Goal: Task Accomplishment & Management: Complete application form

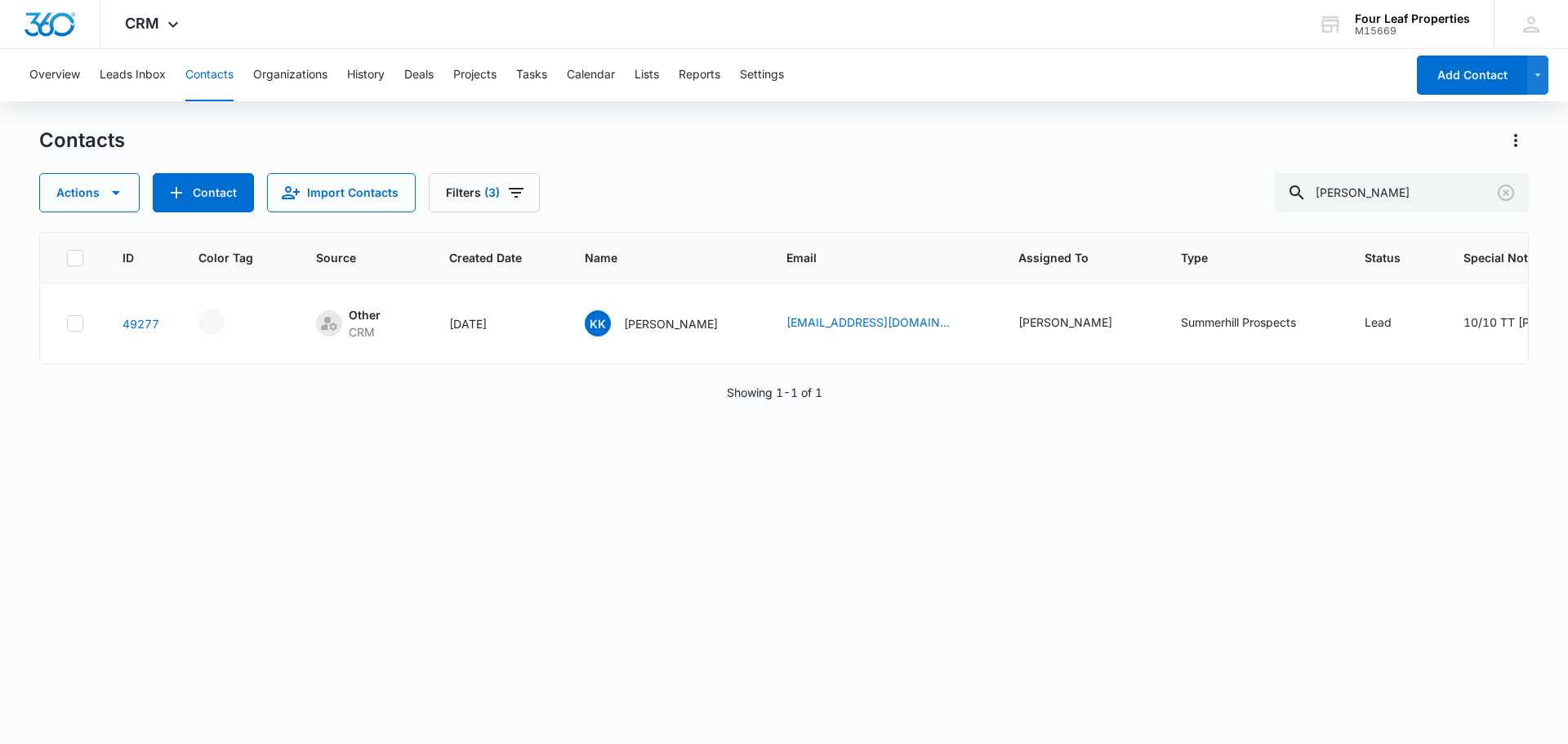
scroll to position [0, 47]
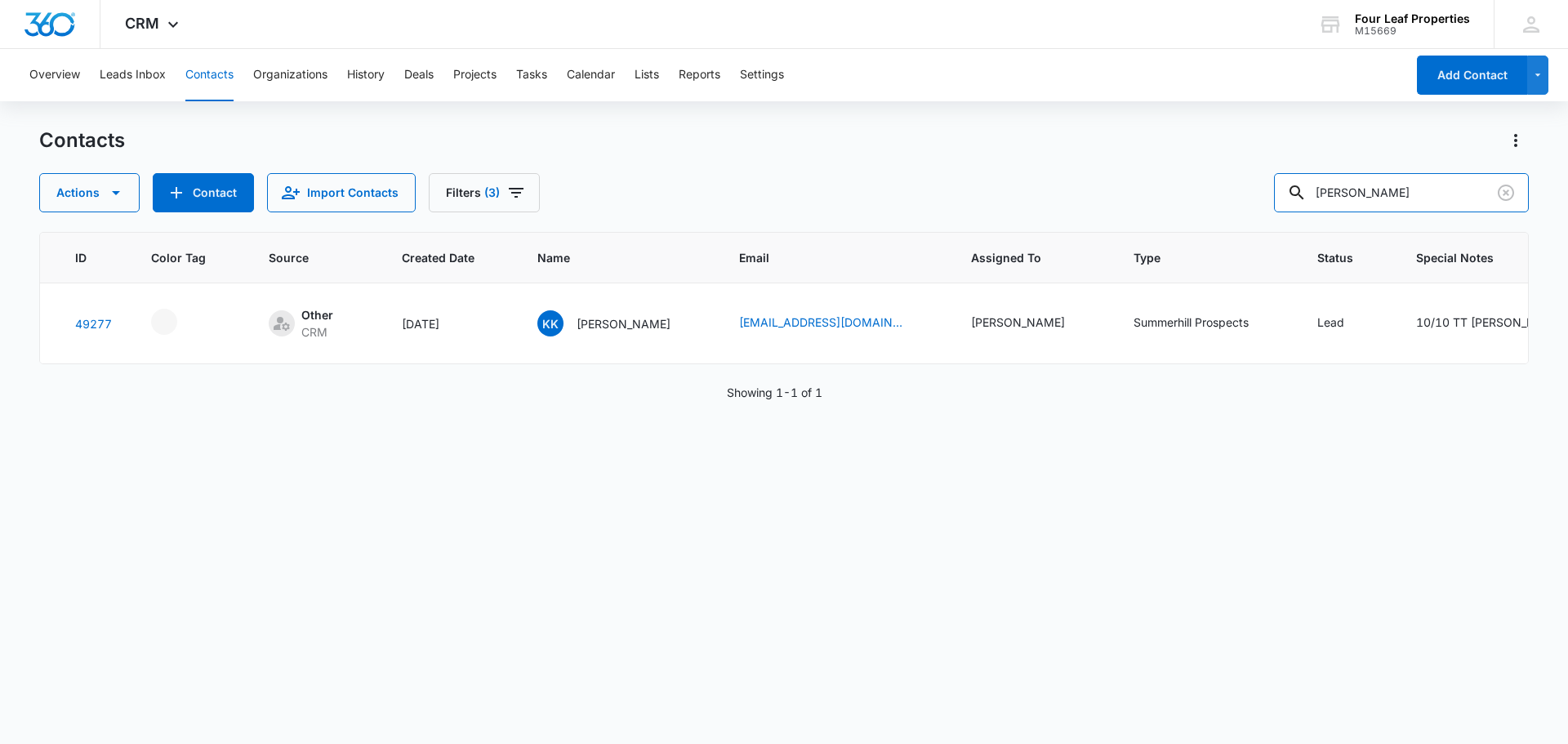
drag, startPoint x: 1400, startPoint y: 191, endPoint x: 1057, endPoint y: 199, distance: 343.1
click at [1064, 195] on div "Actions Contact Import Contacts Filters (3) [PERSON_NAME]" at bounding box center [784, 192] width 1489 height 40
type input "[PERSON_NAME]"
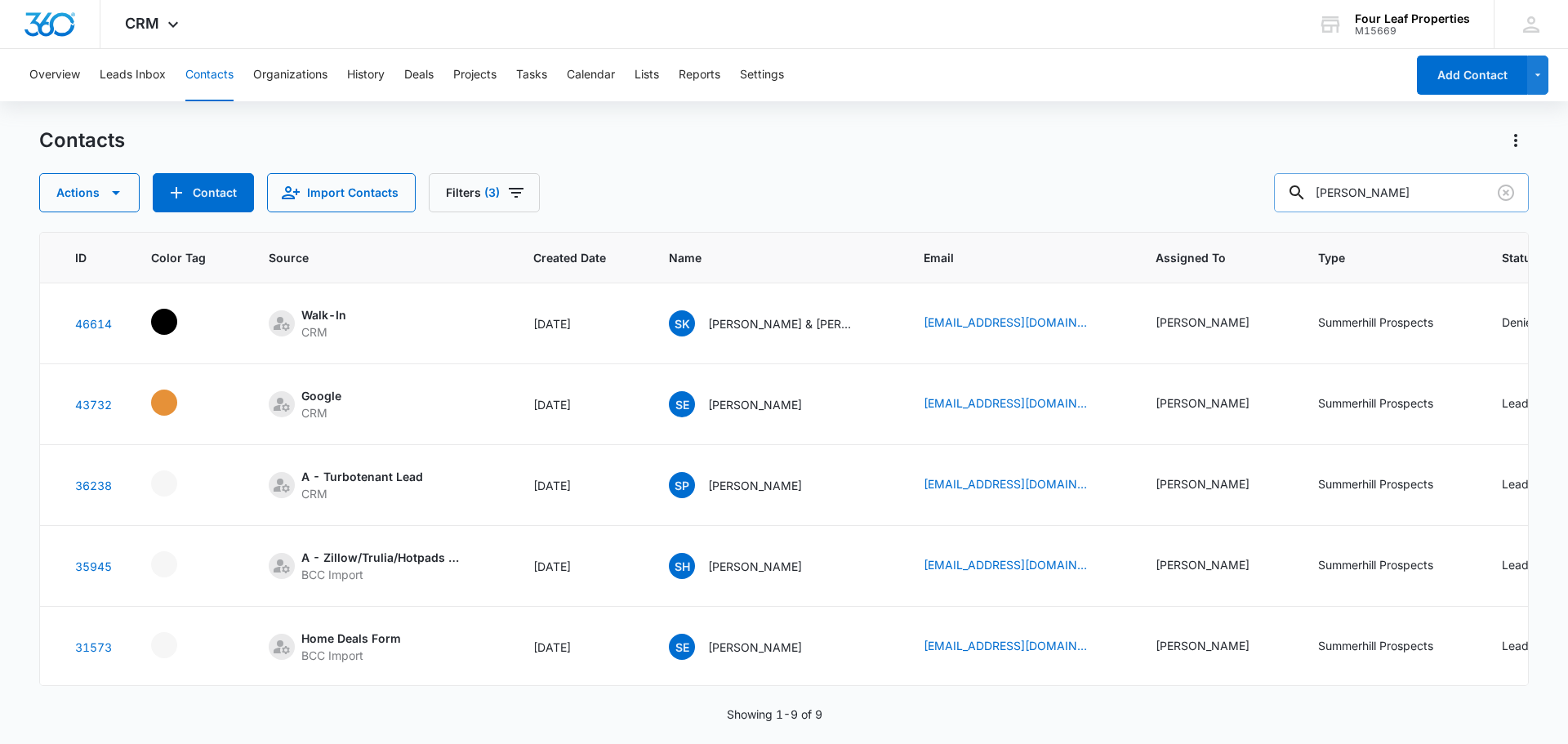
drag, startPoint x: 1369, startPoint y: 188, endPoint x: 1295, endPoint y: 188, distance: 74.0
click at [1295, 188] on input "[PERSON_NAME]" at bounding box center [1401, 192] width 255 height 40
click at [226, 202] on button "Contact" at bounding box center [203, 192] width 101 height 40
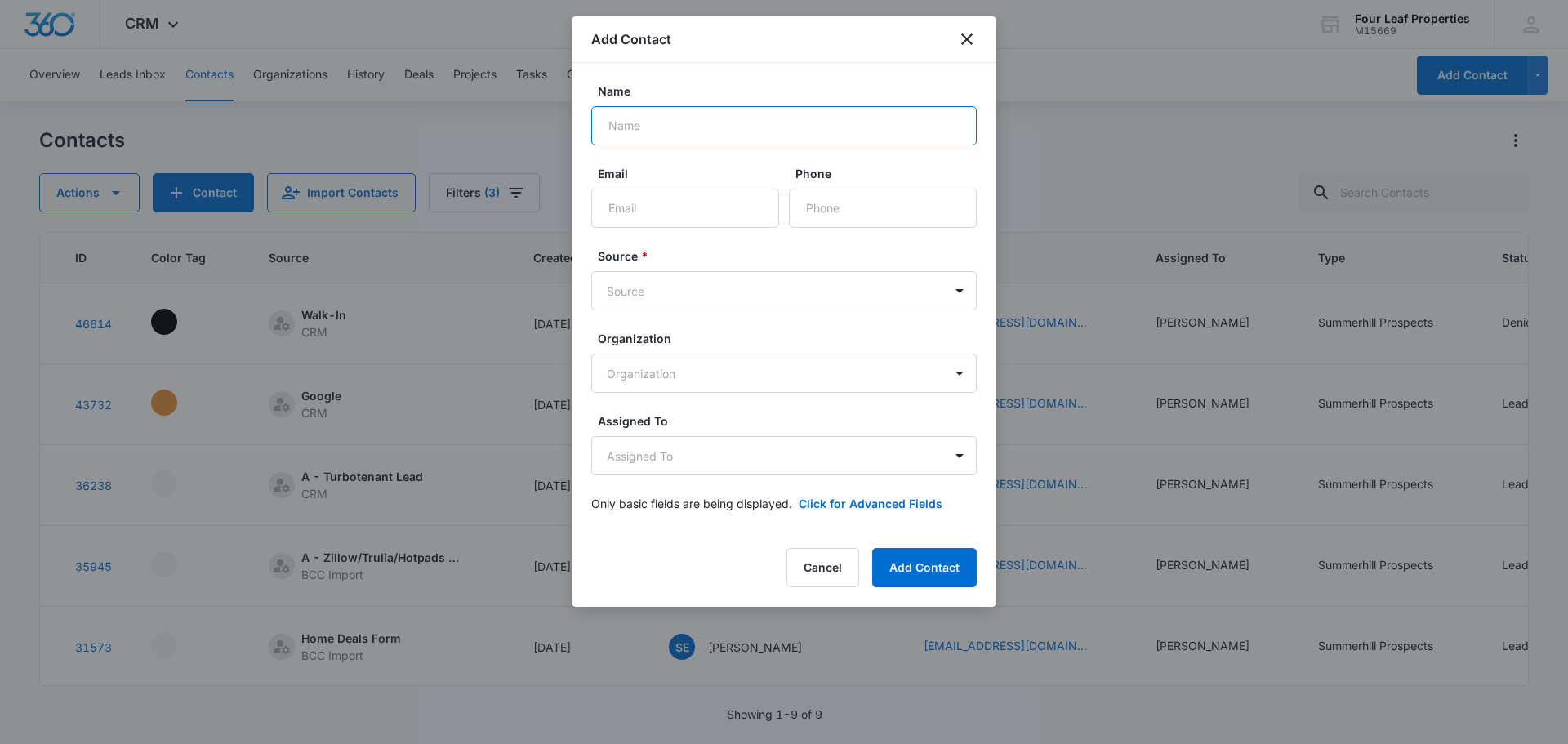
click at [617, 136] on input "Name" at bounding box center [783, 126] width 385 height 40
type input "[PERSON_NAME]"
paste input "[PHONE_NUMBER]"
type input "[PHONE_NUMBER]"
click at [716, 298] on body "CRM Apps Reputation Websites Forms CRM Email Social Shop Payments POS Content A…" at bounding box center [784, 372] width 1568 height 744
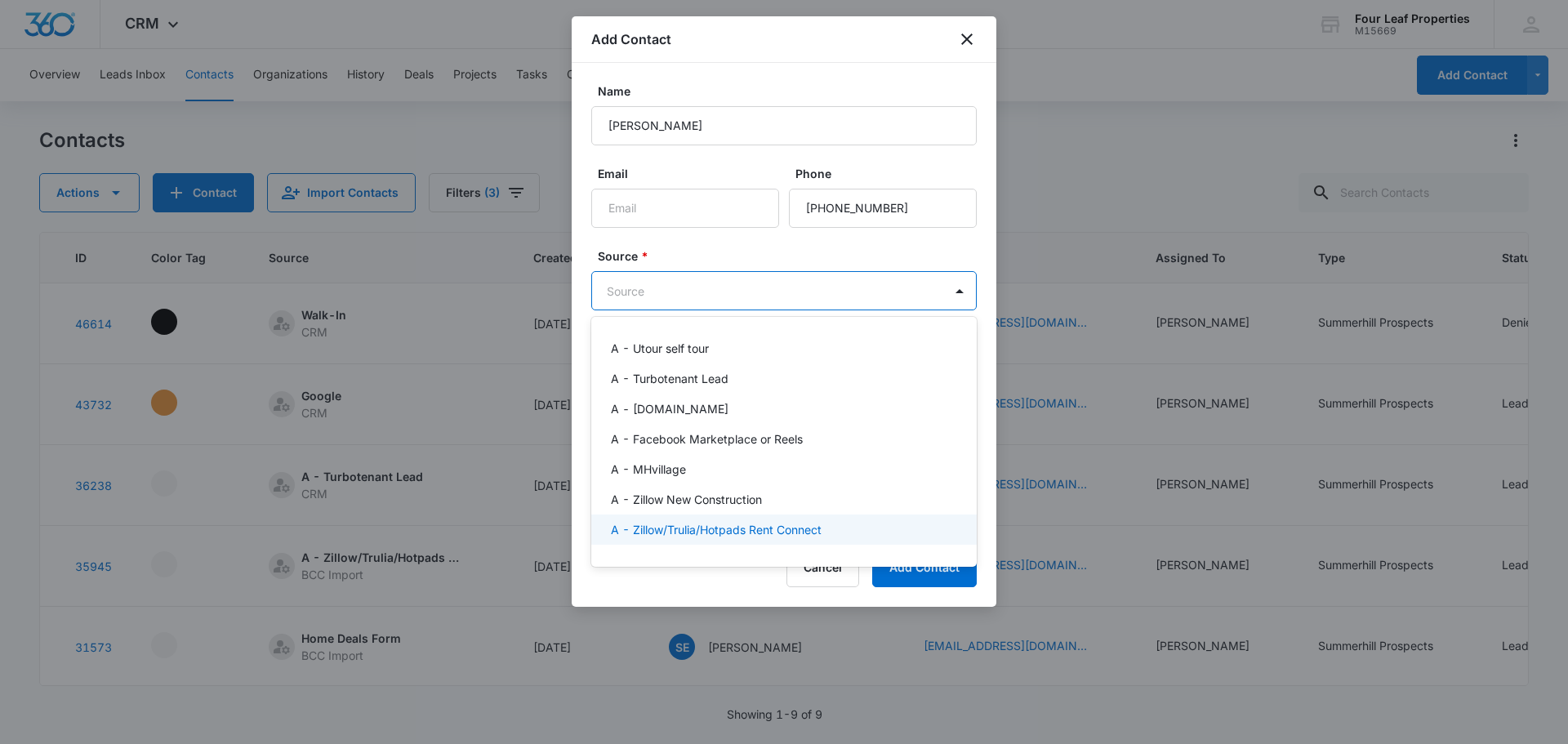
click at [747, 518] on div "A - Zillow/Trulia/Hotpads Rent Connect" at bounding box center [783, 530] width 385 height 30
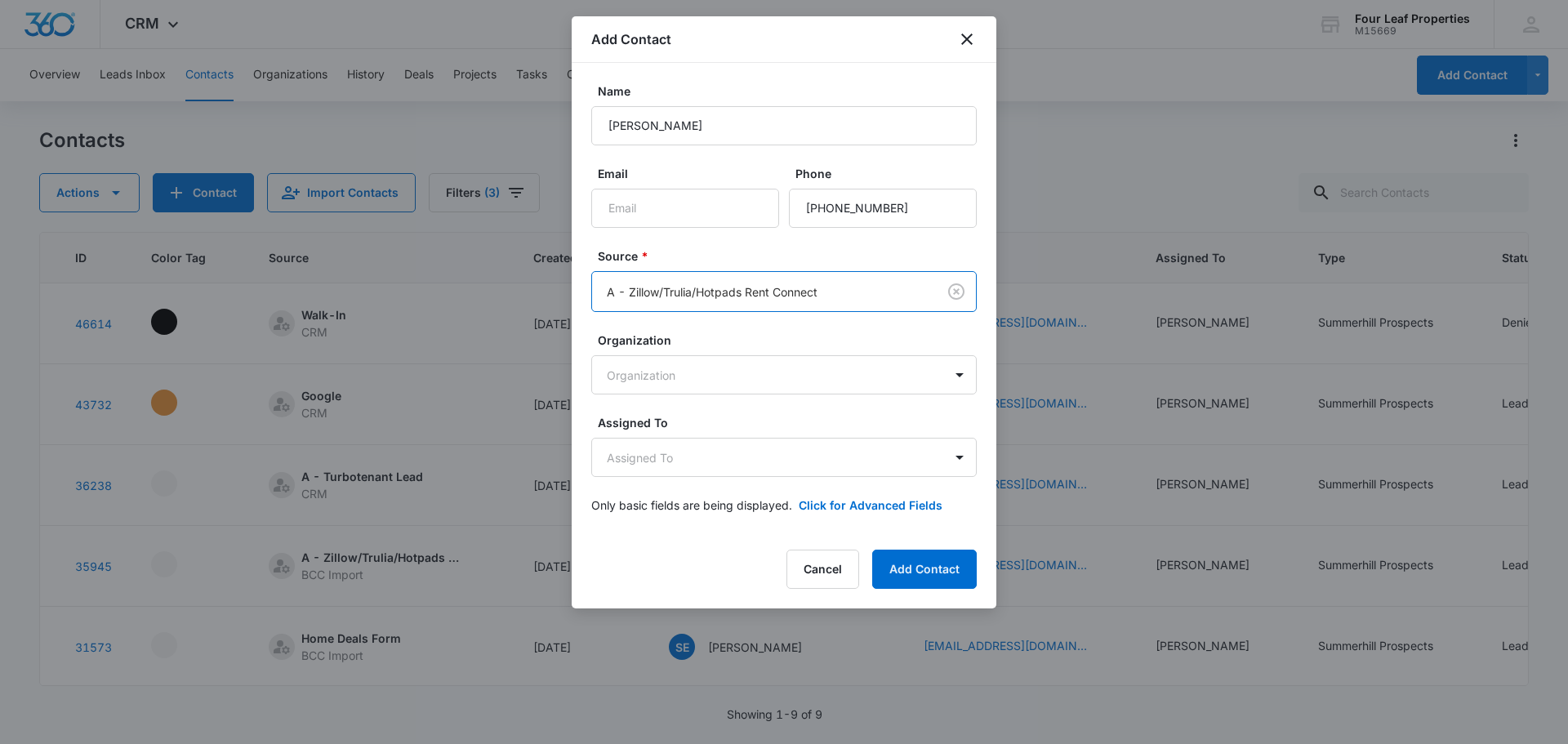
click at [744, 274] on body "CRM Apps Reputation Websites Forms CRM Email Social Shop Payments POS Content A…" at bounding box center [784, 372] width 1568 height 744
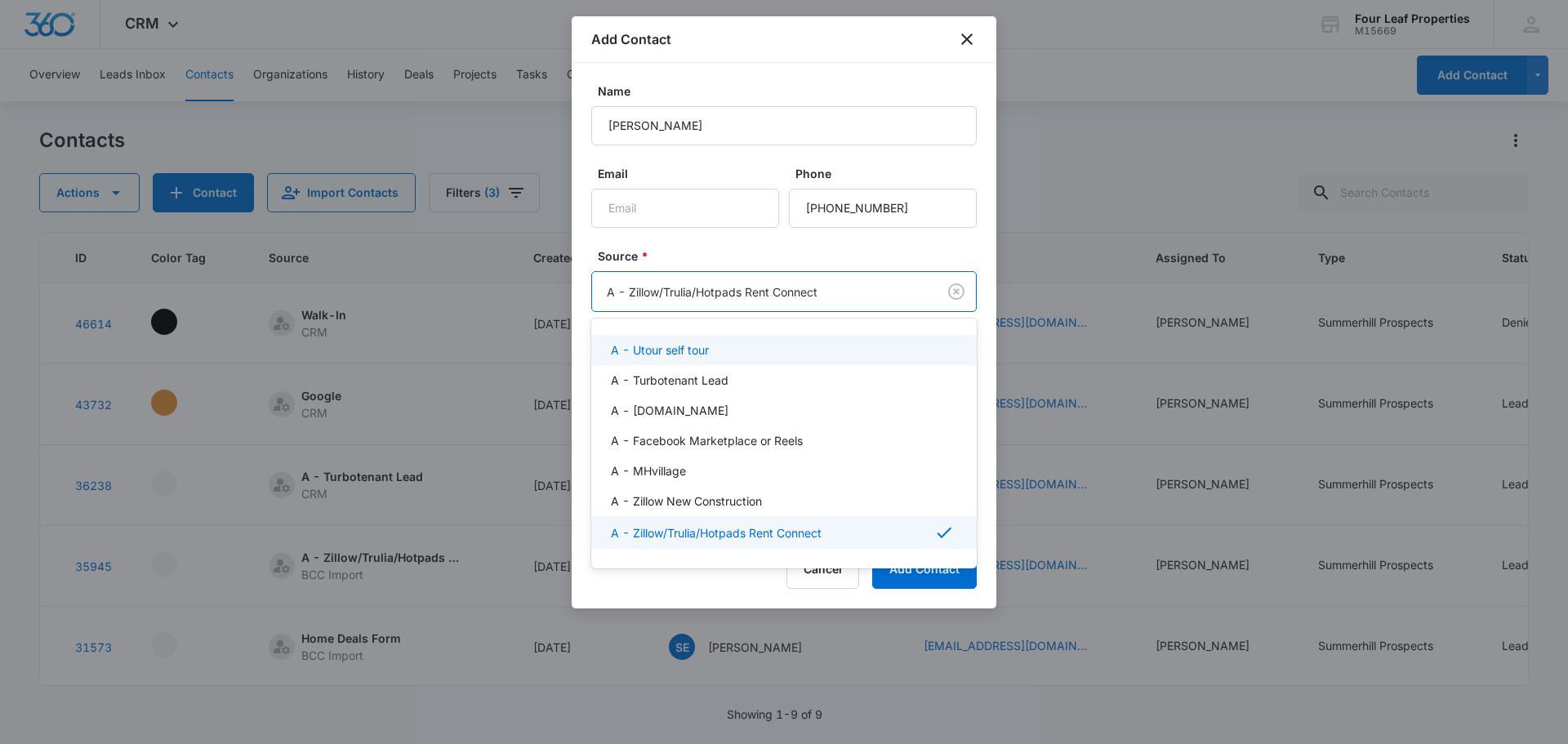
click at [728, 218] on div at bounding box center [784, 372] width 1568 height 744
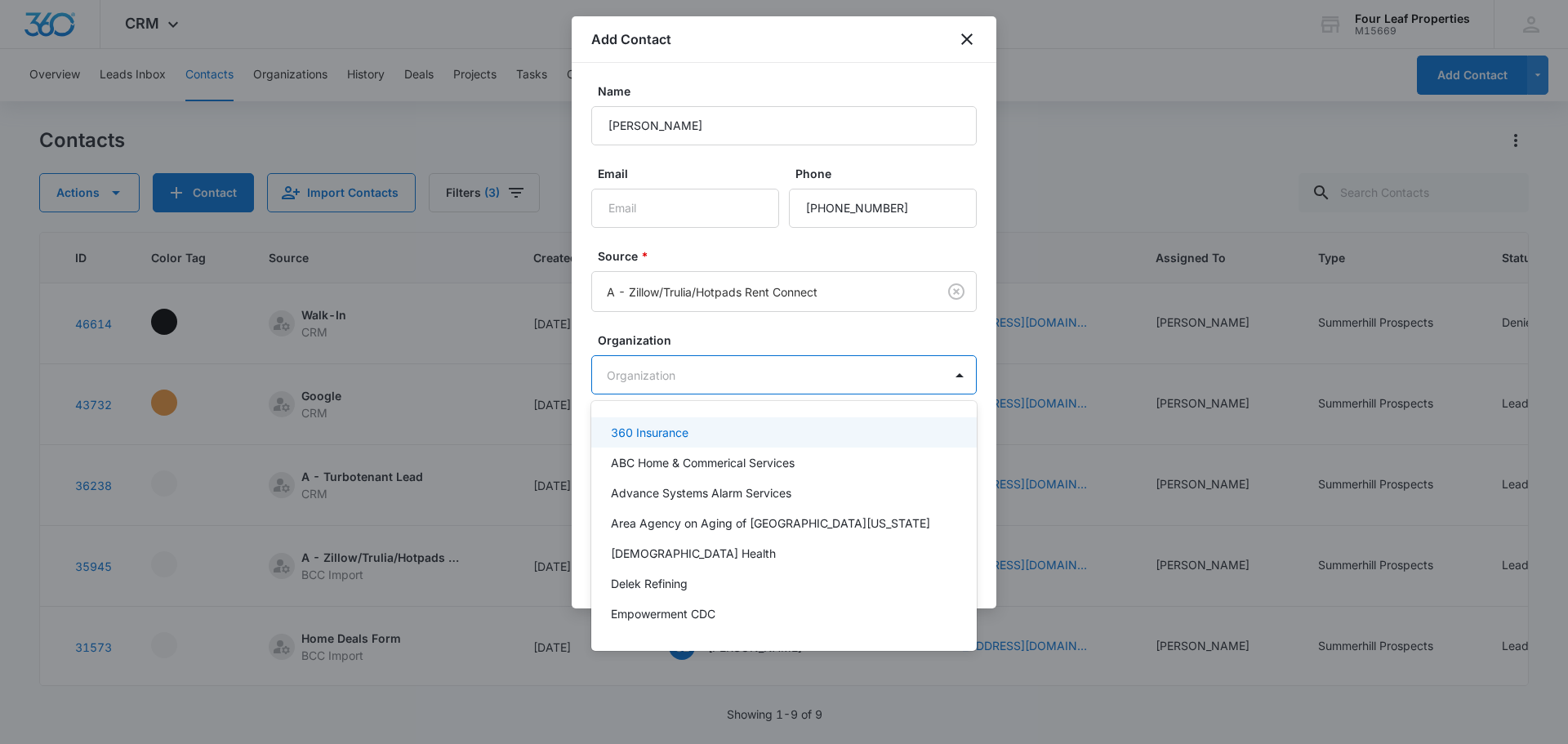
click at [723, 378] on body "CRM Apps Reputation Websites Forms CRM Email Social Shop Payments POS Content A…" at bounding box center [784, 372] width 1568 height 744
click at [769, 304] on div at bounding box center [784, 372] width 1568 height 744
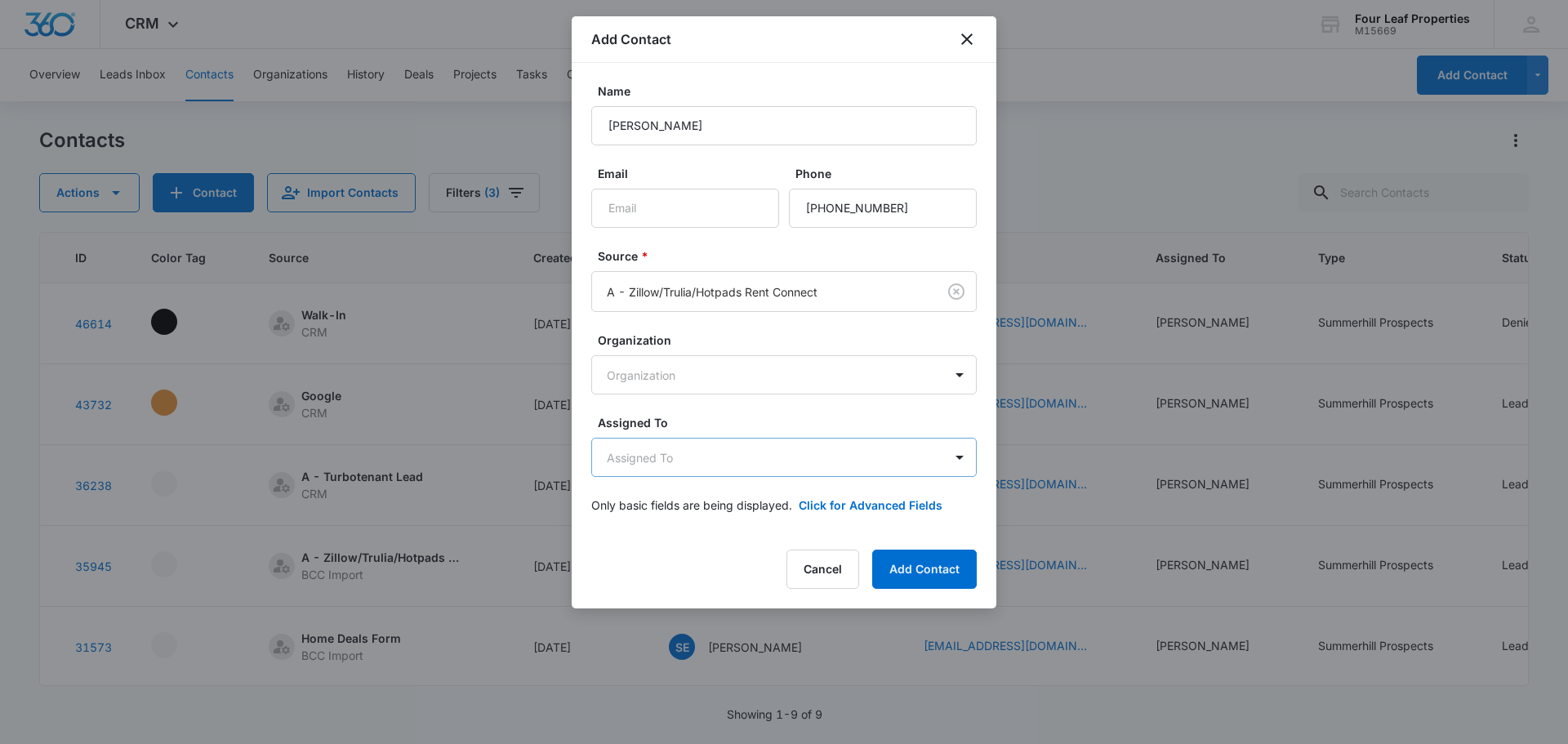
click at [775, 443] on body "CRM Apps Reputation Websites Forms CRM Email Social Shop Payments POS Content A…" at bounding box center [784, 372] width 1568 height 744
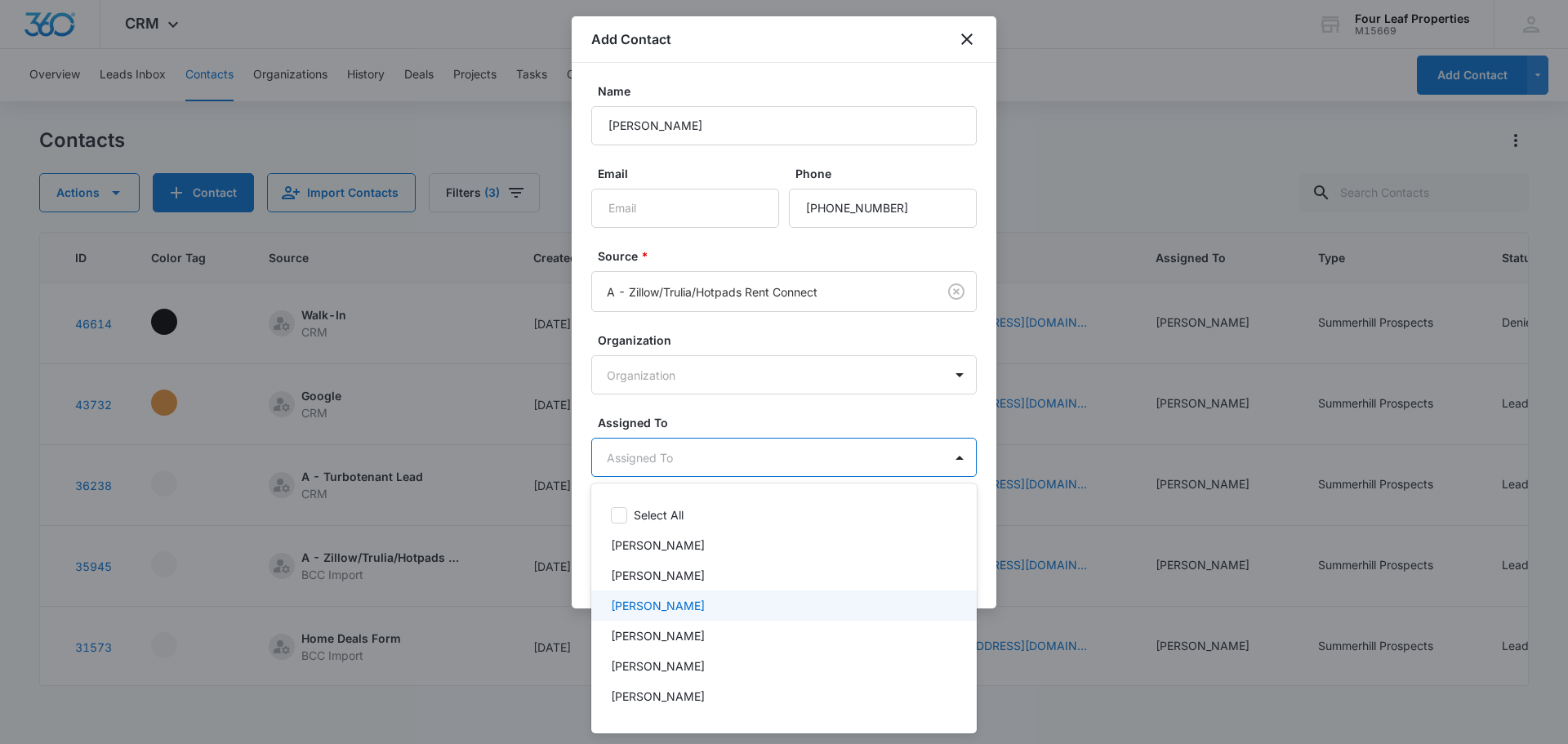
click at [681, 613] on p "[PERSON_NAME]" at bounding box center [658, 606] width 94 height 18
click at [783, 433] on div at bounding box center [784, 372] width 1568 height 744
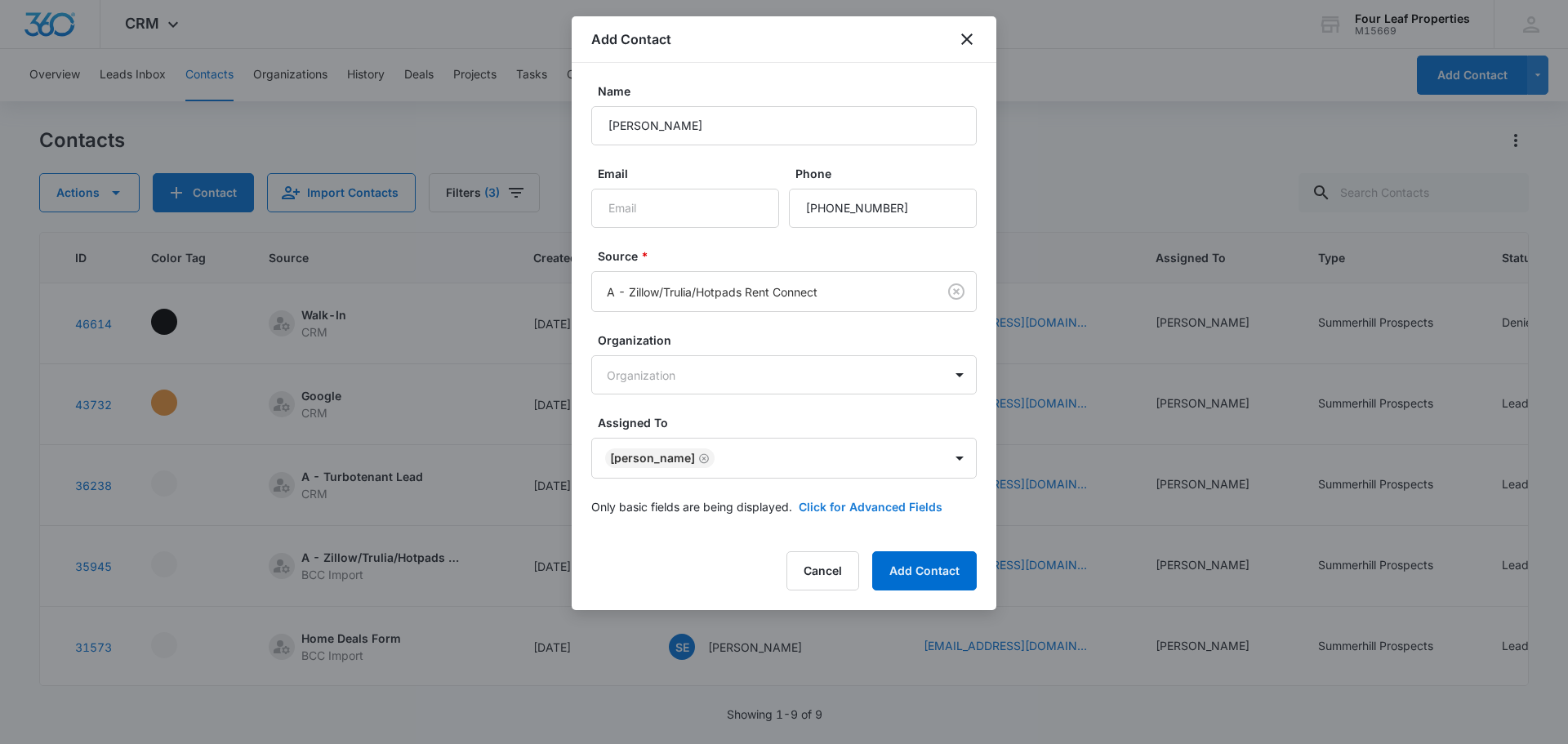
click at [827, 503] on button "Click for Advanced Fields" at bounding box center [871, 507] width 144 height 18
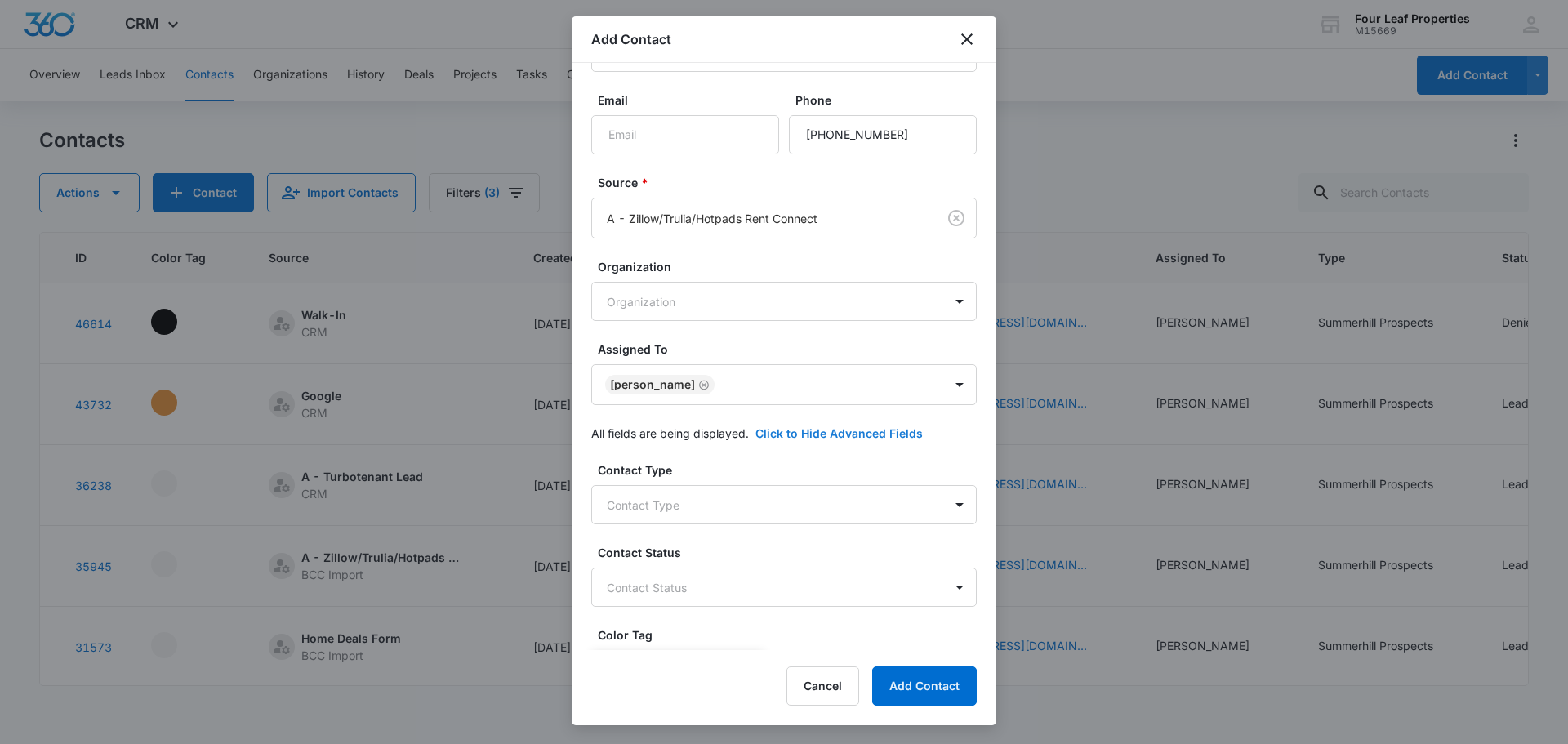
scroll to position [163, 0]
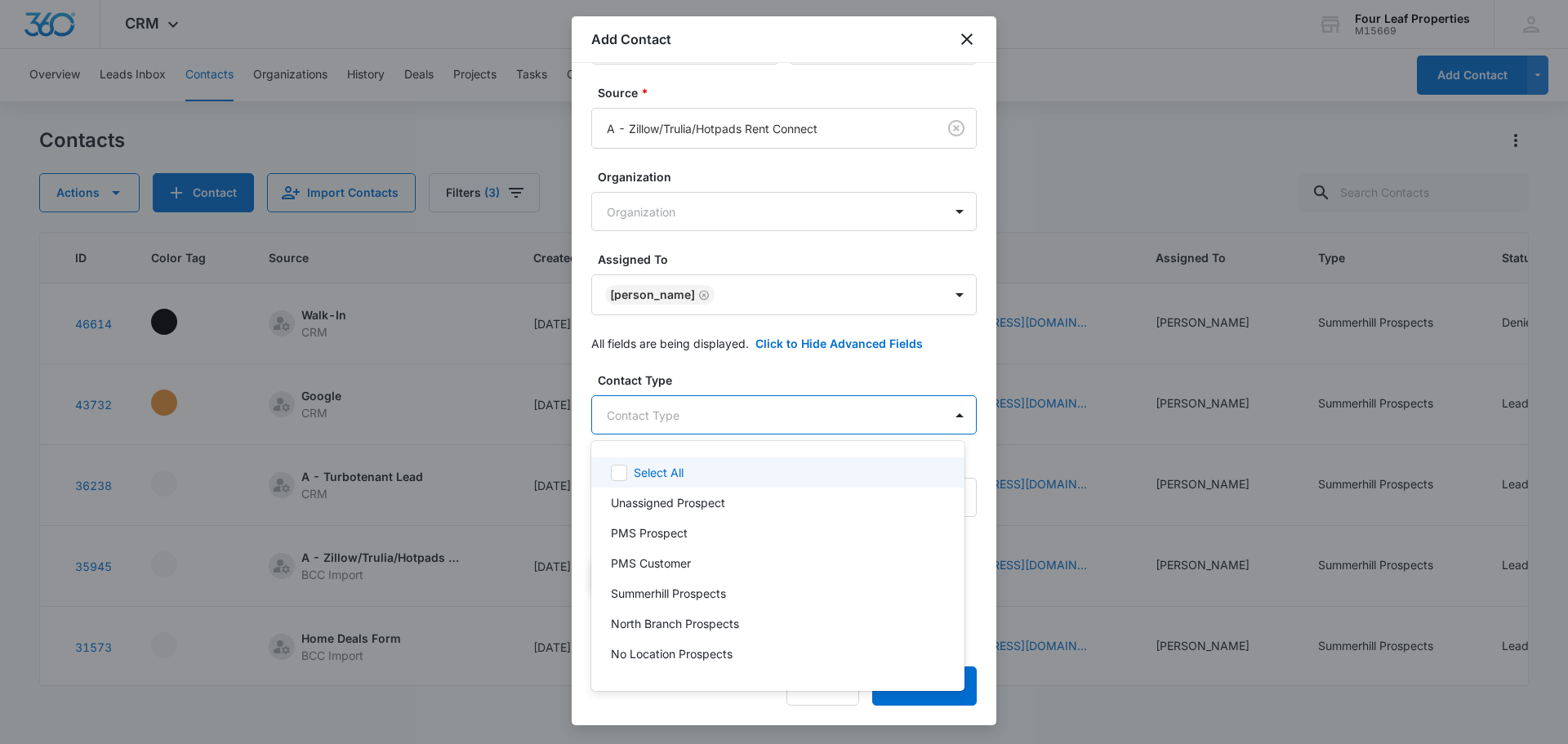
click at [775, 419] on body "CRM Apps Reputation Websites Forms CRM Email Social Shop Payments POS Content A…" at bounding box center [784, 372] width 1568 height 744
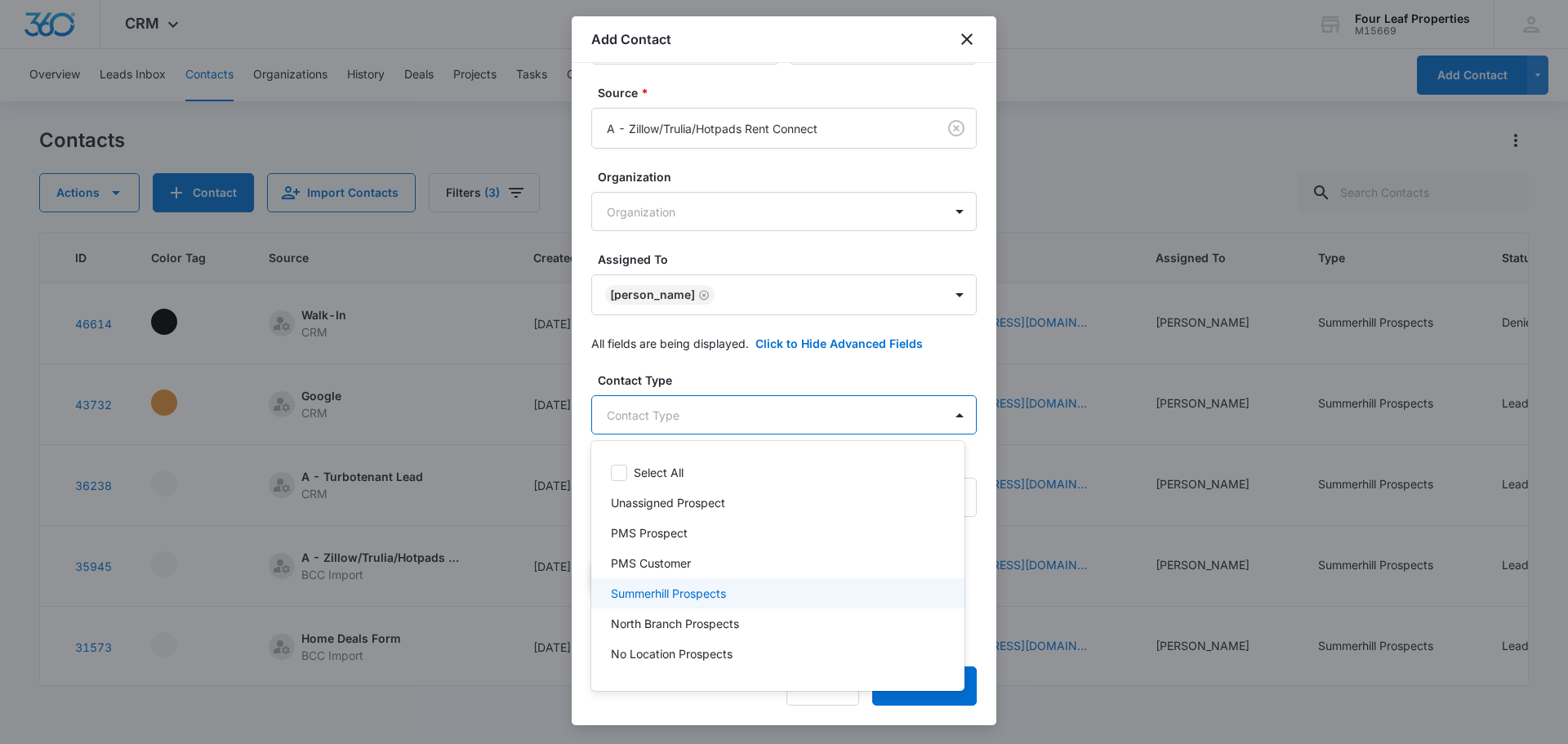
click at [762, 588] on div "Summerhill Prospects" at bounding box center [776, 594] width 331 height 18
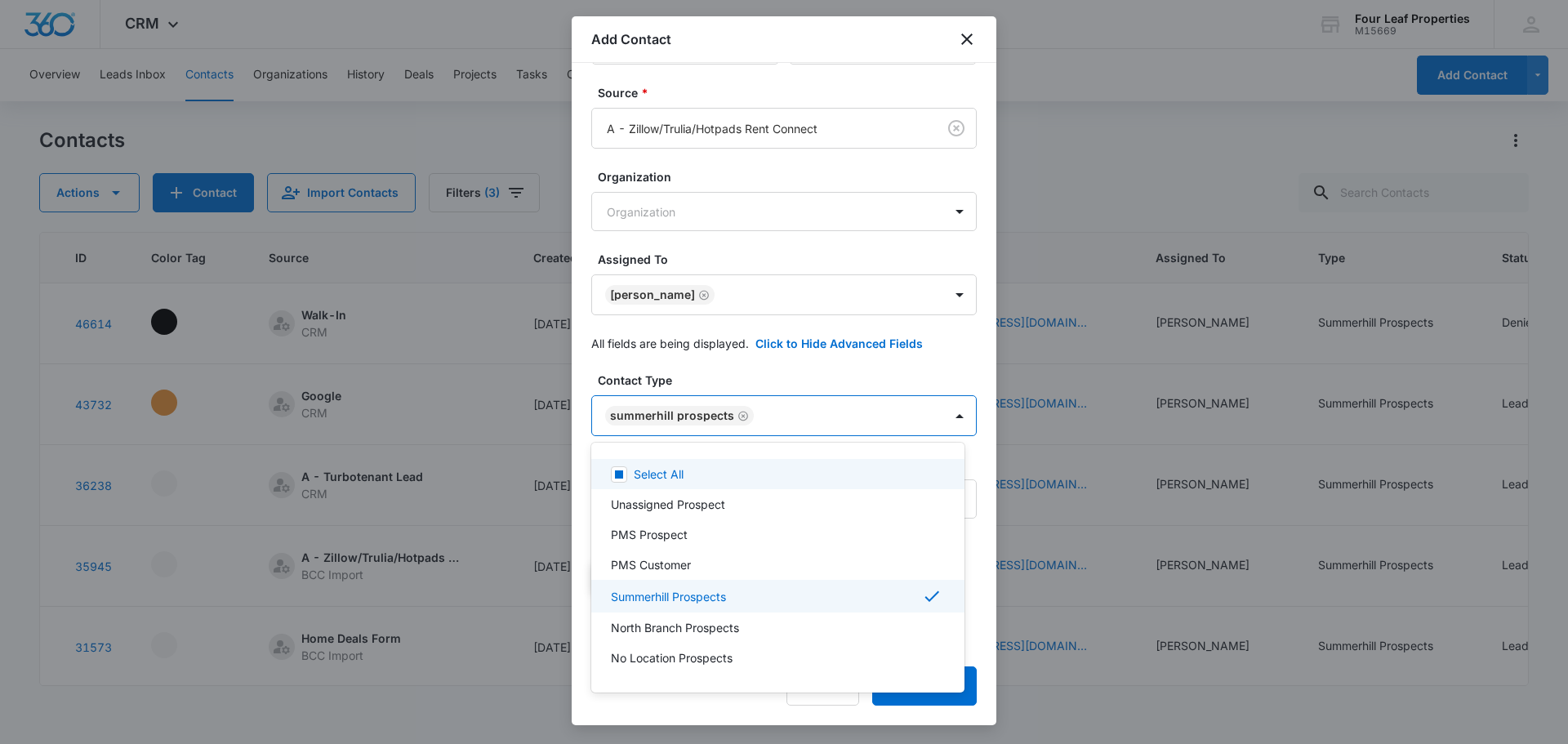
click at [838, 402] on div at bounding box center [784, 372] width 1568 height 744
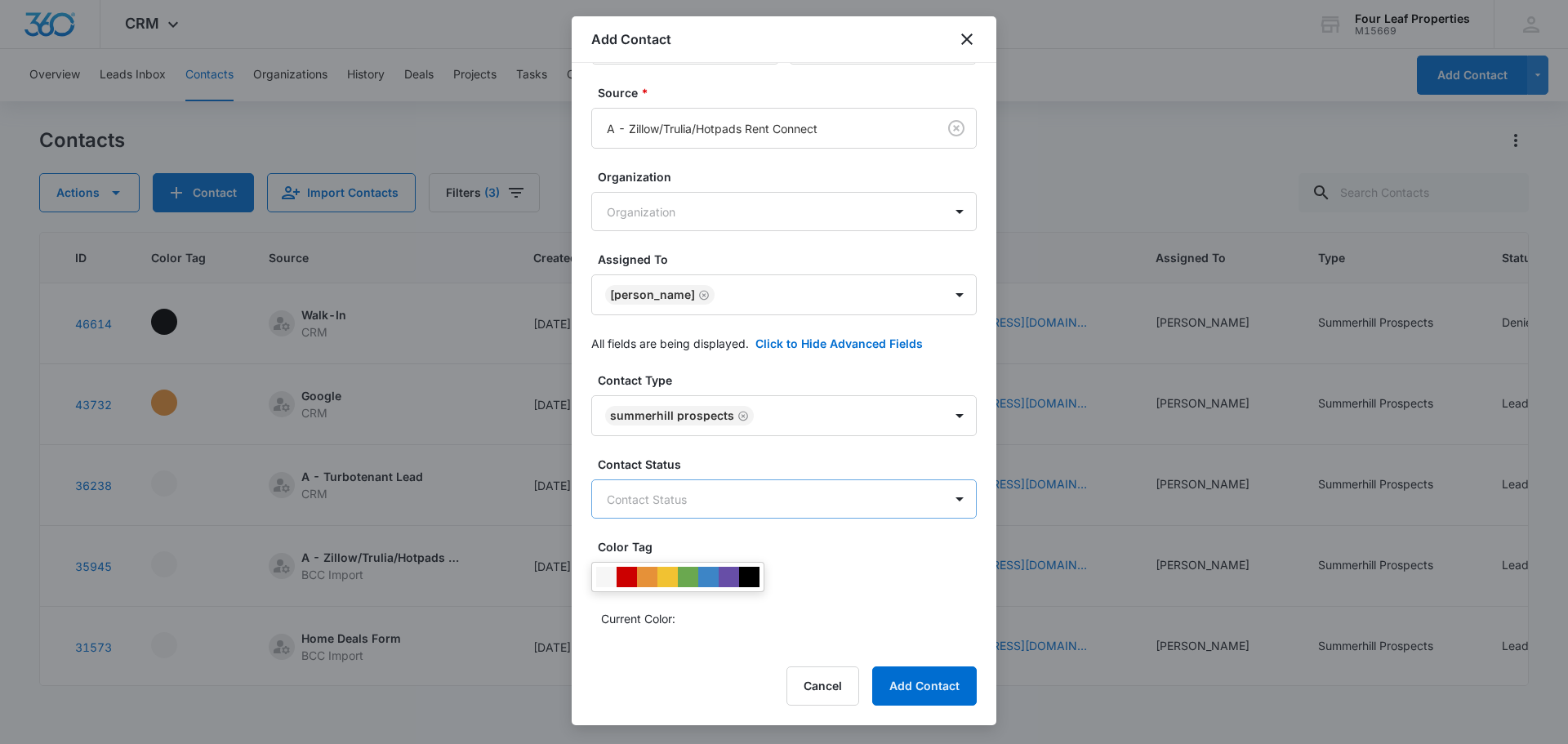
click at [816, 486] on body "CRM Apps Reputation Websites Forms CRM Email Social Shop Payments POS Content A…" at bounding box center [784, 372] width 1568 height 744
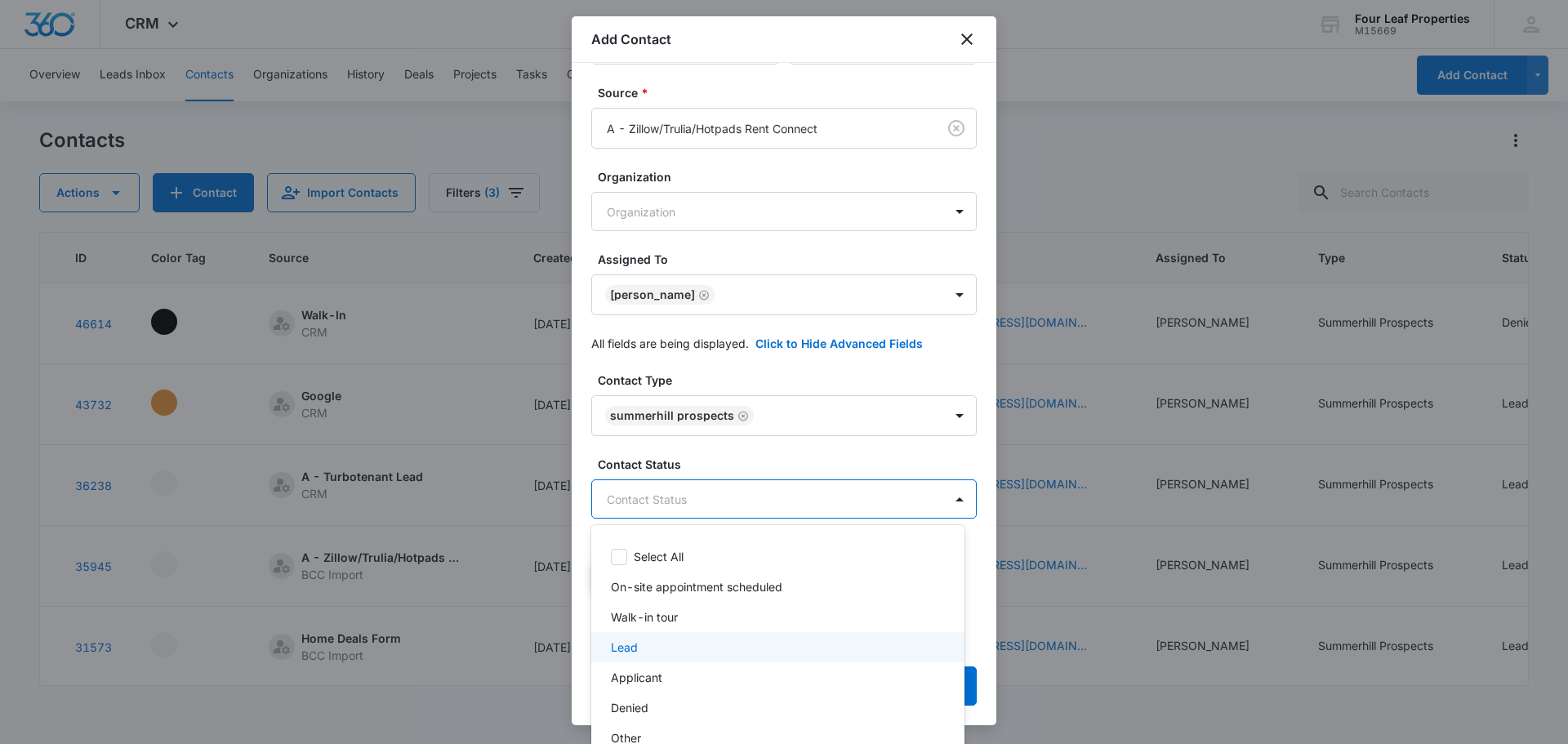
click at [722, 647] on div "Lead" at bounding box center [776, 647] width 331 height 18
click at [856, 459] on div at bounding box center [784, 372] width 1568 height 744
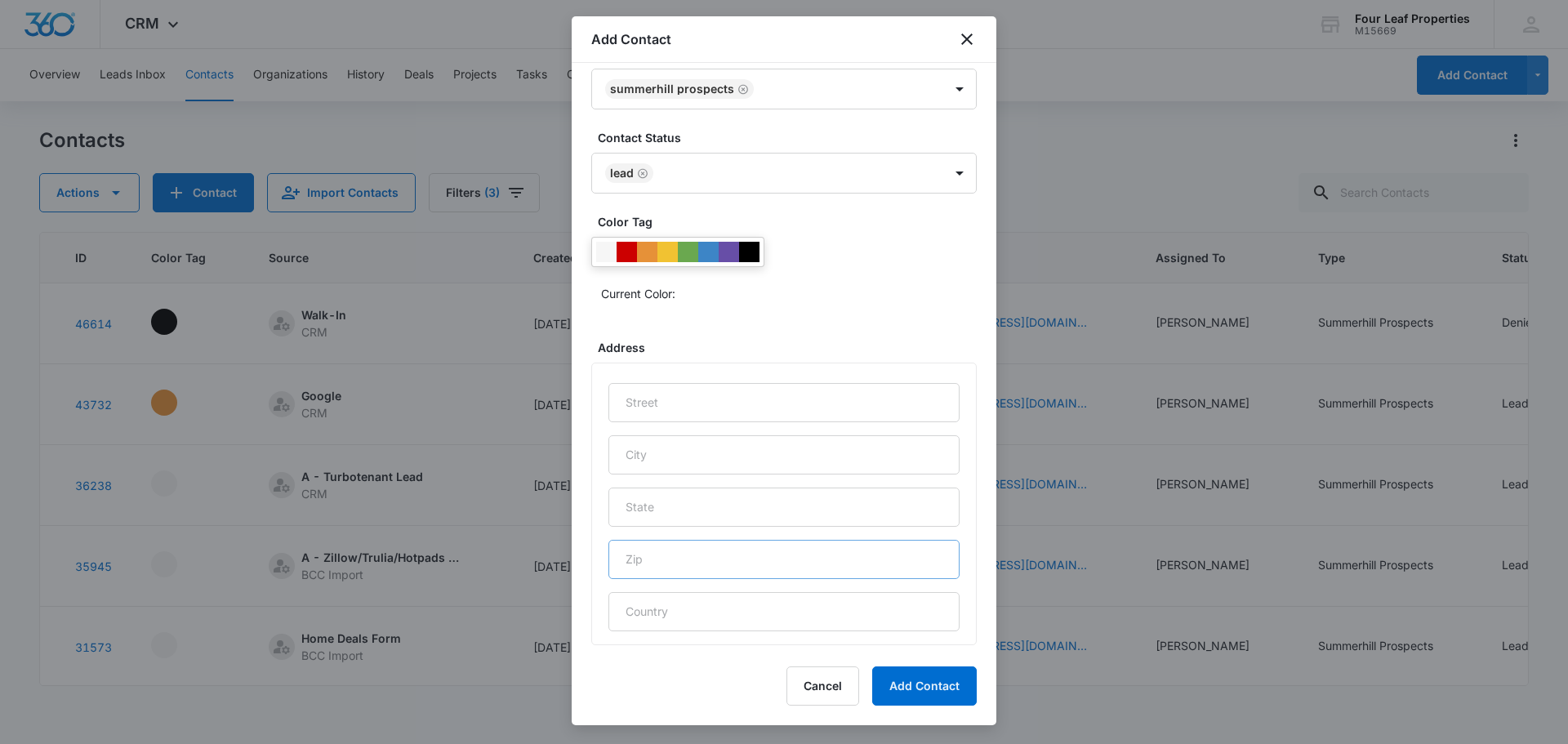
scroll to position [651, 0]
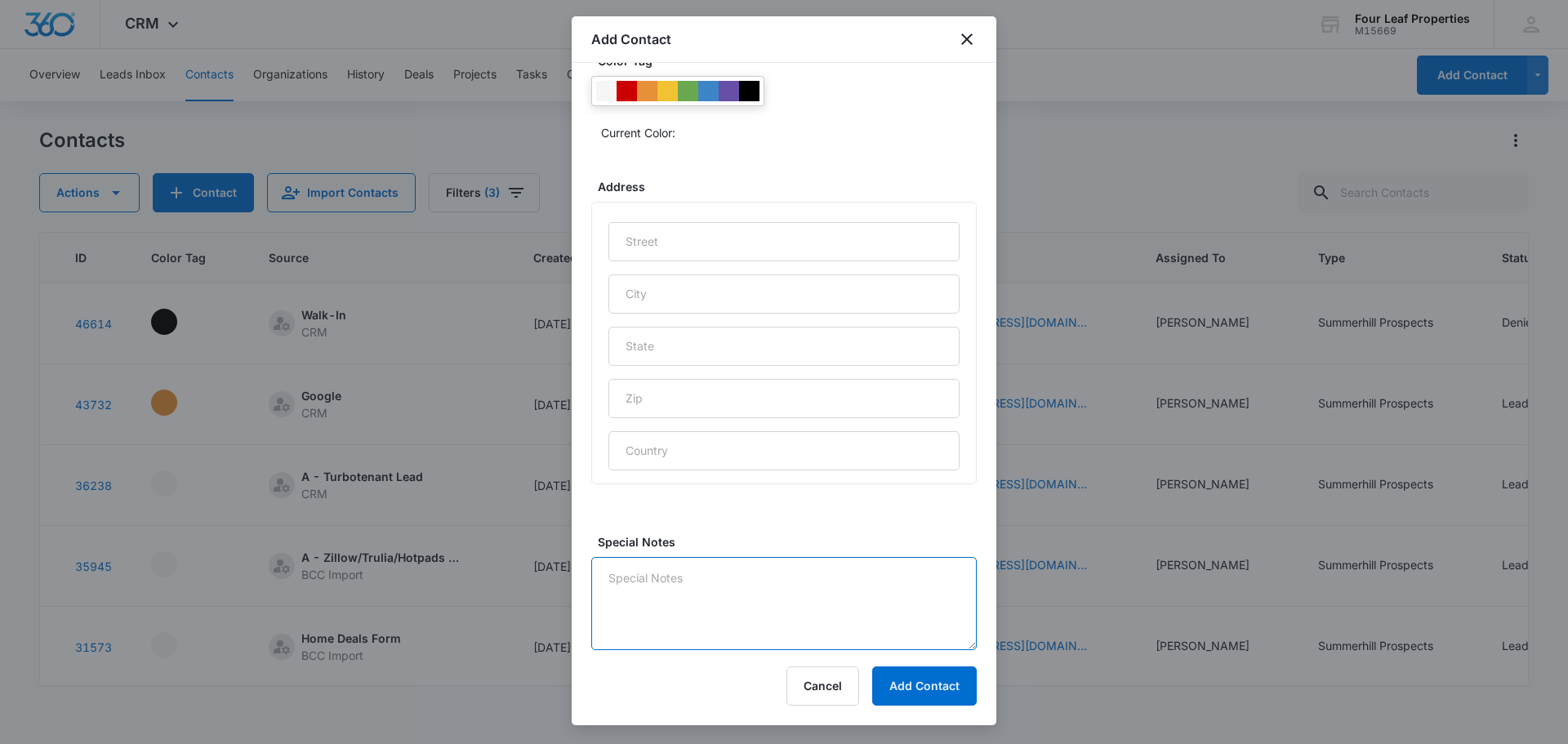
click at [656, 600] on textarea "Special Notes" at bounding box center [783, 603] width 385 height 93
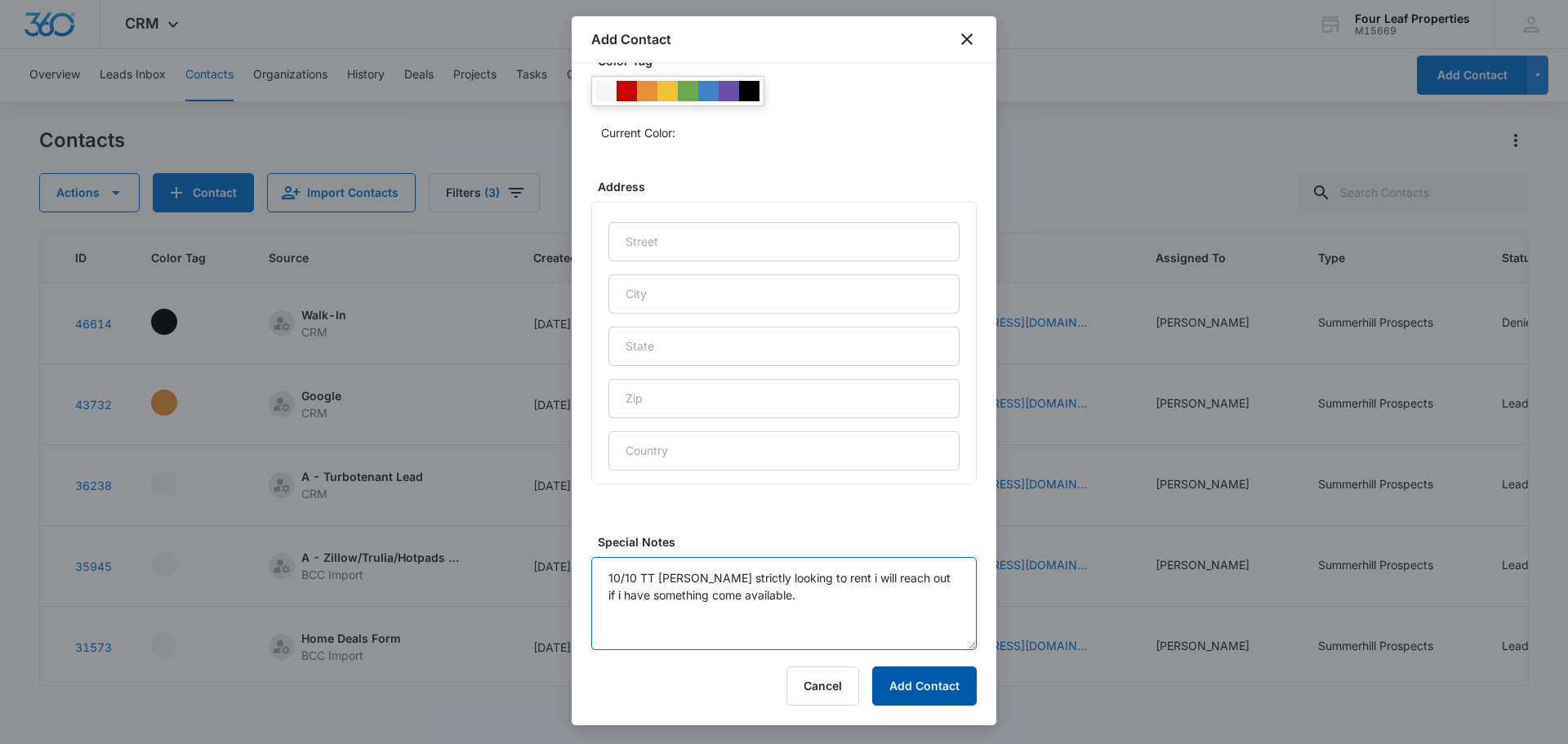
type textarea "10/10 TT [PERSON_NAME] strictly looking to rent i will reach out if i have some…"
click at [920, 680] on button "Add Contact" at bounding box center [924, 686] width 104 height 40
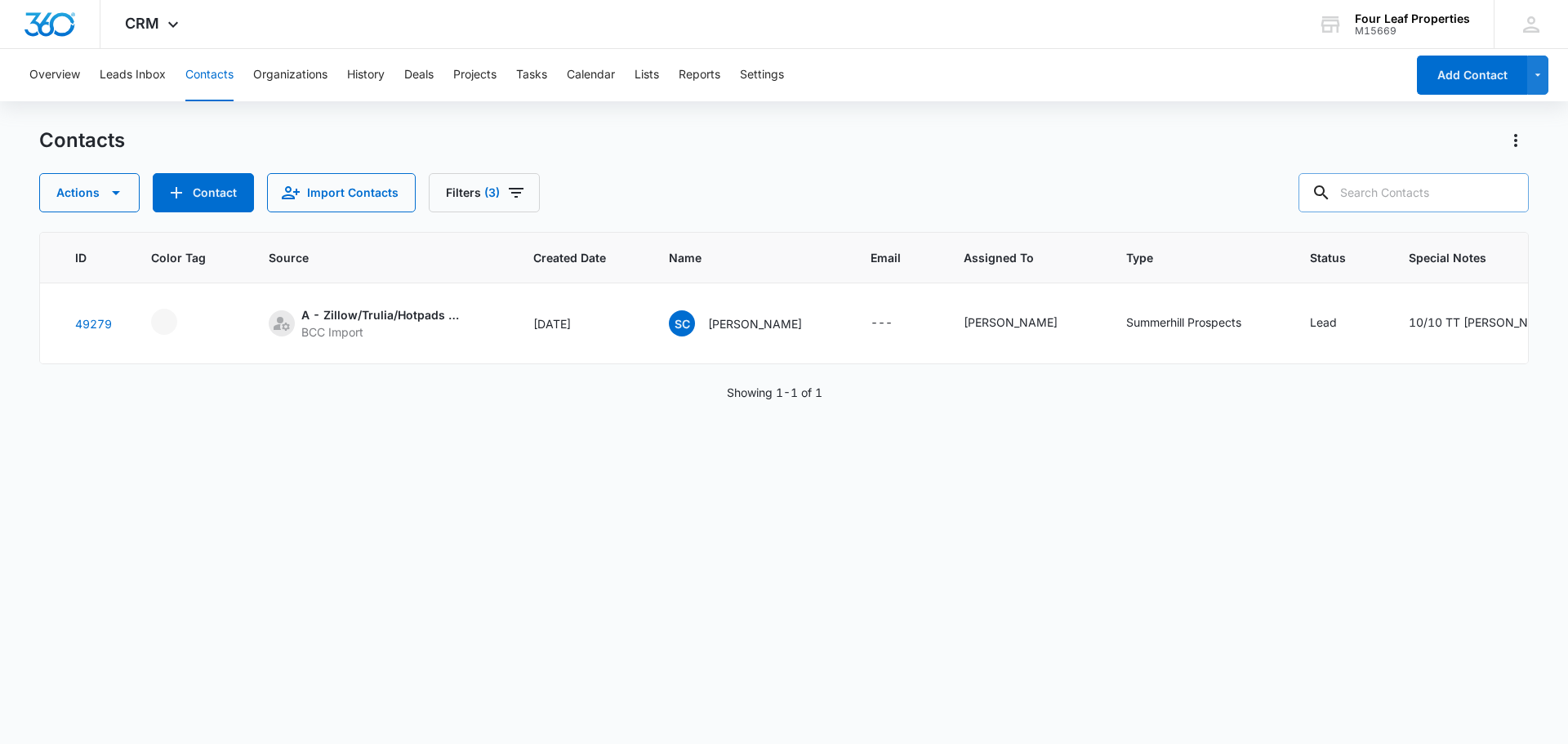
click at [1398, 192] on input "text" at bounding box center [1413, 192] width 230 height 40
paste input "[PERSON_NAME]"
type input "[PERSON_NAME]"
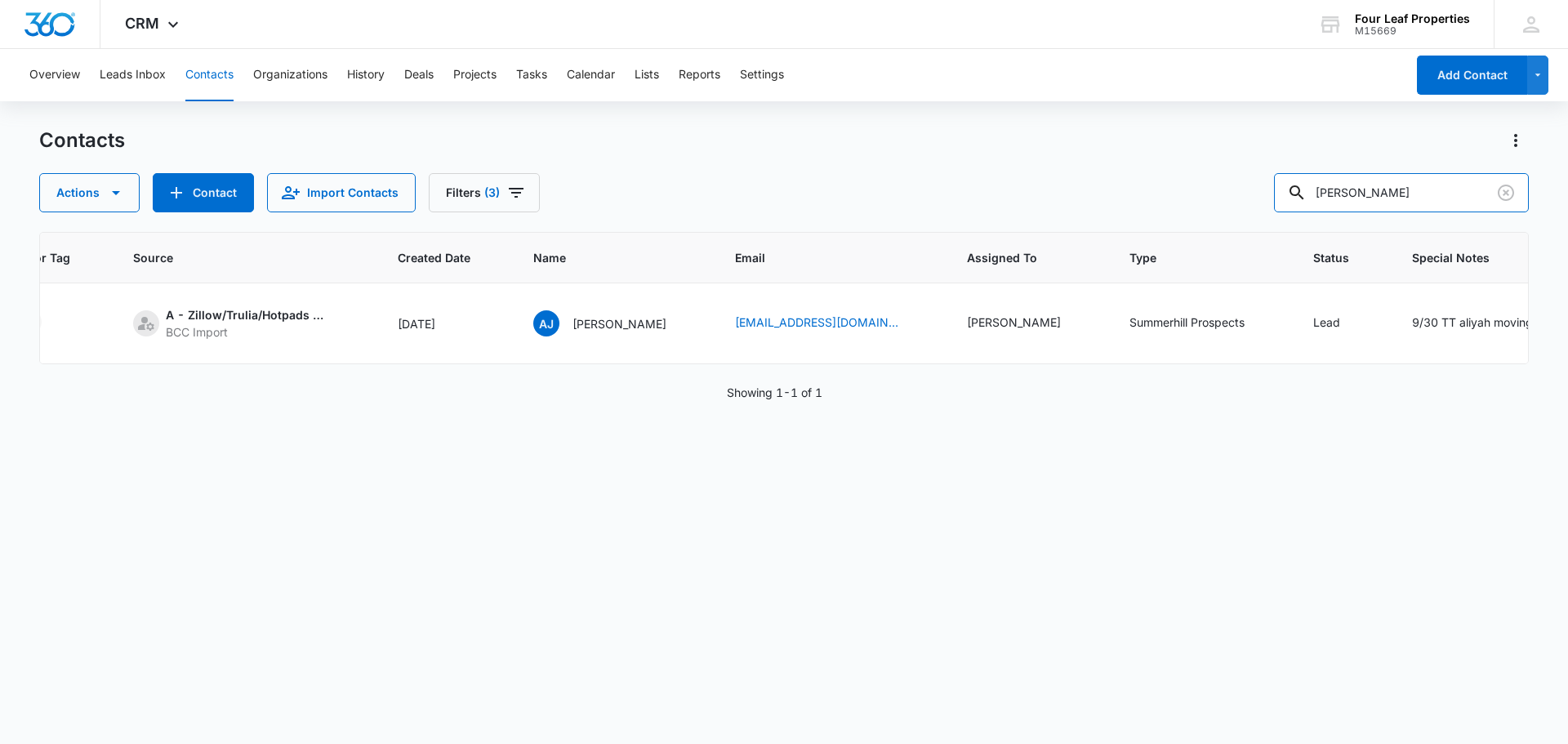
scroll to position [0, 227]
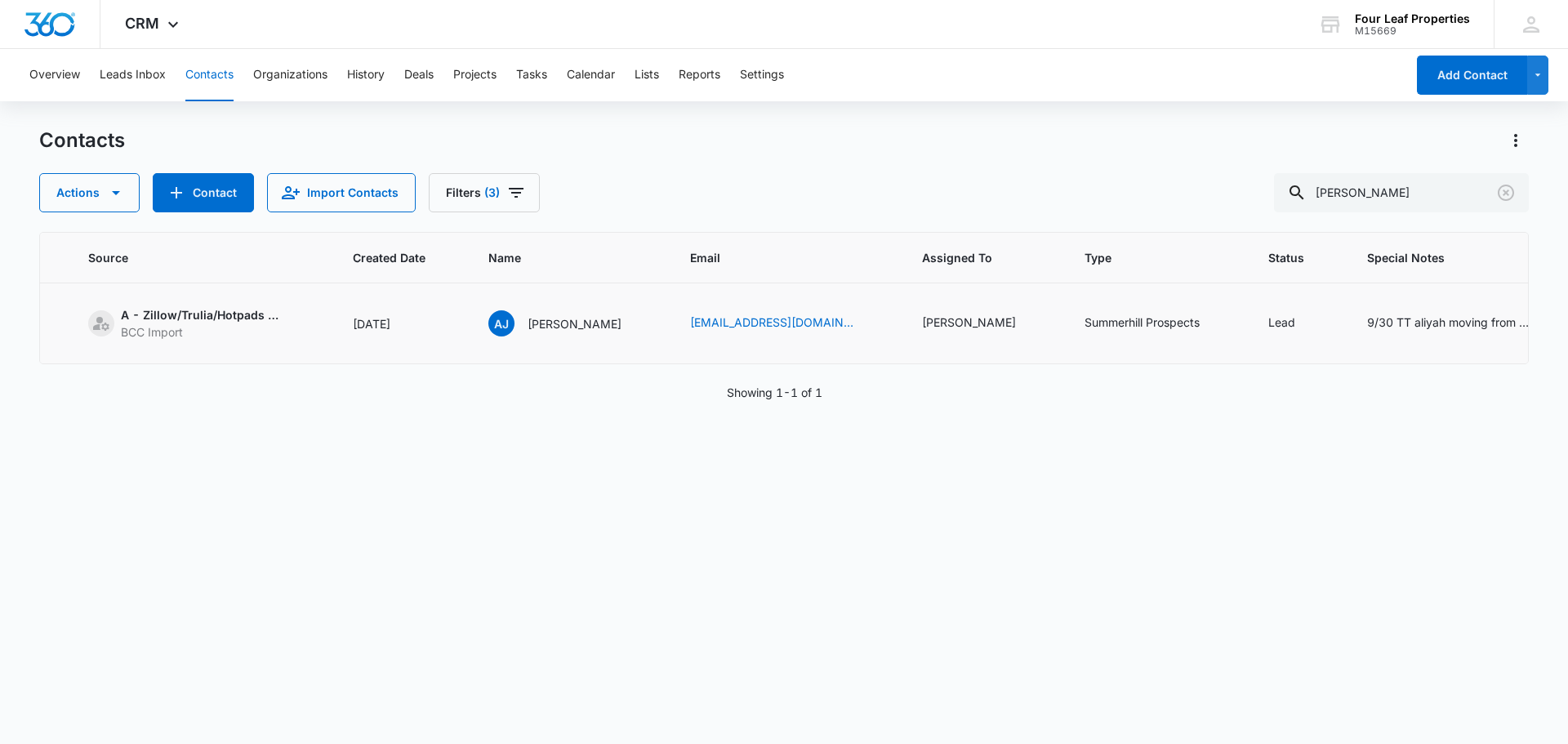
click at [1389, 318] on div "9/30 TT aliyah moving from [US_STATE] sent app" at bounding box center [1449, 322] width 163 height 18
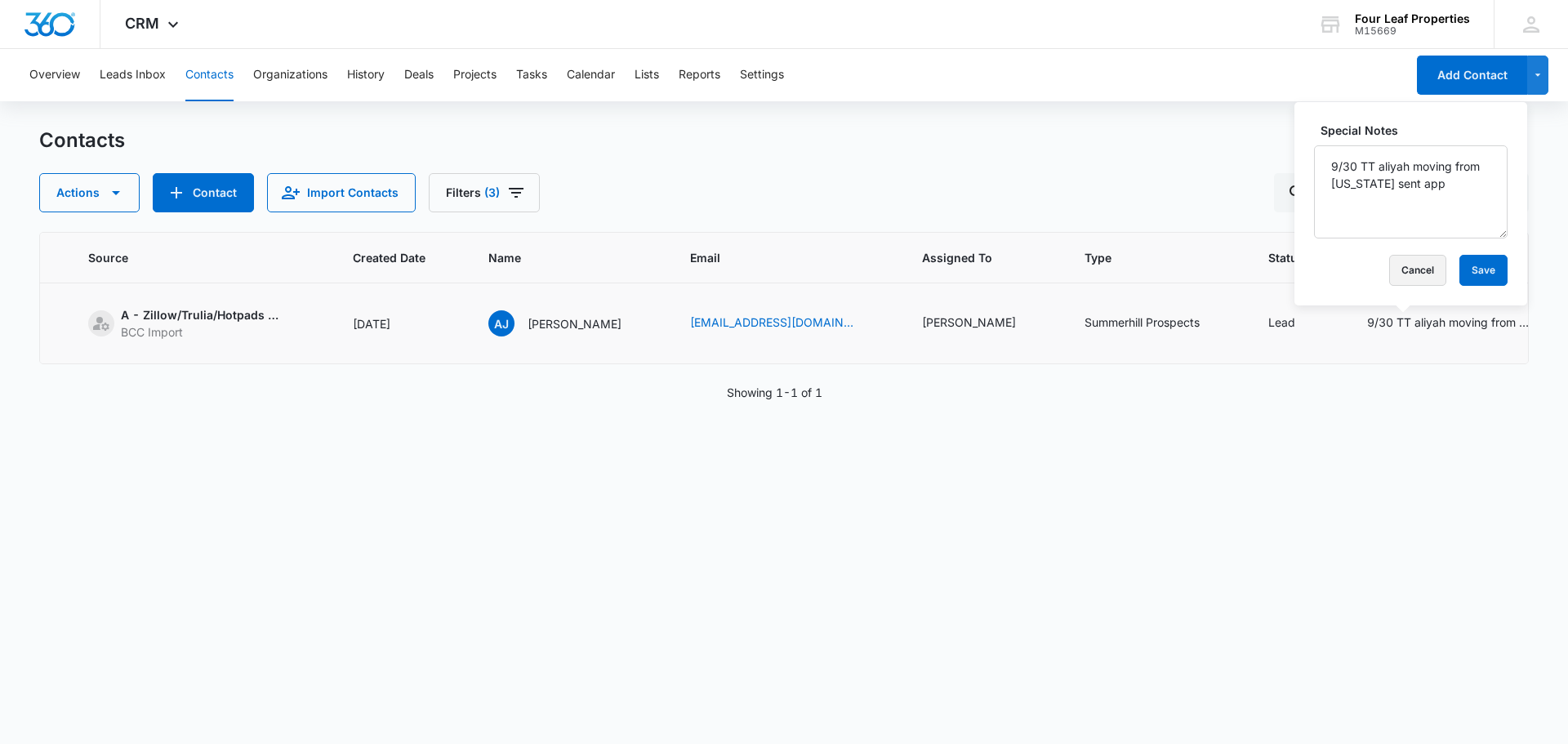
click at [1407, 264] on button "Cancel" at bounding box center [1417, 270] width 57 height 31
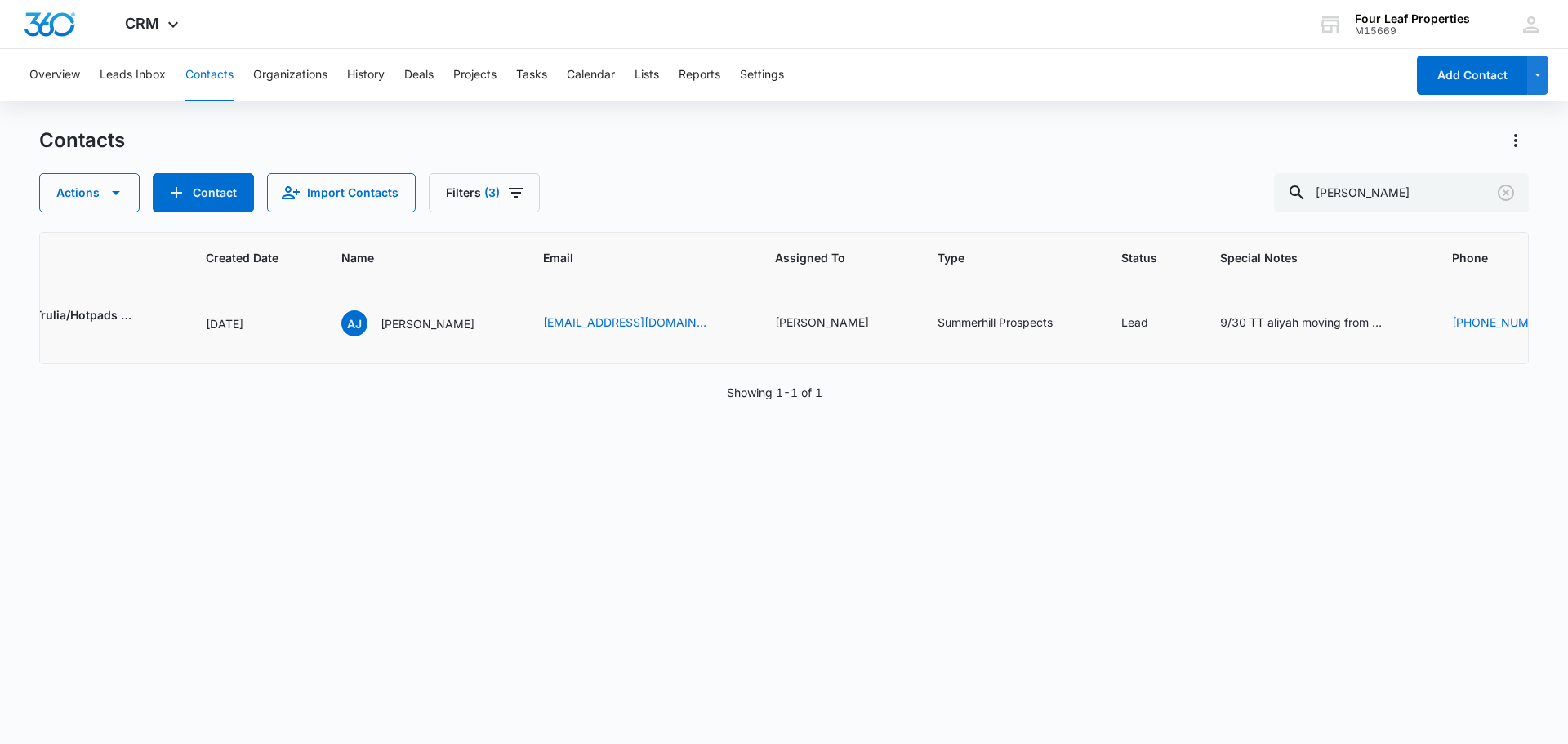
scroll to position [0, 396]
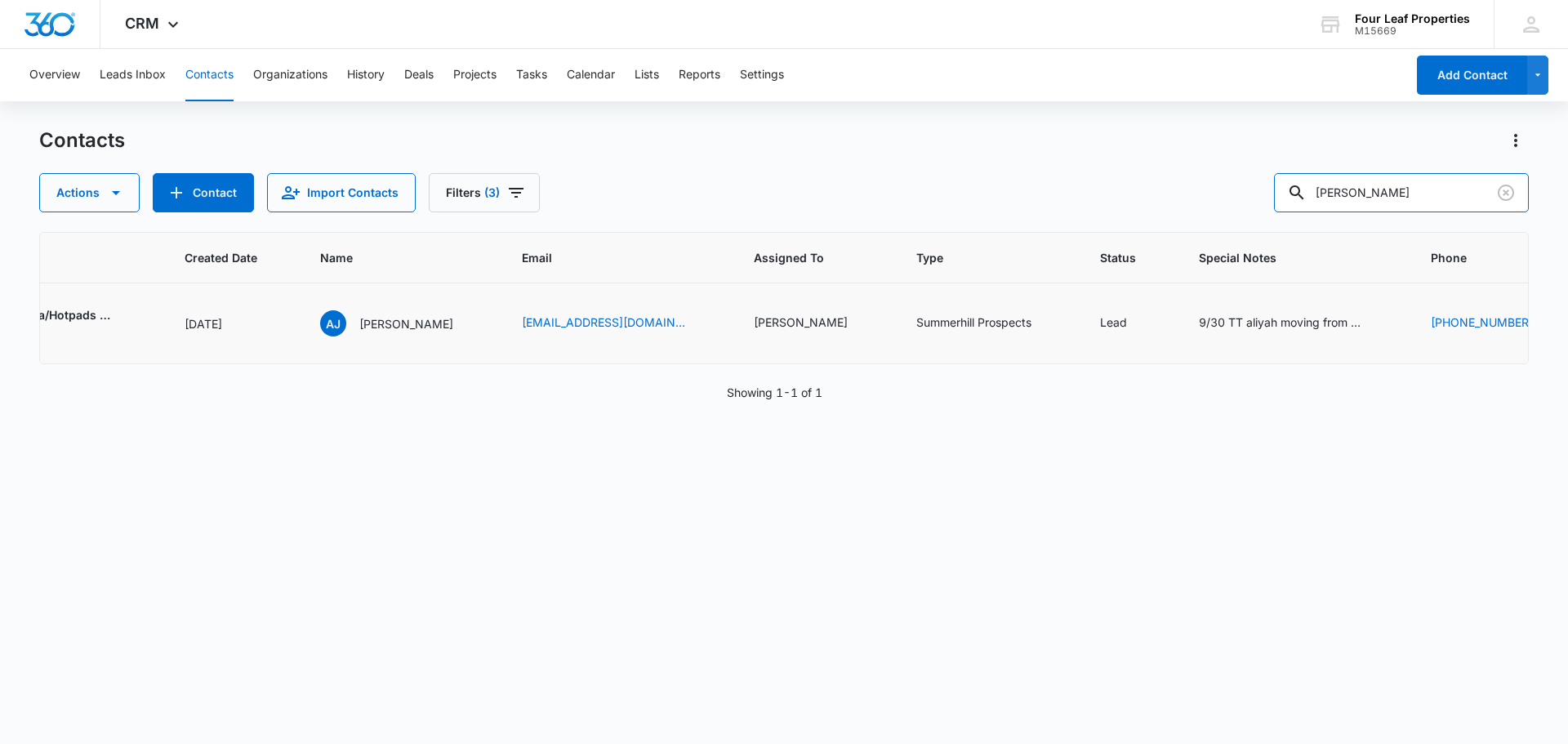
drag, startPoint x: 1428, startPoint y: 192, endPoint x: 1013, endPoint y: 220, distance: 415.9
click at [1013, 220] on div "Contacts Actions Contact Import Contacts Filters (3) [PERSON_NAME] ID Color Tag…" at bounding box center [784, 435] width 1489 height 615
paste input "[PERSON_NAME]"
type input "[PERSON_NAME]"
click at [858, 319] on icon "Assigned To - Kelly Mursch - Select to Edit Field" at bounding box center [867, 323] width 19 height 19
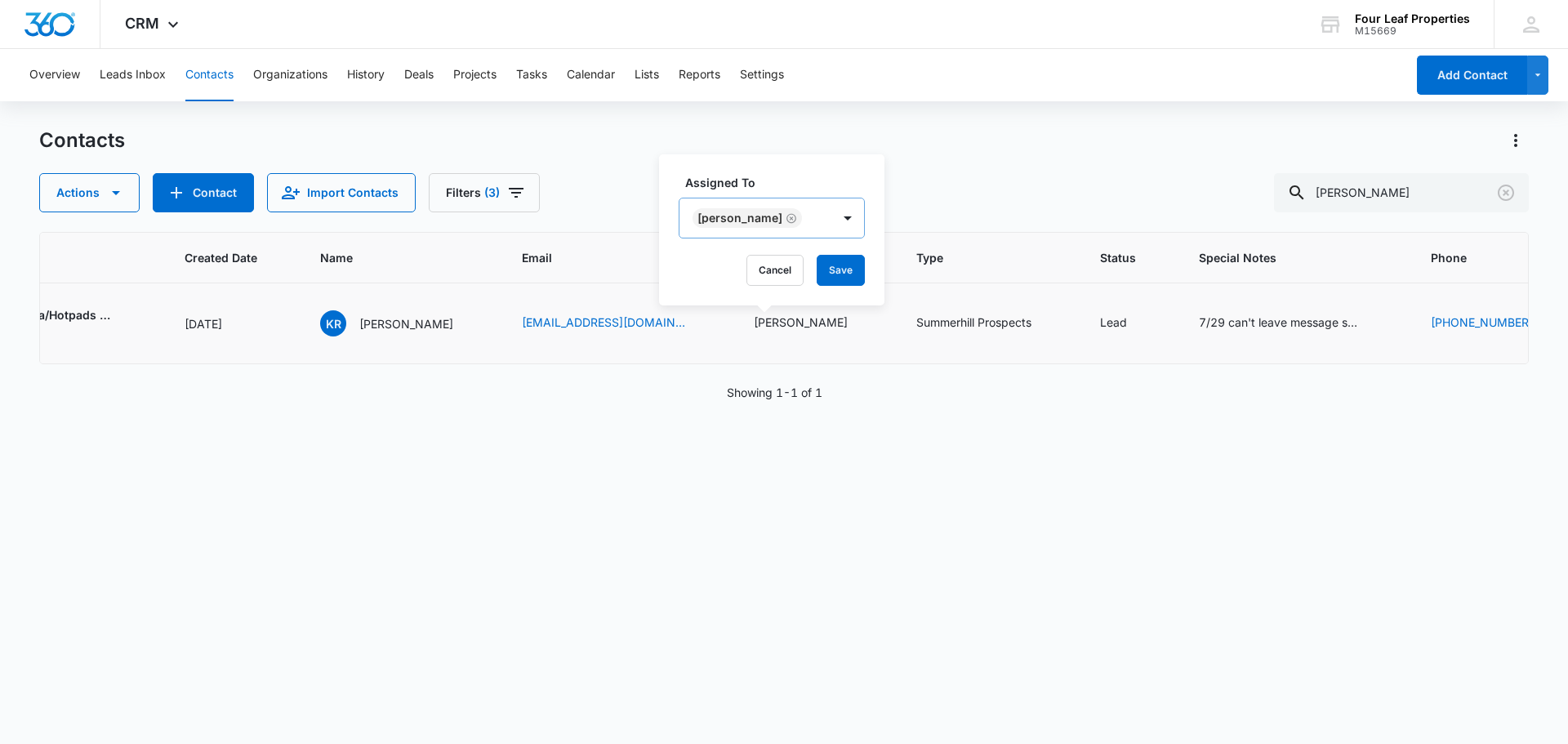
click at [786, 218] on icon "Remove Kelly Mursch" at bounding box center [791, 219] width 11 height 12
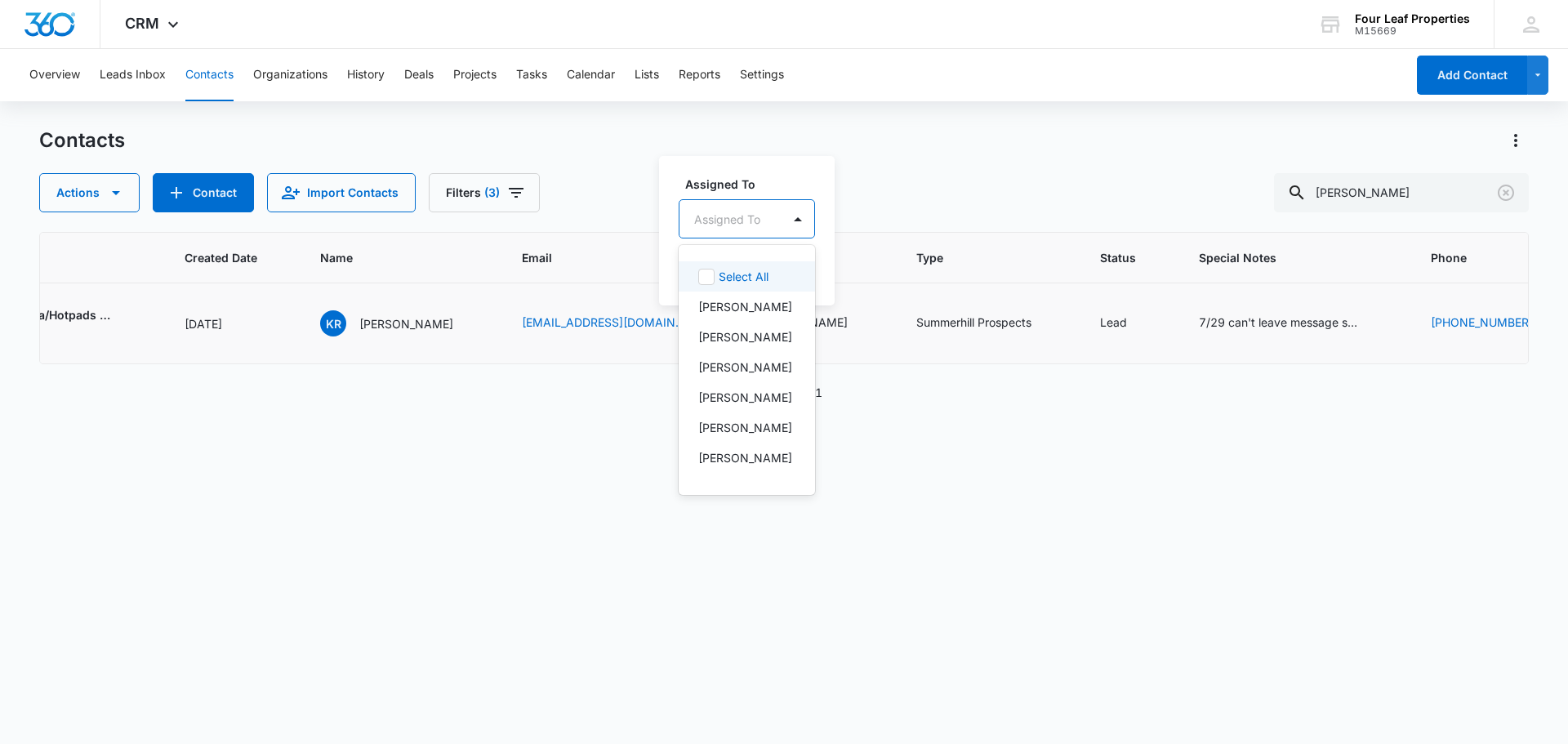
click at [780, 218] on div "Assigned To" at bounding box center [730, 220] width 102 height 37
click at [758, 376] on p "[PERSON_NAME]" at bounding box center [744, 367] width 94 height 18
click at [821, 222] on div "[PERSON_NAME]" at bounding box center [755, 218] width 152 height 40
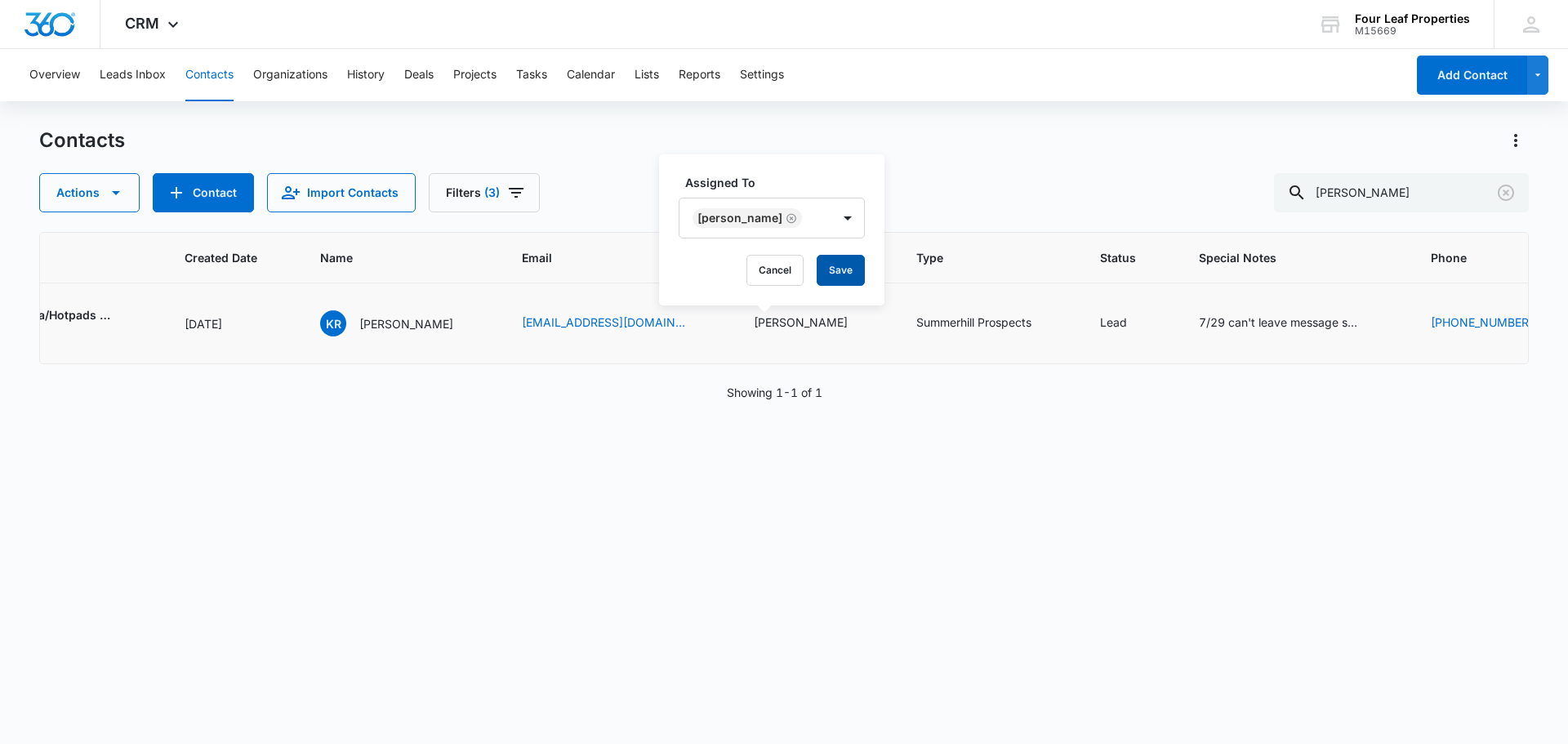
click at [854, 268] on button "Save" at bounding box center [840, 270] width 48 height 31
click at [1205, 324] on div "7/29 can't leave message sent 2nd canned email KM 6/11 sent canned email LM" at bounding box center [1280, 322] width 163 height 18
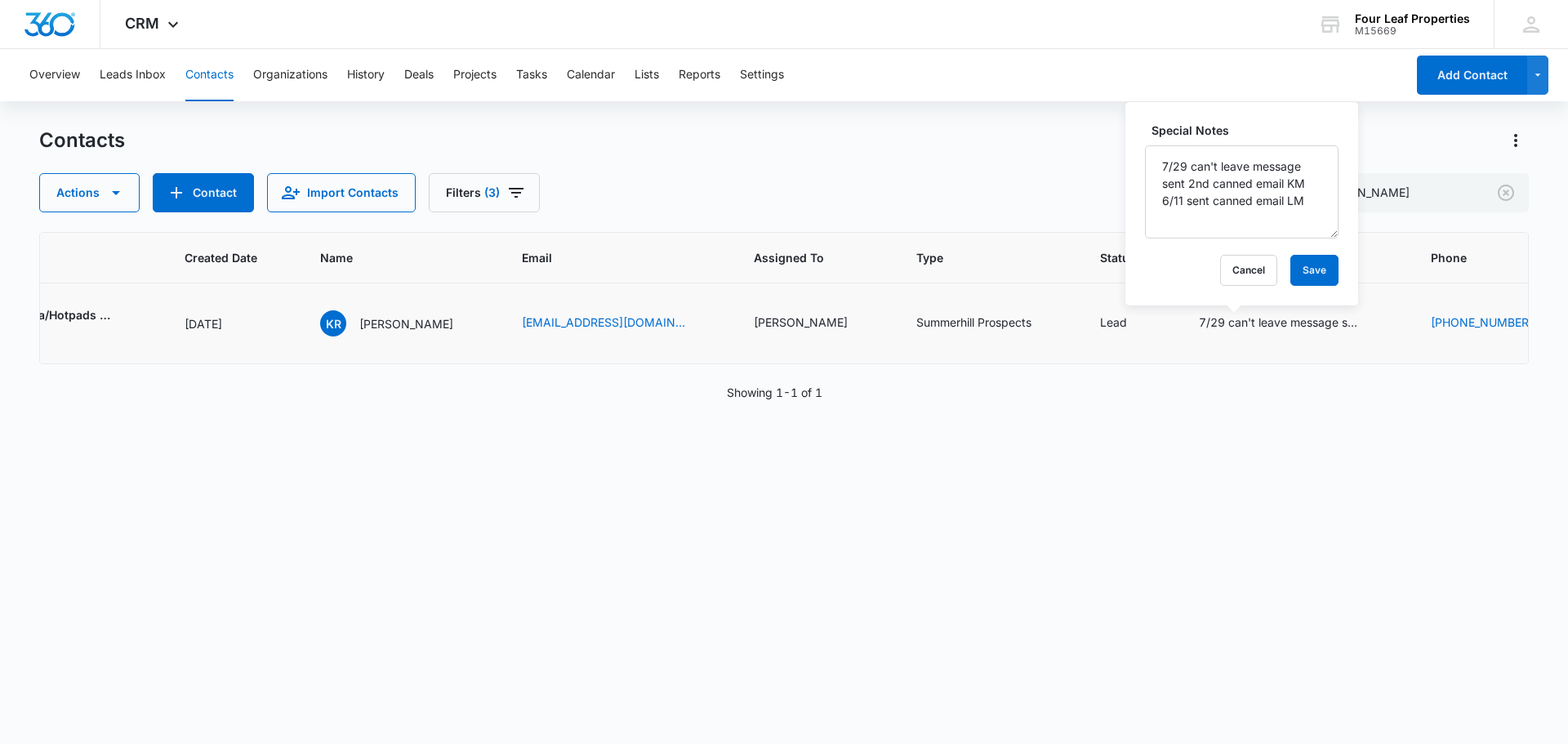
click at [921, 350] on td "Summerhill Prospects" at bounding box center [988, 324] width 183 height 81
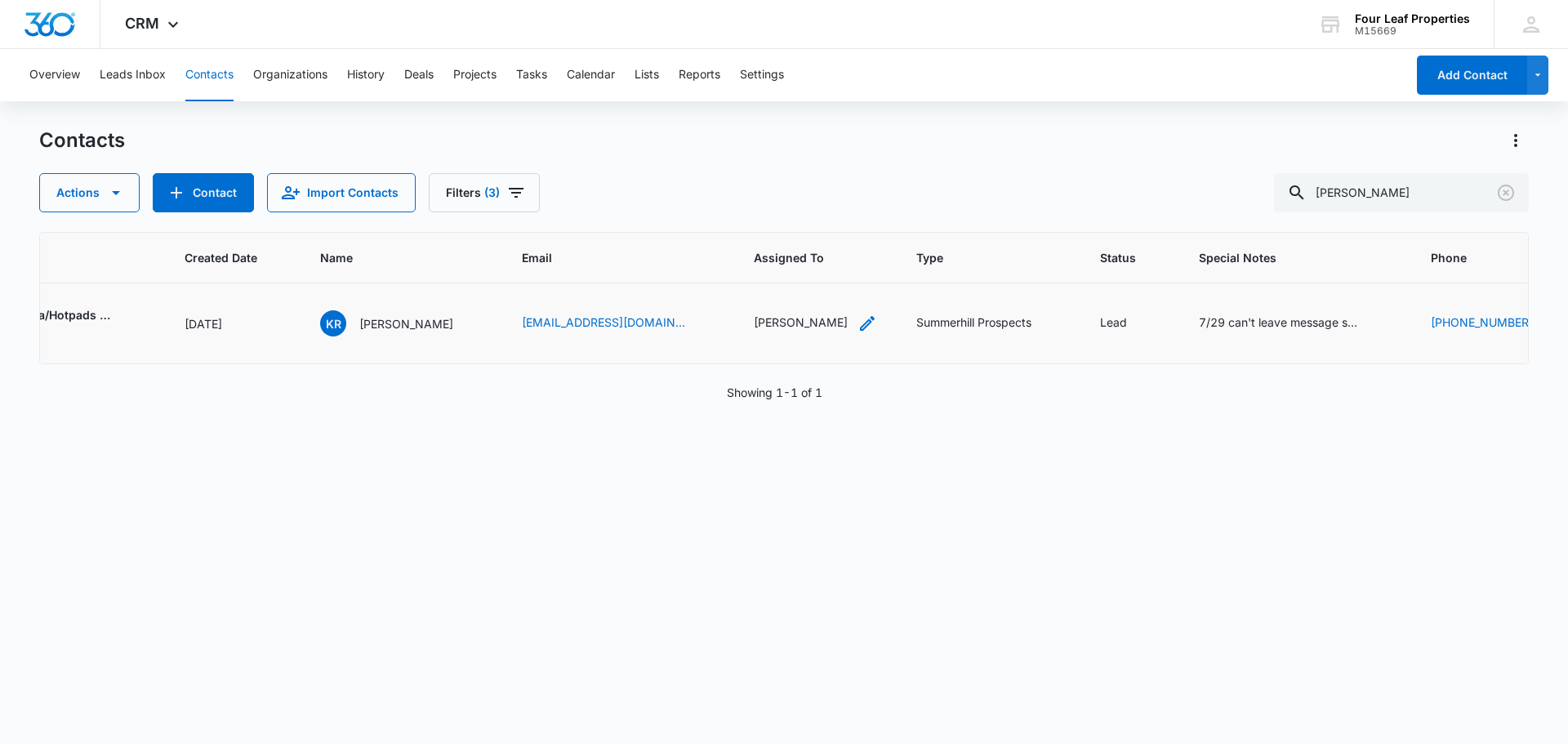
click at [755, 329] on div "[PERSON_NAME]" at bounding box center [800, 322] width 94 height 18
click at [1230, 316] on div "7/29 can't leave message sent 2nd canned email KM 6/11 sent canned email LM" at bounding box center [1280, 322] width 163 height 18
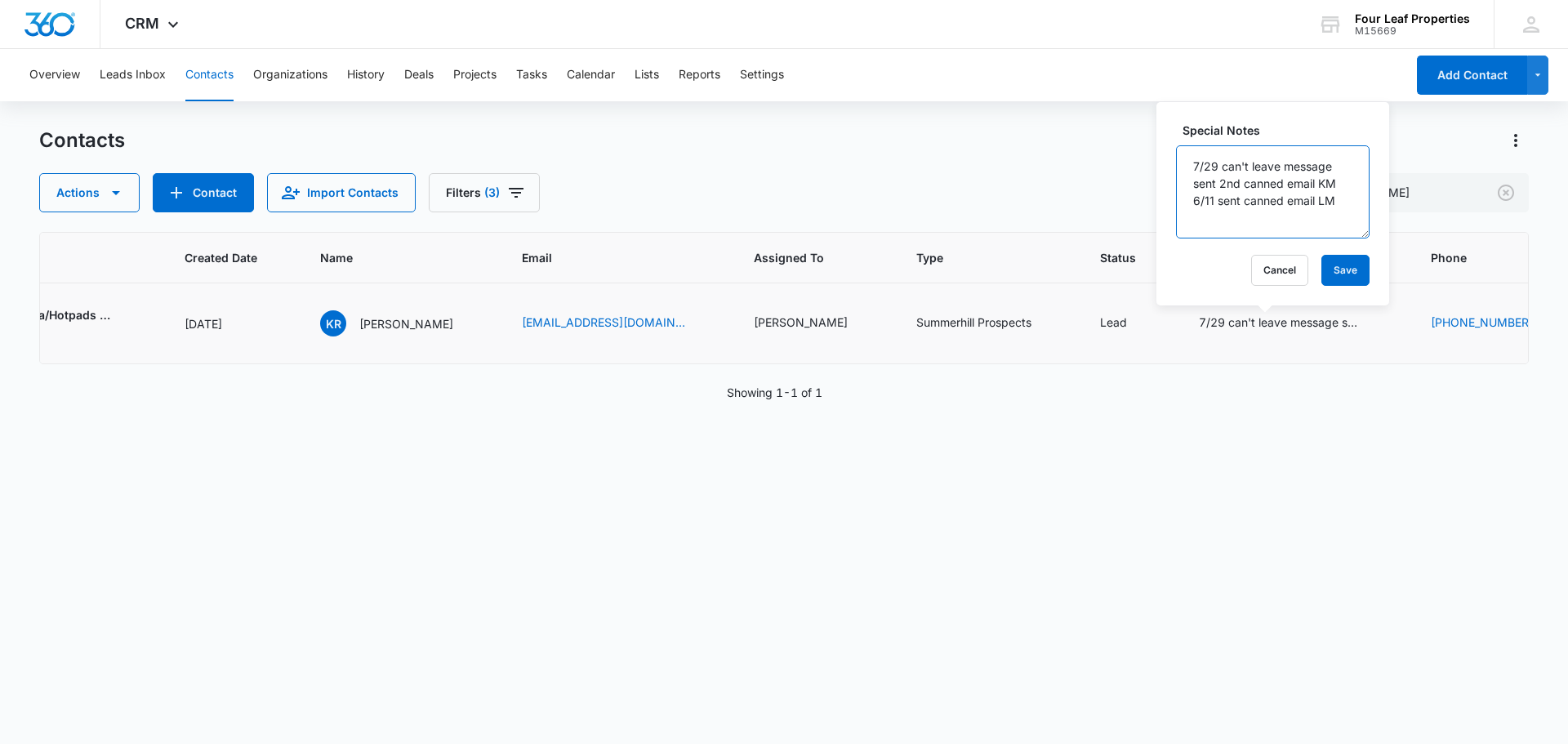
click at [1190, 168] on textarea "7/29 can't leave message sent 2nd canned email KM 6/11 sent canned email LM" at bounding box center [1272, 192] width 193 height 93
click at [1212, 220] on textarea "10/10 Strictly looking to rent will reach out if something becomes avaiable 7/2…" at bounding box center [1272, 192] width 193 height 93
click at [1315, 215] on textarea "10/10 Strictly looking to rent will reach out if something becomes available 7/…" at bounding box center [1272, 192] width 193 height 93
type textarea "10/10 Strictly looking to rent will reach out if something becomes available 7/…"
click at [1321, 263] on button "Save" at bounding box center [1345, 270] width 48 height 31
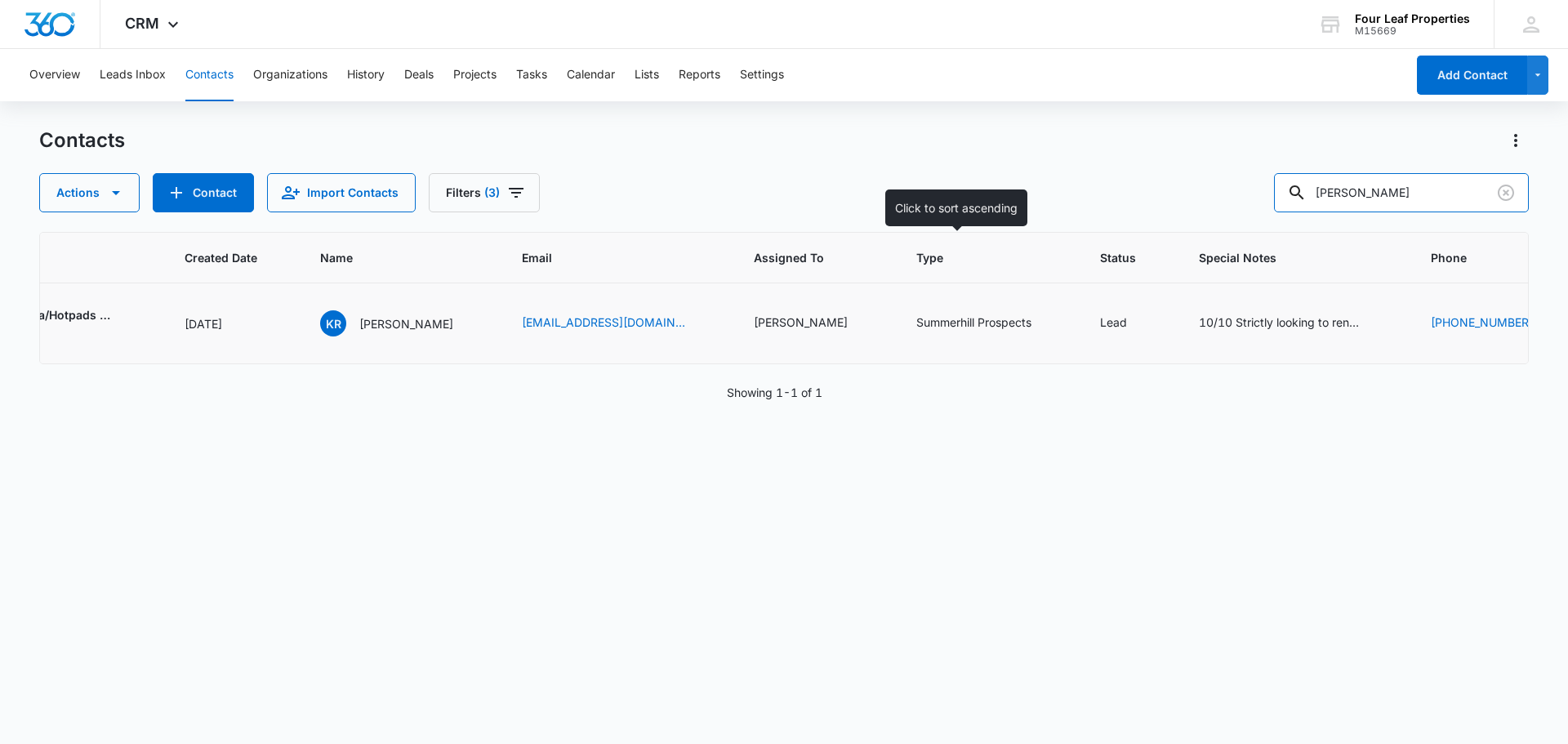
drag, startPoint x: 1432, startPoint y: 187, endPoint x: 963, endPoint y: 237, distance: 471.7
click at [963, 235] on div "Contacts Actions Contact Import Contacts Filters (3) [PERSON_NAME] ID Color Tag…" at bounding box center [784, 435] width 1489 height 615
paste input "[PERSON_NAME]"
drag, startPoint x: 1378, startPoint y: 194, endPoint x: 835, endPoint y: 223, distance: 543.8
click at [866, 215] on div "Contacts Actions Contact Import Contacts Filters (3) [PERSON_NAME] ID Color Tag…" at bounding box center [784, 435] width 1489 height 615
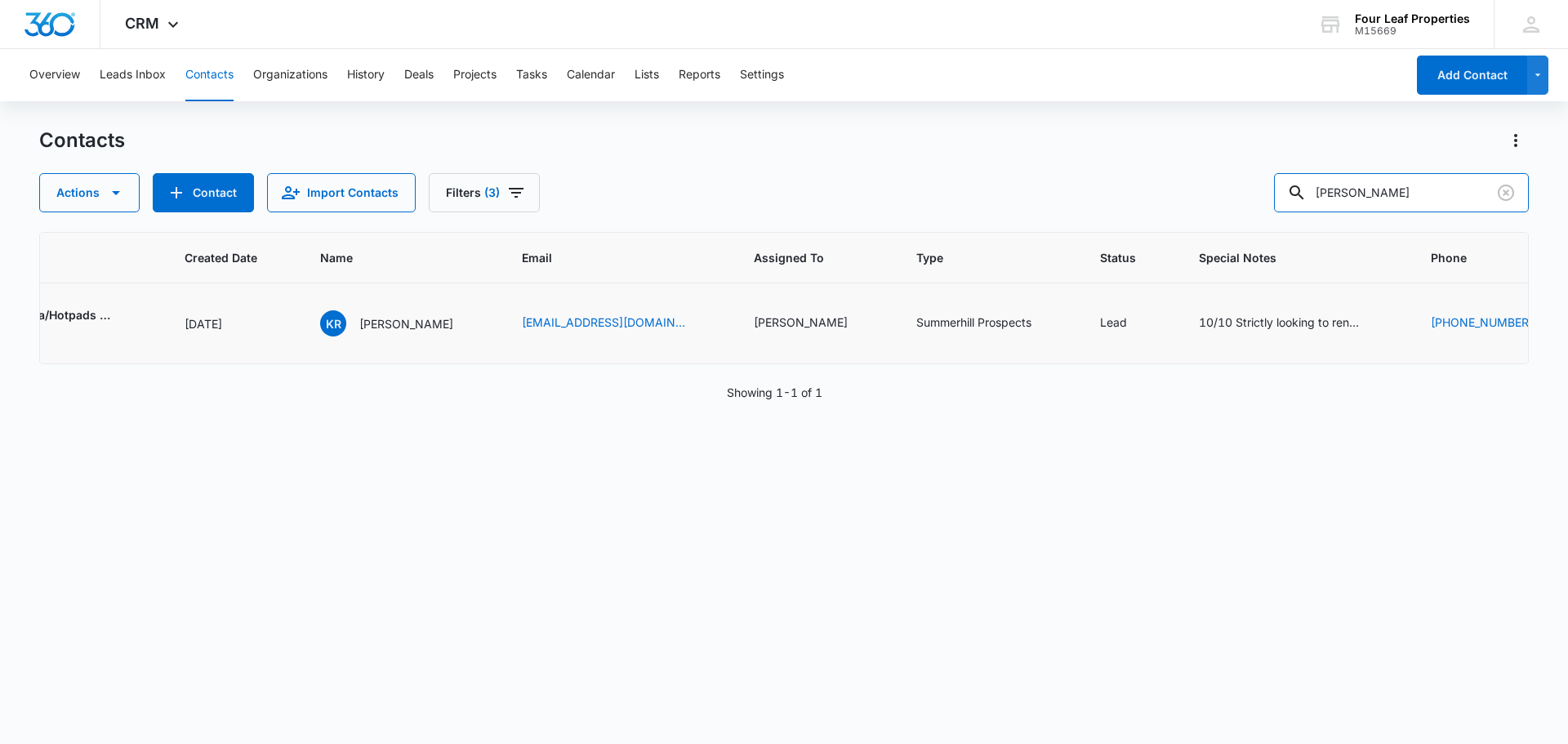
type input "[PERSON_NAME]"
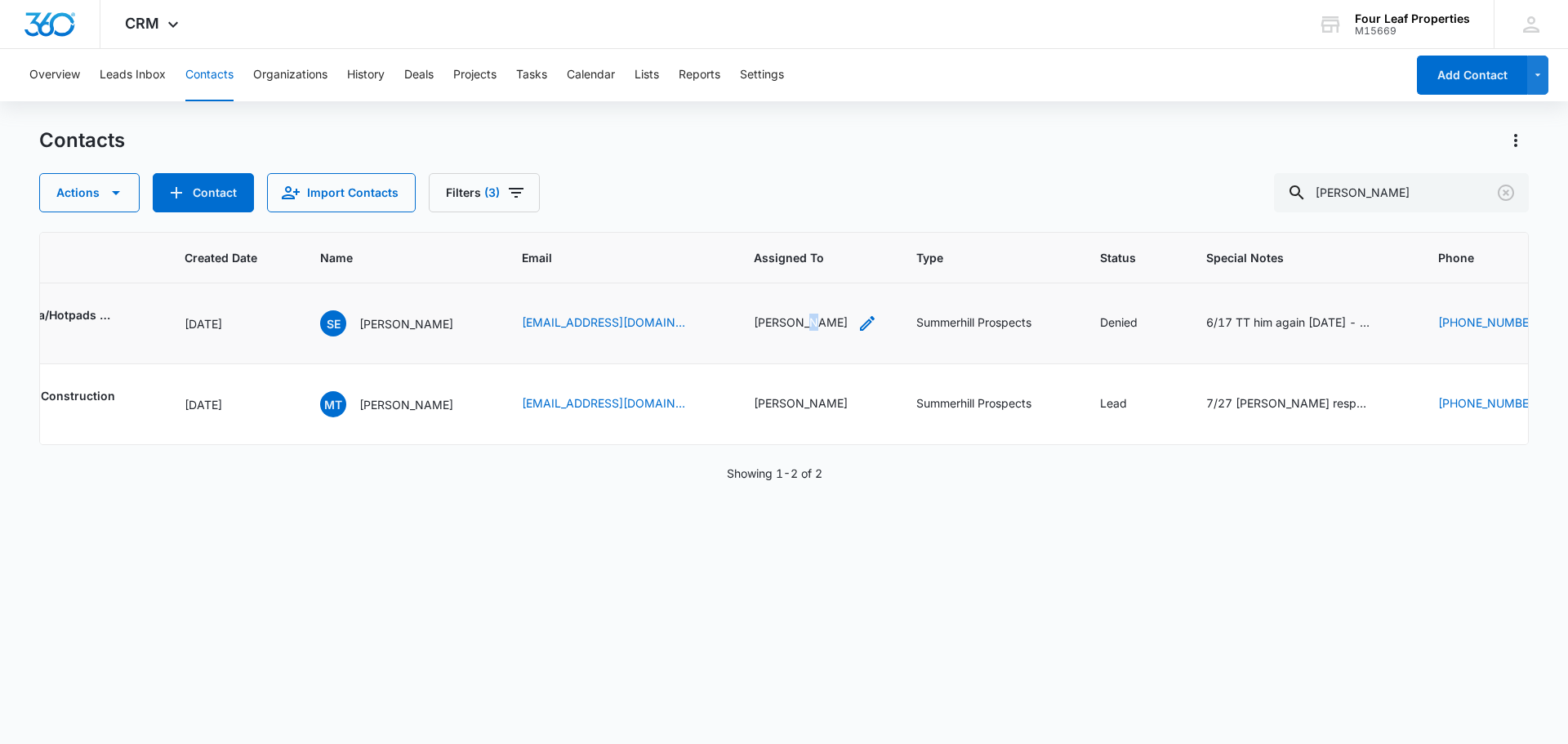
click at [753, 320] on div "[PERSON_NAME]" at bounding box center [800, 322] width 94 height 18
click at [764, 213] on icon "Remove Kelly Mursch" at bounding box center [769, 219] width 11 height 12
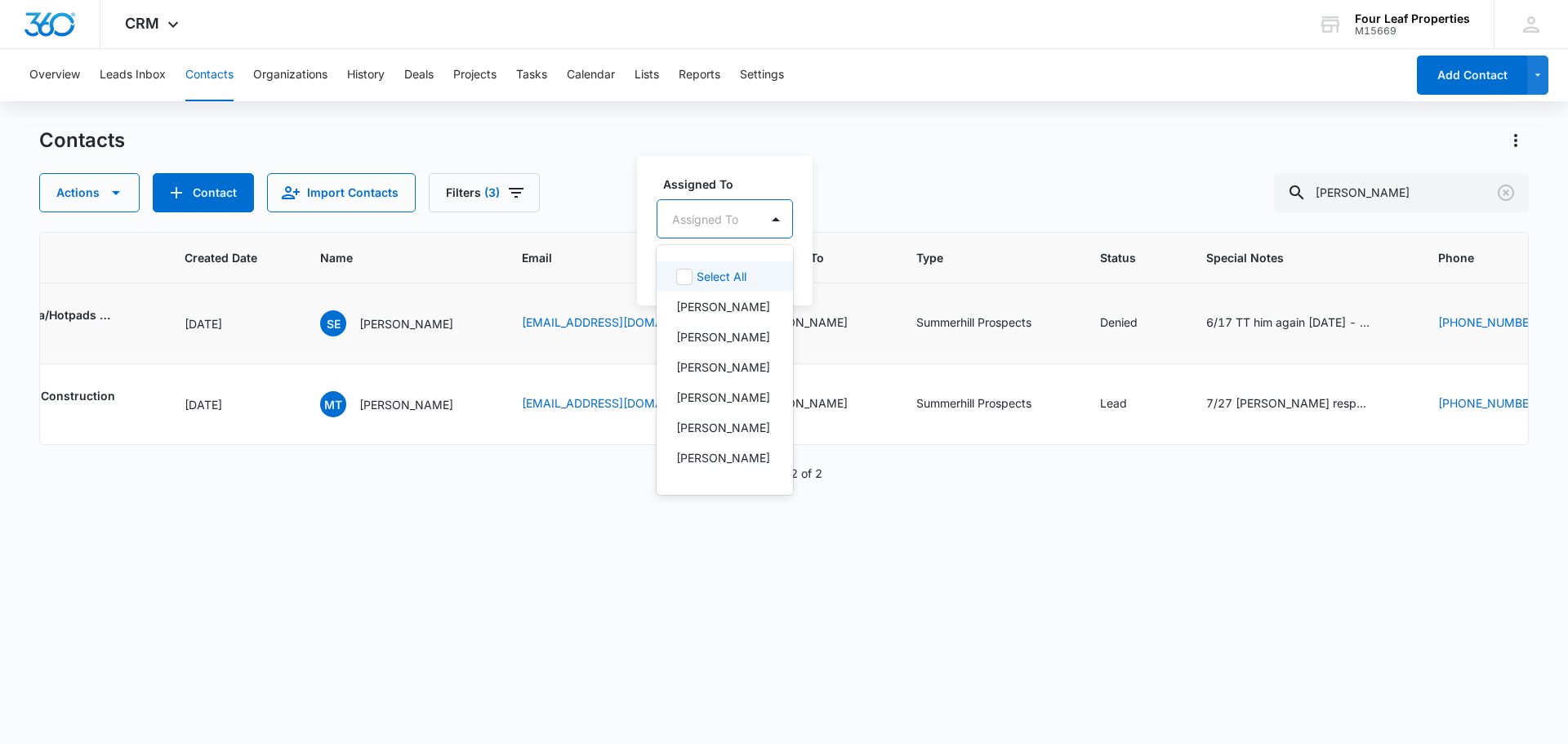
click at [752, 213] on div "Assigned To" at bounding box center [708, 220] width 102 height 37
click at [726, 376] on p "[PERSON_NAME]" at bounding box center [723, 367] width 94 height 18
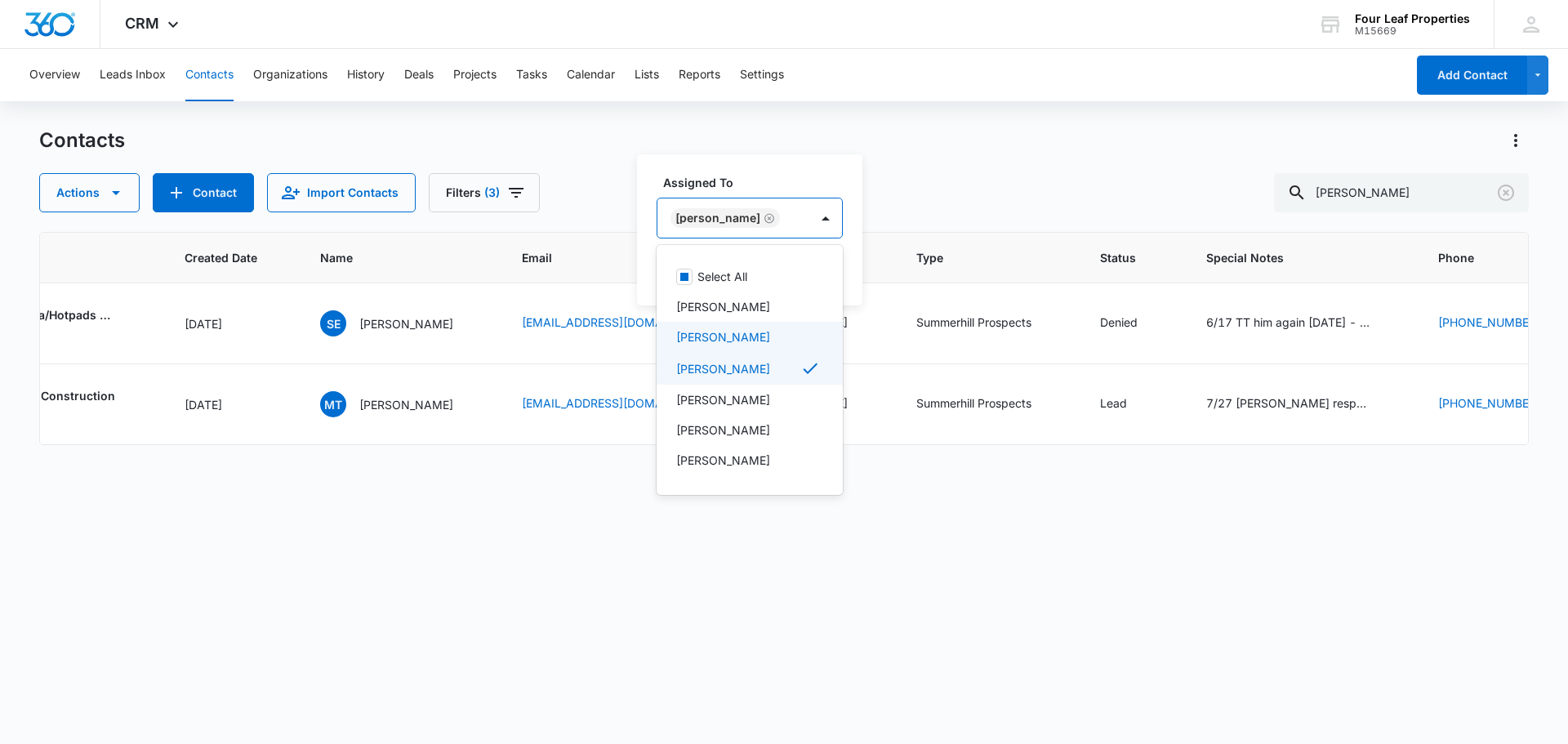
click at [917, 199] on div "Actions Contact Import Contacts Filters (3) [PERSON_NAME]" at bounding box center [784, 192] width 1489 height 40
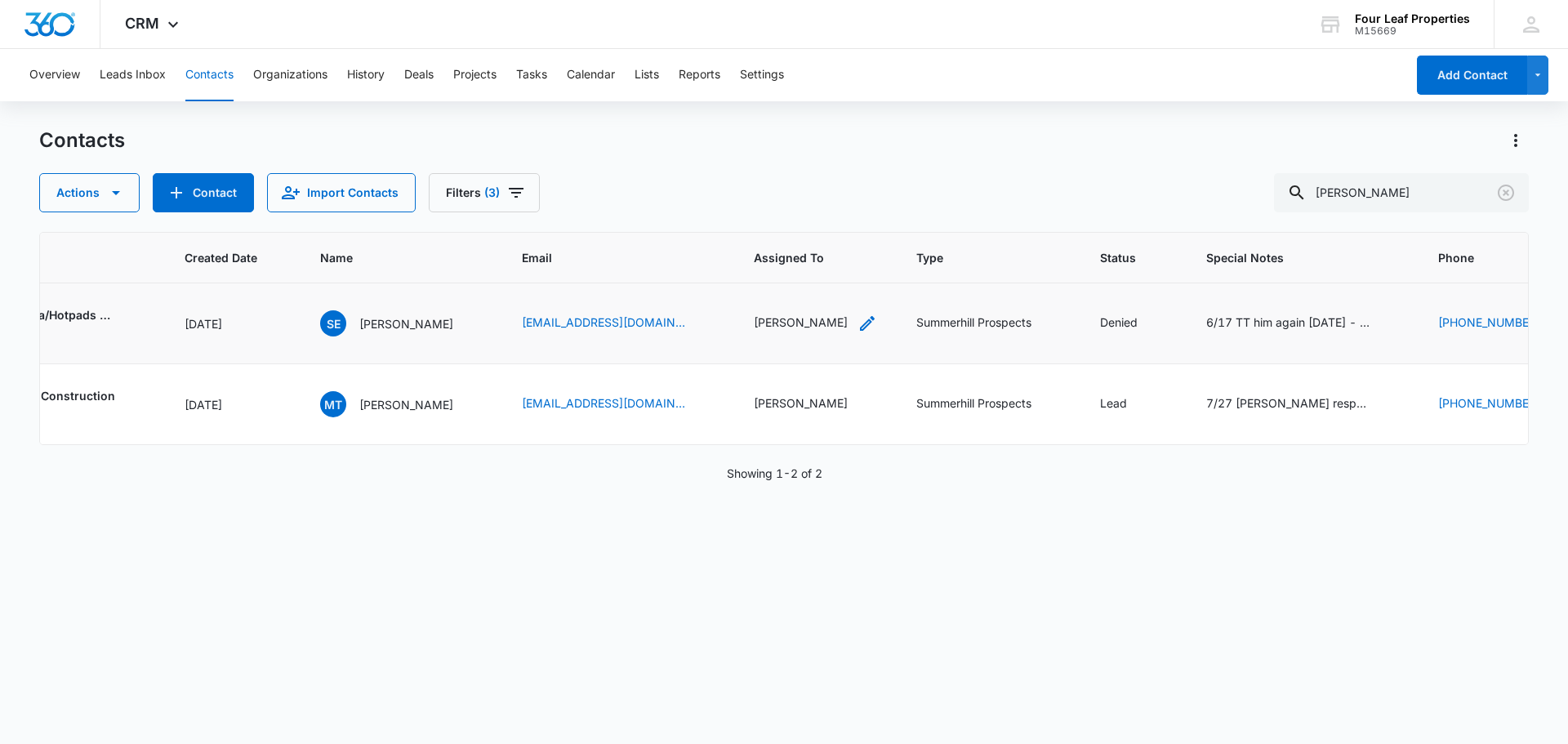
click at [753, 330] on div "[PERSON_NAME]" at bounding box center [800, 322] width 94 height 18
drag, startPoint x: 820, startPoint y: 271, endPoint x: 831, endPoint y: 284, distance: 17.0
click at [821, 271] on button "Save" at bounding box center [803, 270] width 48 height 31
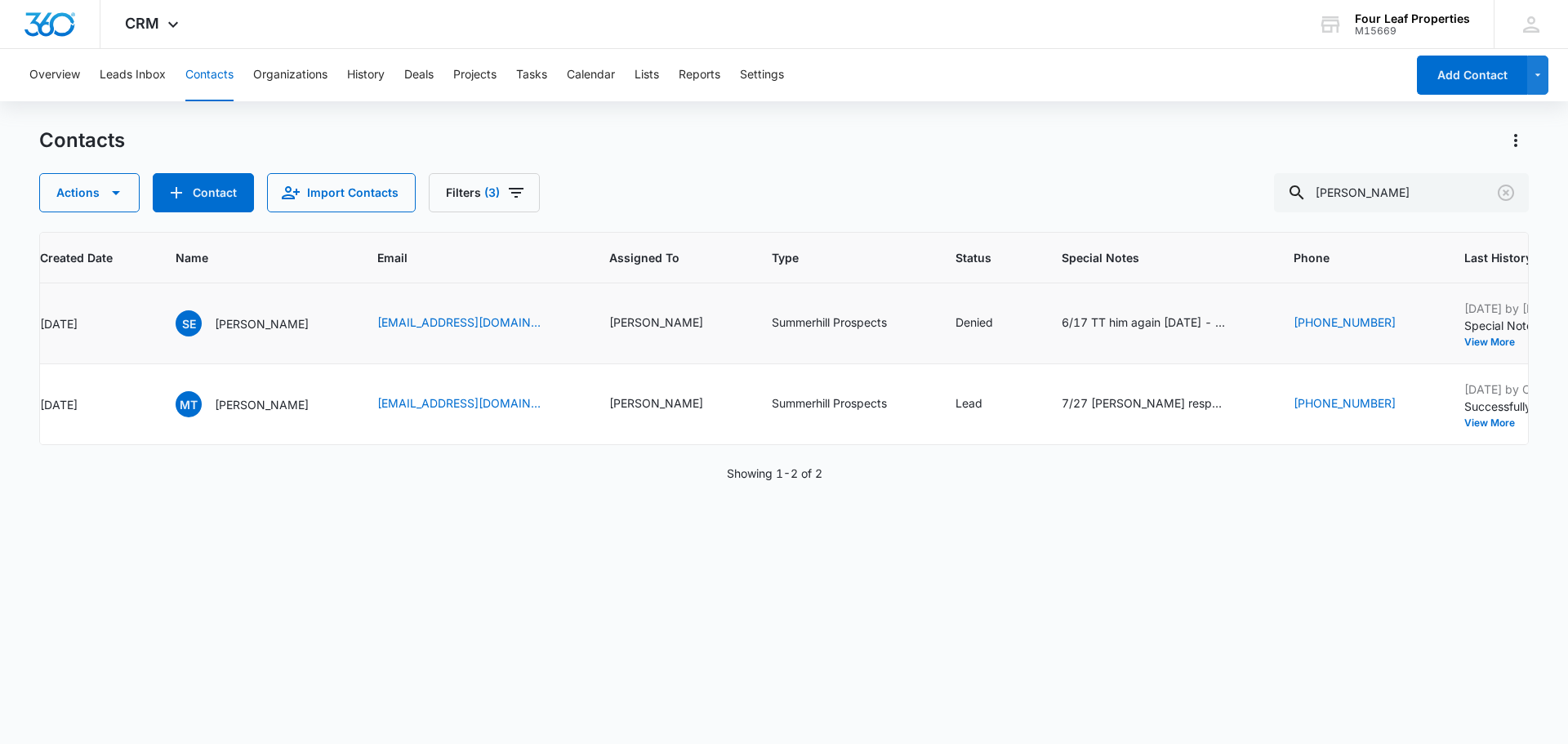
scroll to position [0, 508]
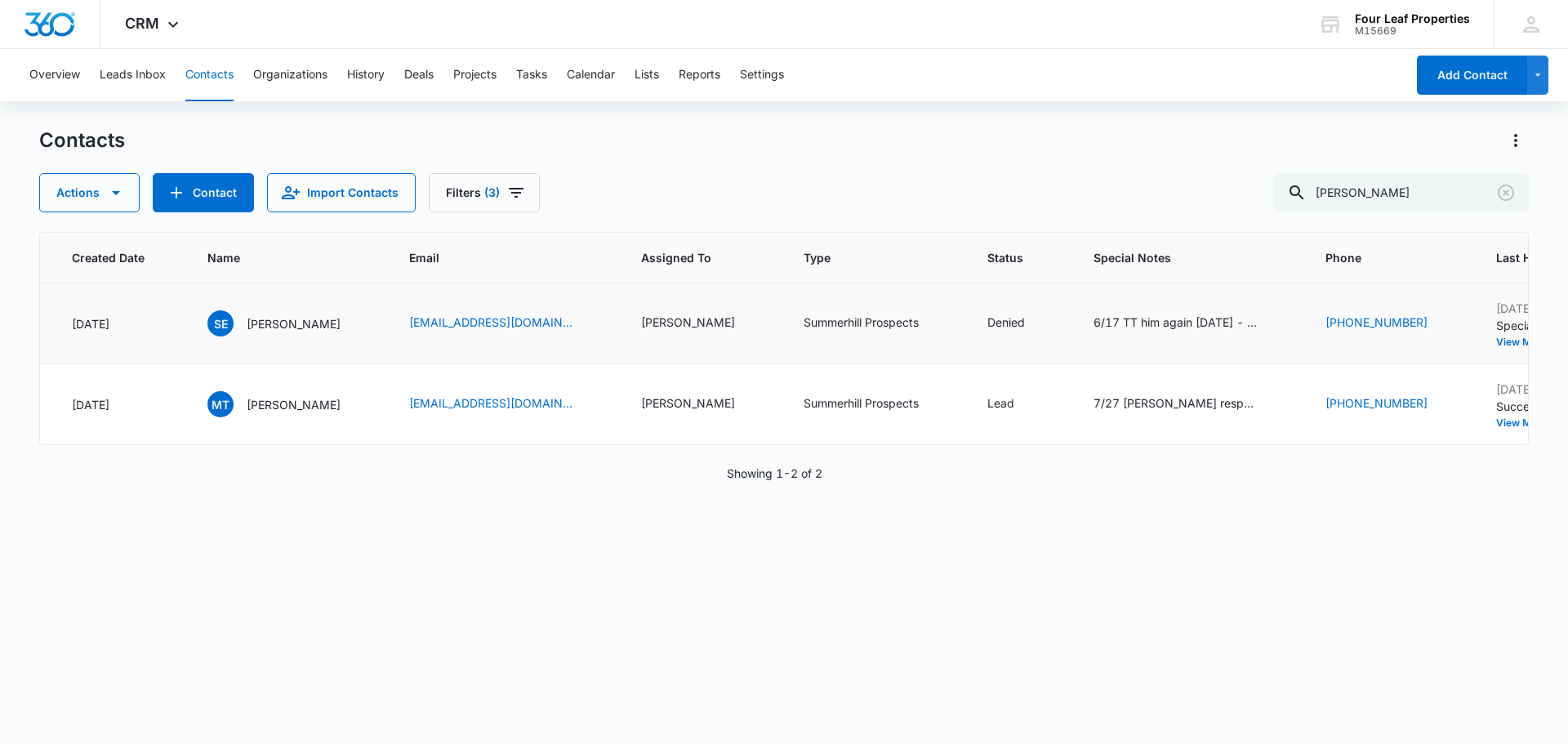
click at [1120, 337] on td "6/17 TT him again [DATE] - under eviction. 4/17 applied KM 3/13 sent email with…" at bounding box center [1190, 324] width 232 height 81
click at [1121, 329] on div "6/17 TT him again [DATE] - under eviction. 4/17 applied KM 3/13 sent email with…" at bounding box center [1175, 322] width 163 height 18
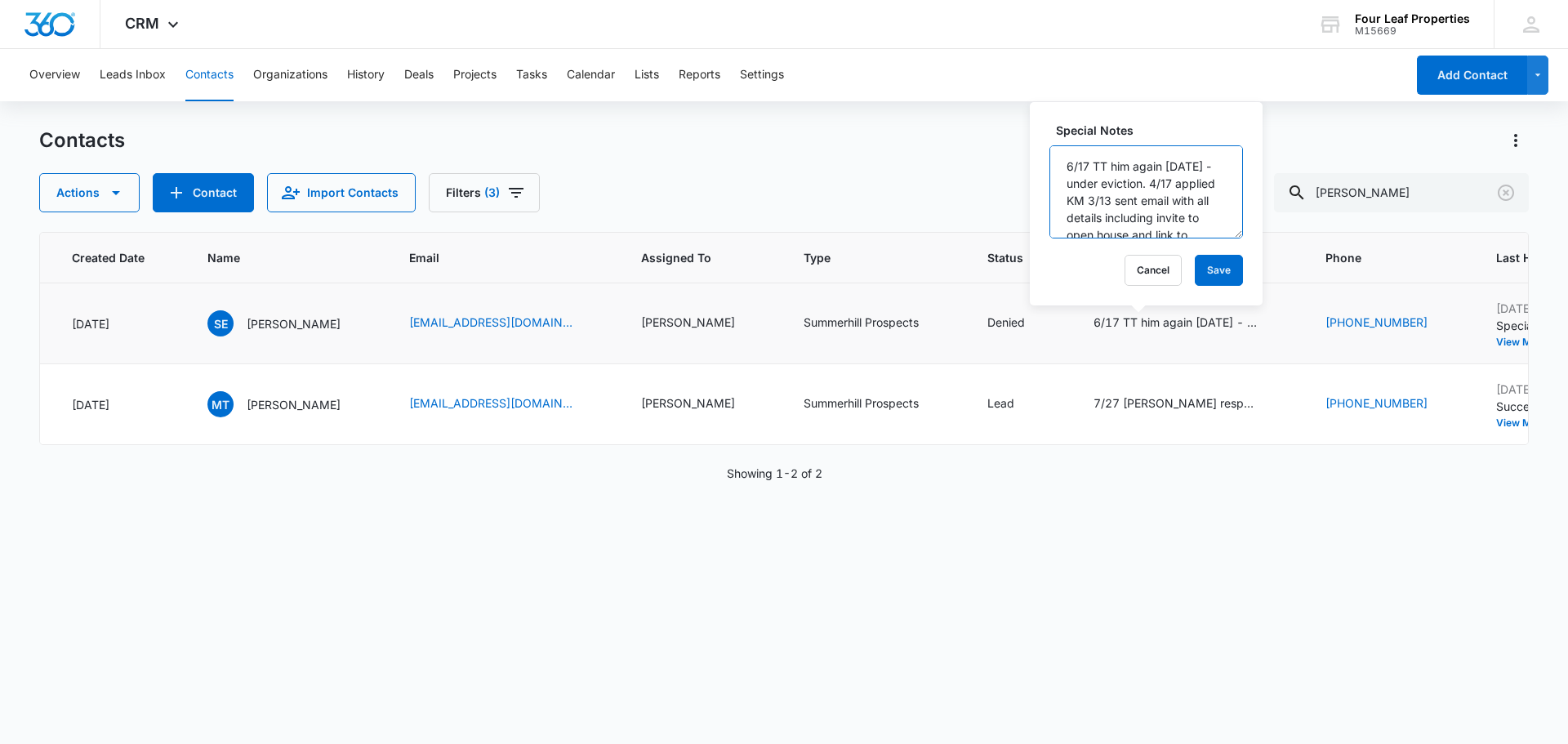
click at [1065, 167] on textarea "6/17 TT him again [DATE] - under eviction. 4/17 applied KM 3/13 sent email with…" at bounding box center [1146, 192] width 193 height 93
type textarea "10/10 LM 6/17 TT him again [DATE] - under eviction. 4/17 applied KM 3/13 sent e…"
click at [1198, 262] on button "Save" at bounding box center [1219, 270] width 48 height 31
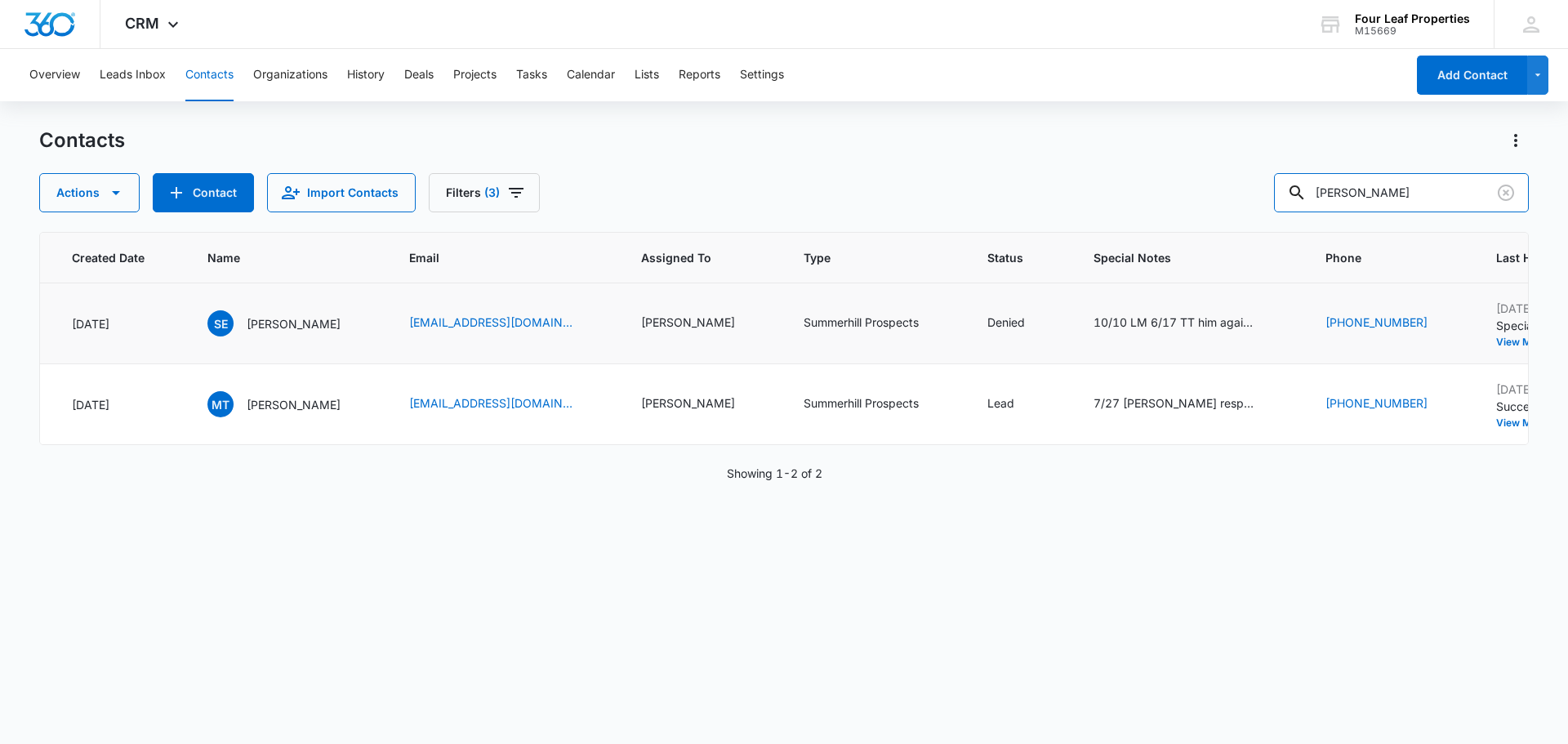
drag, startPoint x: 1383, startPoint y: 192, endPoint x: 974, endPoint y: 228, distance: 410.6
click at [981, 216] on div "Contacts Actions Contact Import Contacts Filters (3) [PERSON_NAME] ID Color Tag…" at bounding box center [784, 435] width 1489 height 615
paste input "[PERSON_NAME]"
type input "[PERSON_NAME]"
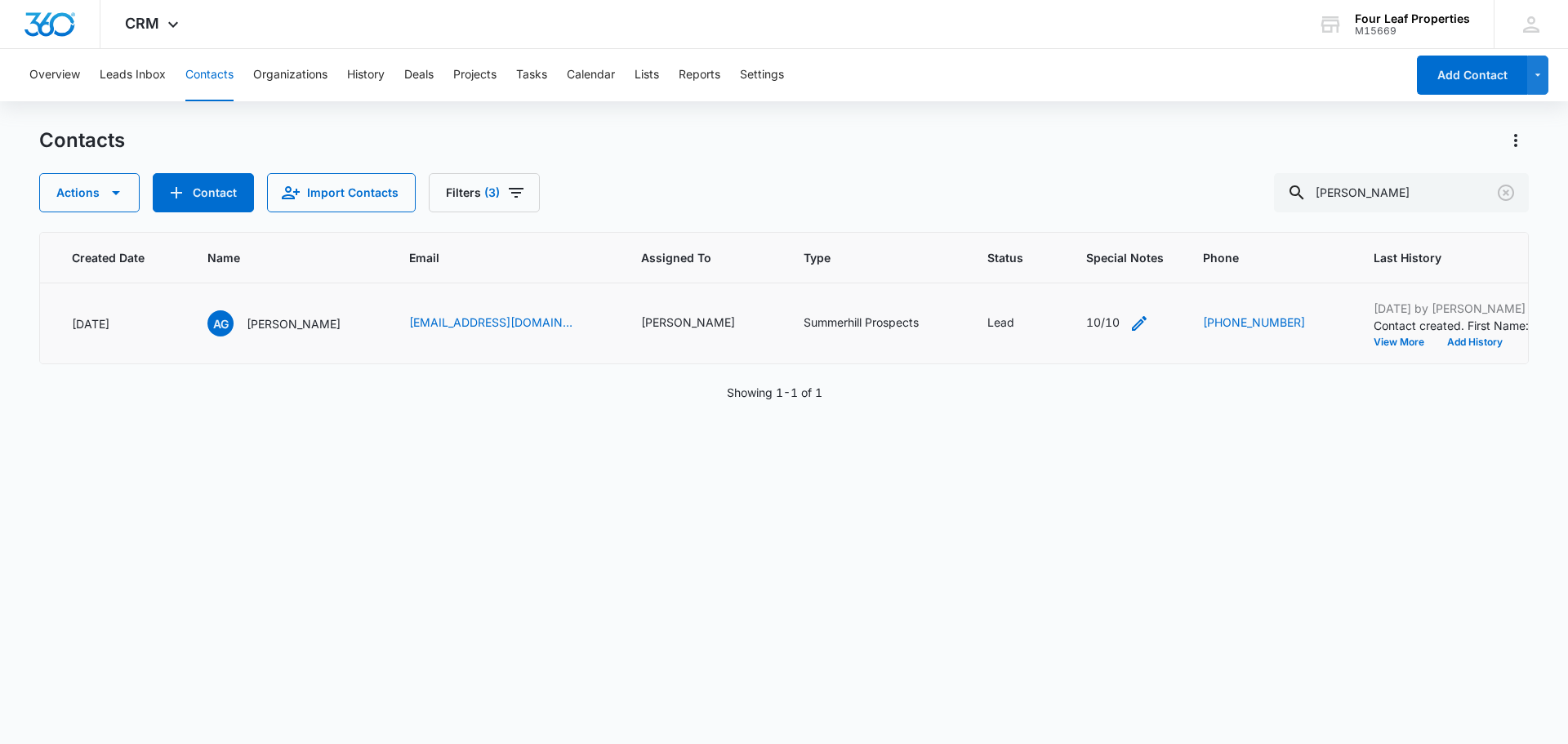
click at [1086, 317] on div "10/10" at bounding box center [1103, 322] width 33 height 18
click at [1051, 164] on textarea "10/10" at bounding box center [1082, 192] width 193 height 93
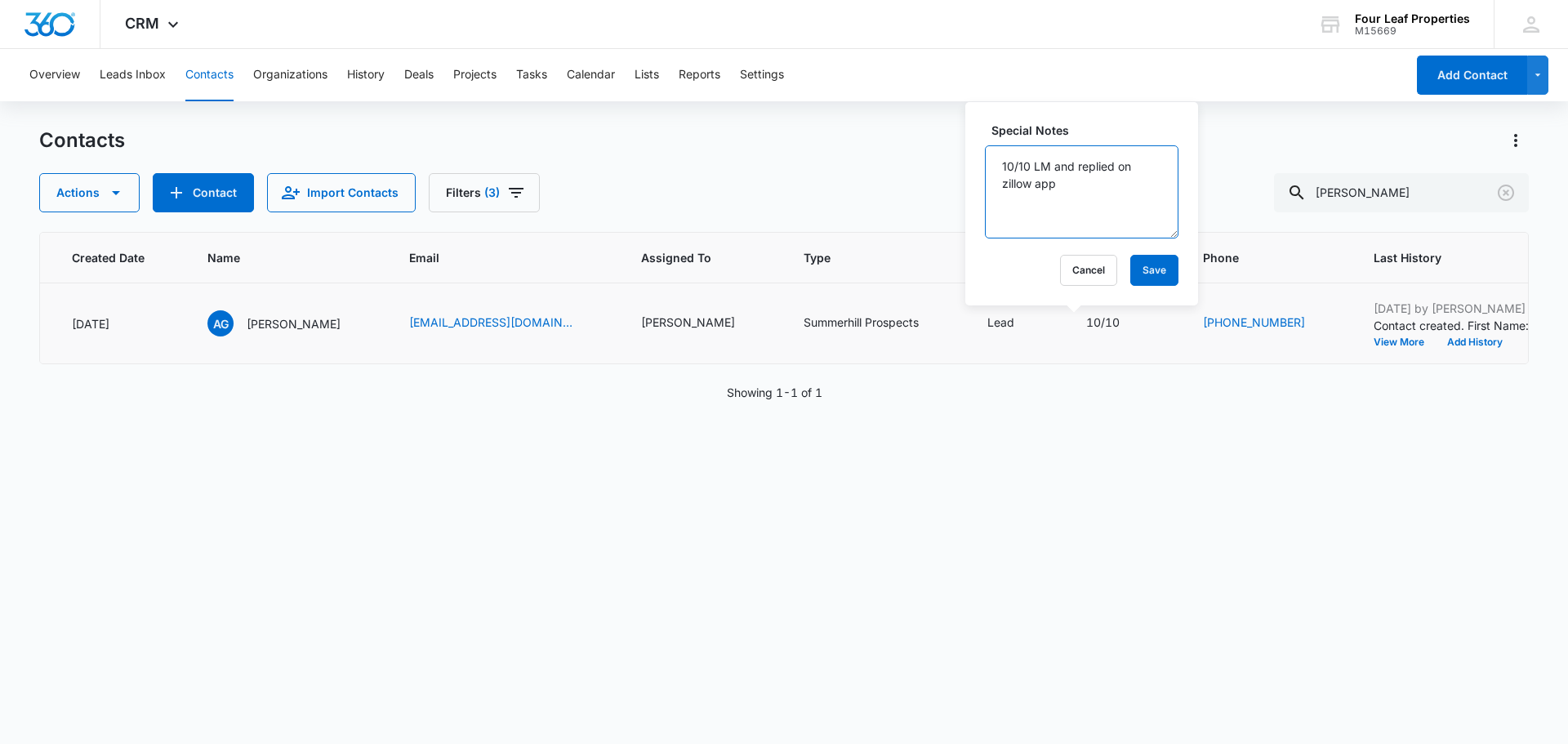
type textarea "10/10 LM and replied on zillow app"
click at [1109, 273] on div "Cancel Save" at bounding box center [1082, 270] width 193 height 31
click at [1140, 265] on button "Save" at bounding box center [1154, 270] width 48 height 31
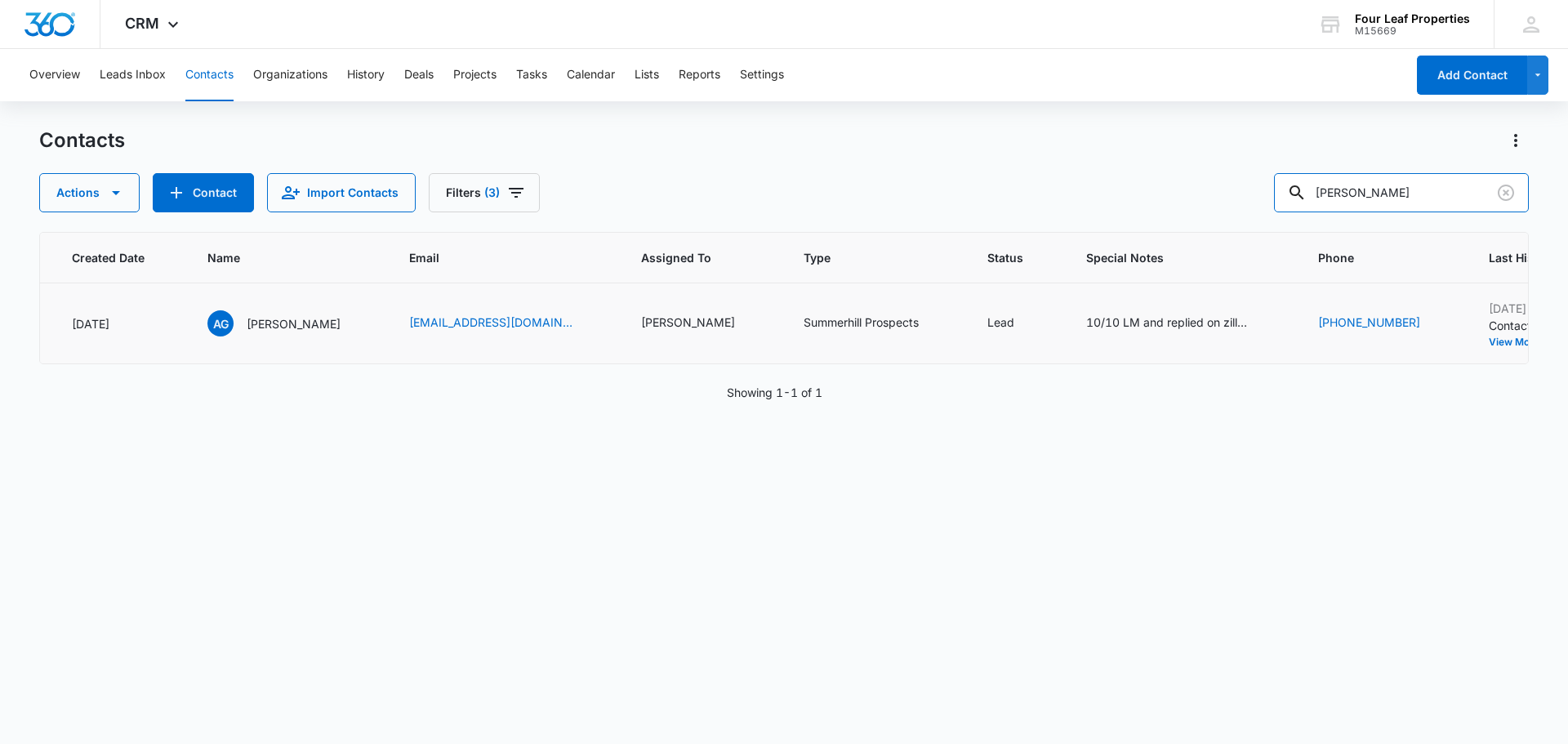
drag, startPoint x: 1399, startPoint y: 194, endPoint x: 988, endPoint y: 233, distance: 412.8
click at [994, 229] on div "Contacts Actions Contact Import Contacts Filters (3) [PERSON_NAME] ID Color Tag…" at bounding box center [784, 435] width 1489 height 615
paste input "[PERSON_NAME]"
type input "[PERSON_NAME]"
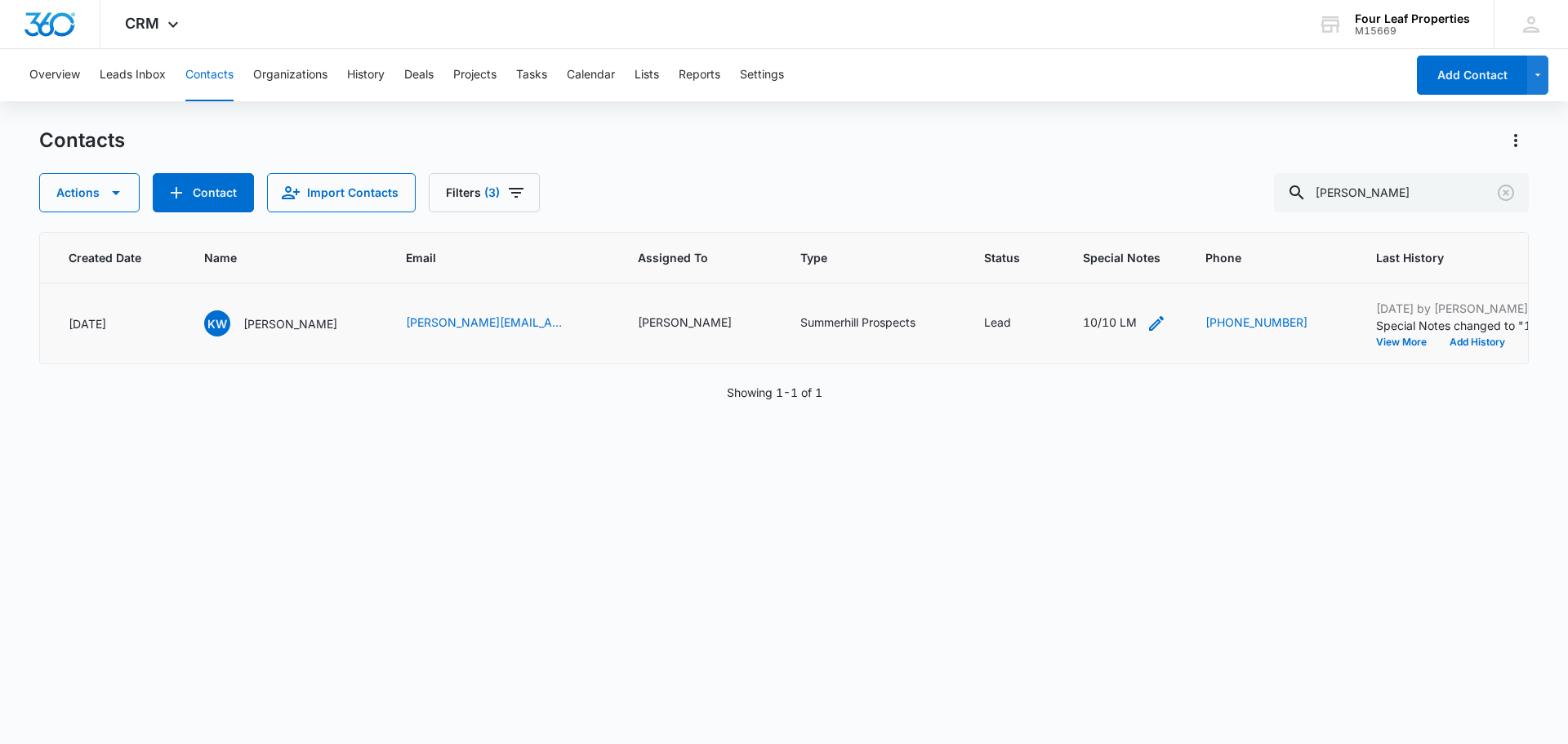
click at [1082, 321] on div "10/10 LM" at bounding box center [1109, 322] width 54 height 18
click at [1073, 170] on textarea "10/10 LM" at bounding box center [1095, 192] width 193 height 93
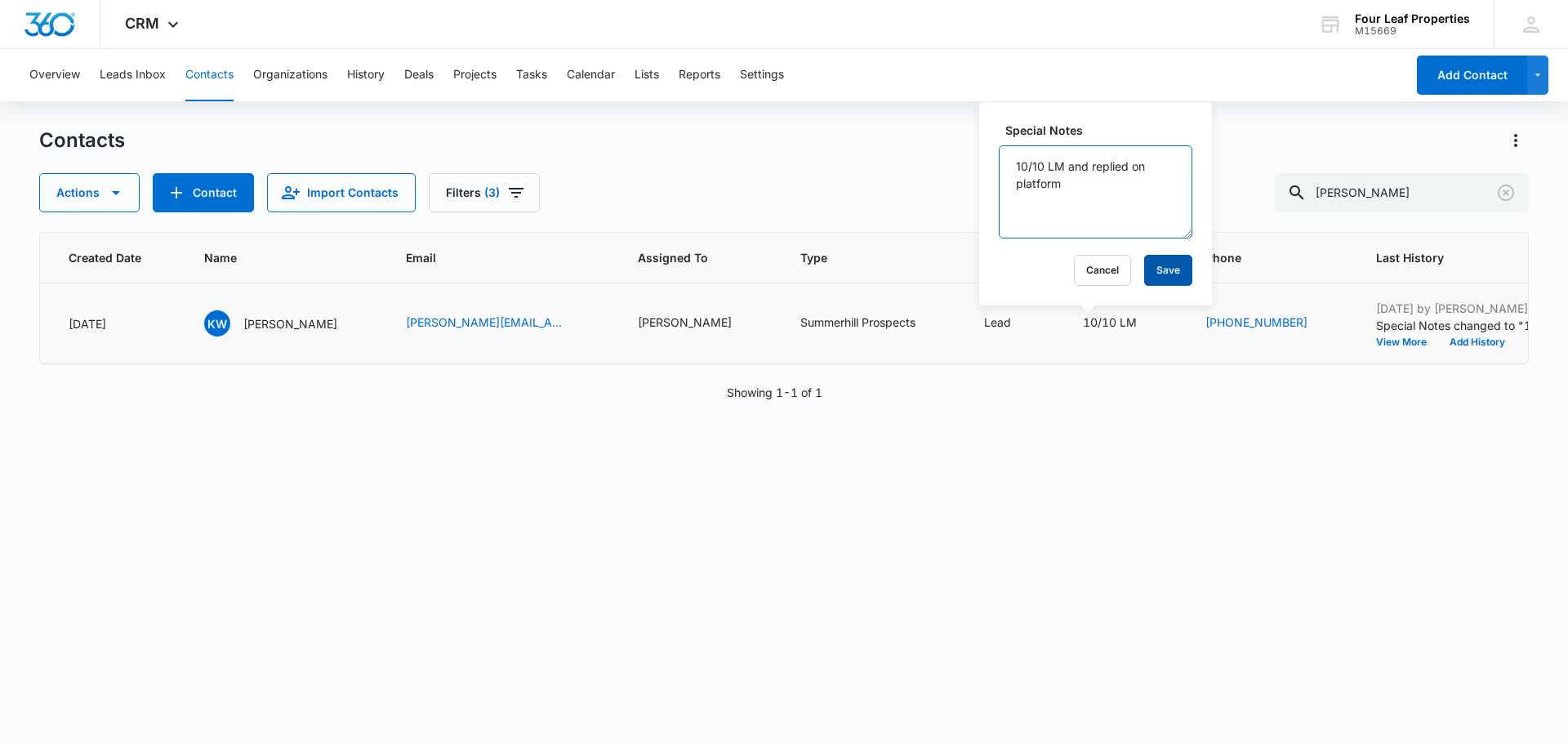
type textarea "10/10 LM and replied on platform"
click at [1144, 276] on button "Save" at bounding box center [1168, 270] width 48 height 31
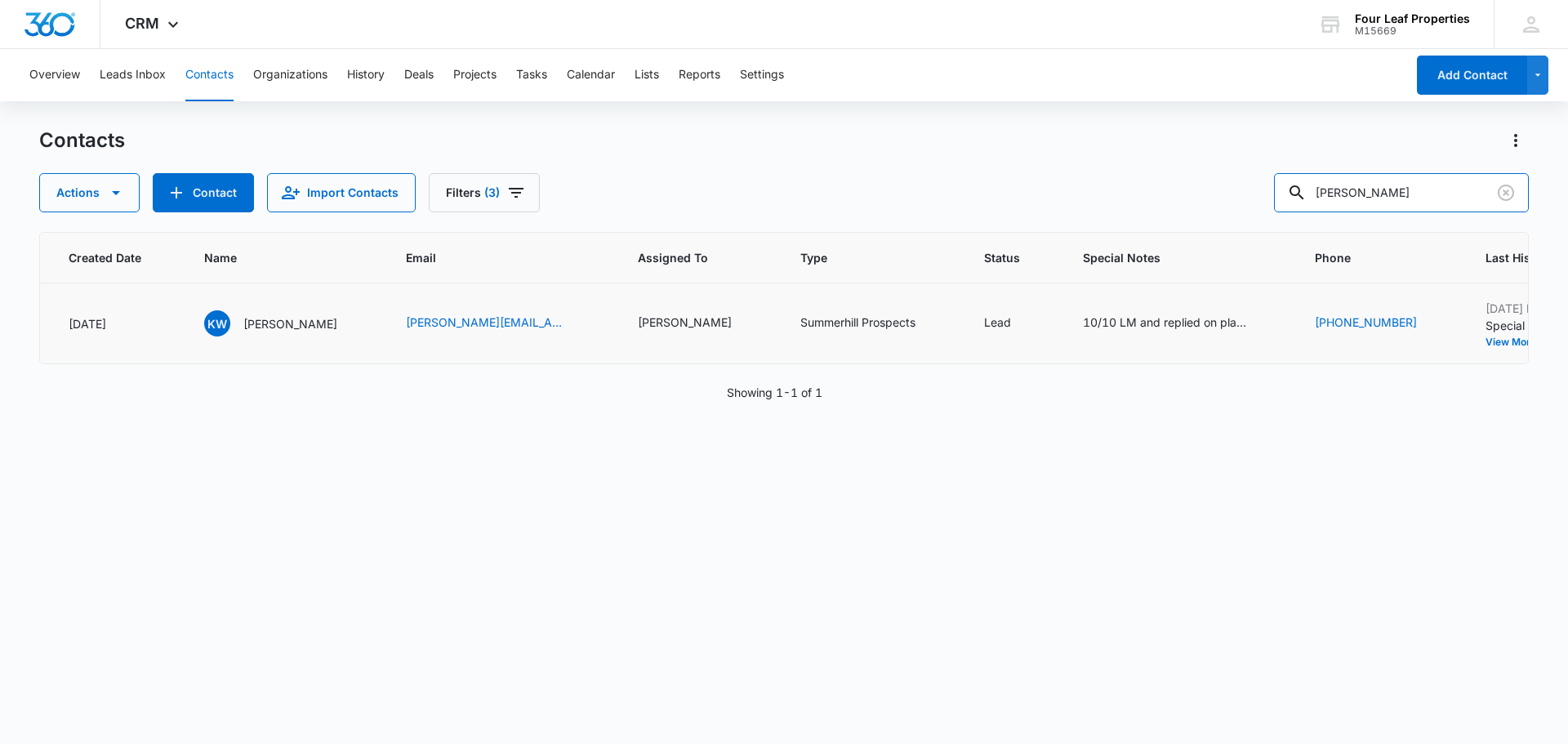
drag, startPoint x: 1411, startPoint y: 197, endPoint x: 724, endPoint y: 206, distance: 687.1
click at [743, 199] on div "Actions Contact Import Contacts Filters (3) [PERSON_NAME]" at bounding box center [784, 192] width 1489 height 40
paste input "[PERSON_NAME]"
type input "[PERSON_NAME]"
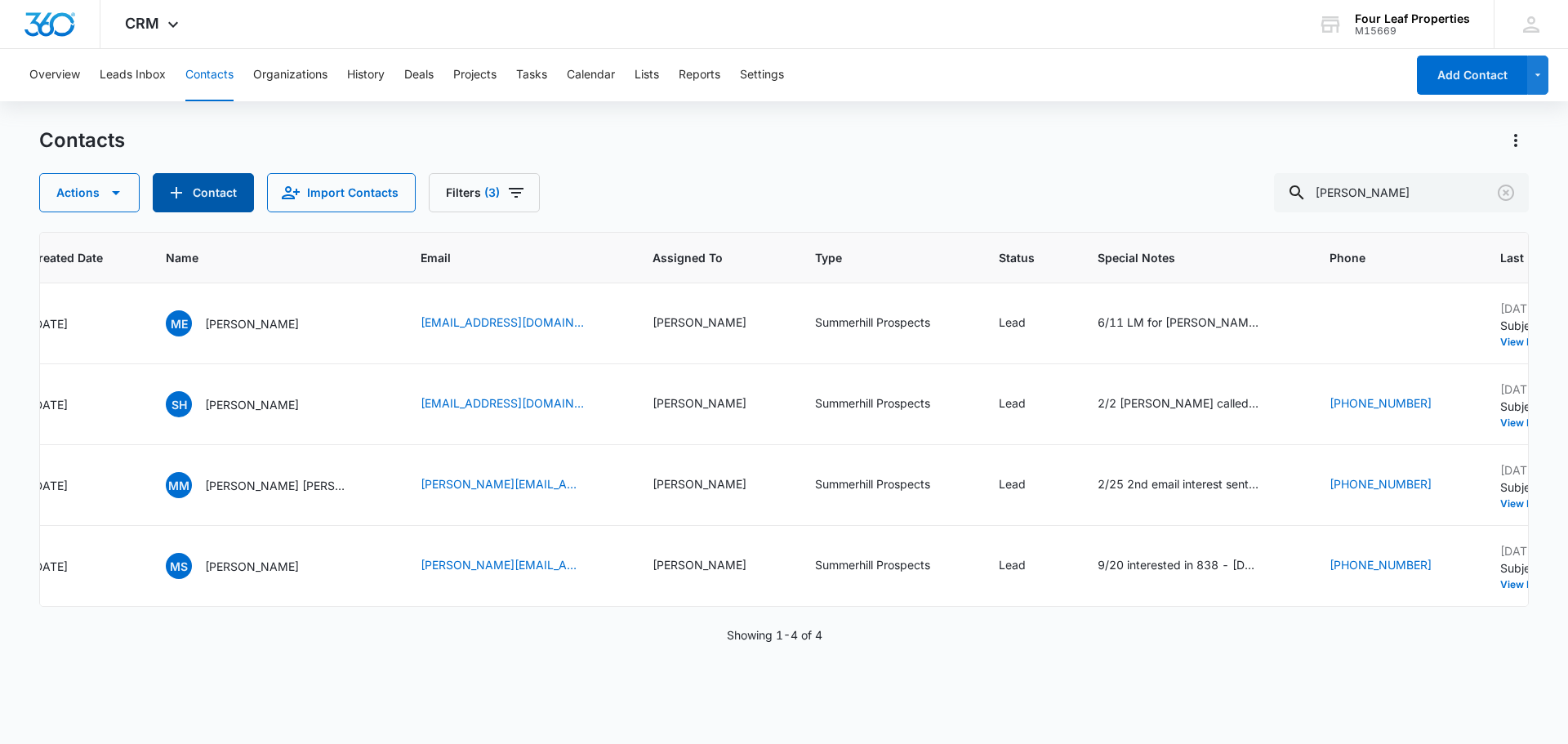
click at [219, 186] on button "Contact" at bounding box center [203, 192] width 101 height 40
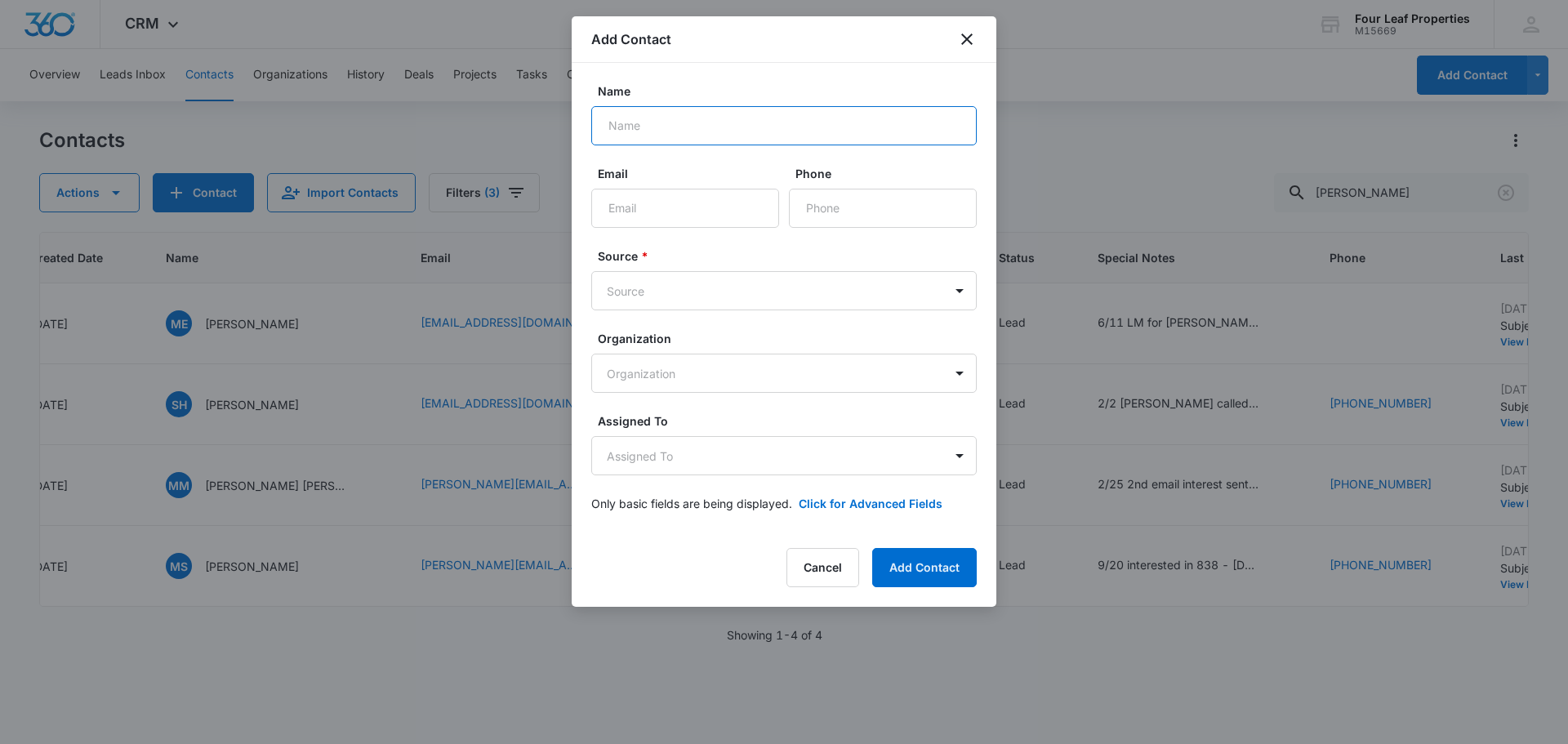
click at [639, 111] on input "Name" at bounding box center [783, 126] width 385 height 40
paste input "[PERSON_NAME]"
type input "[PERSON_NAME]"
click at [715, 216] on input "Email" at bounding box center [685, 208] width 188 height 40
paste input "[EMAIL_ADDRESS][DOMAIN_NAME]"
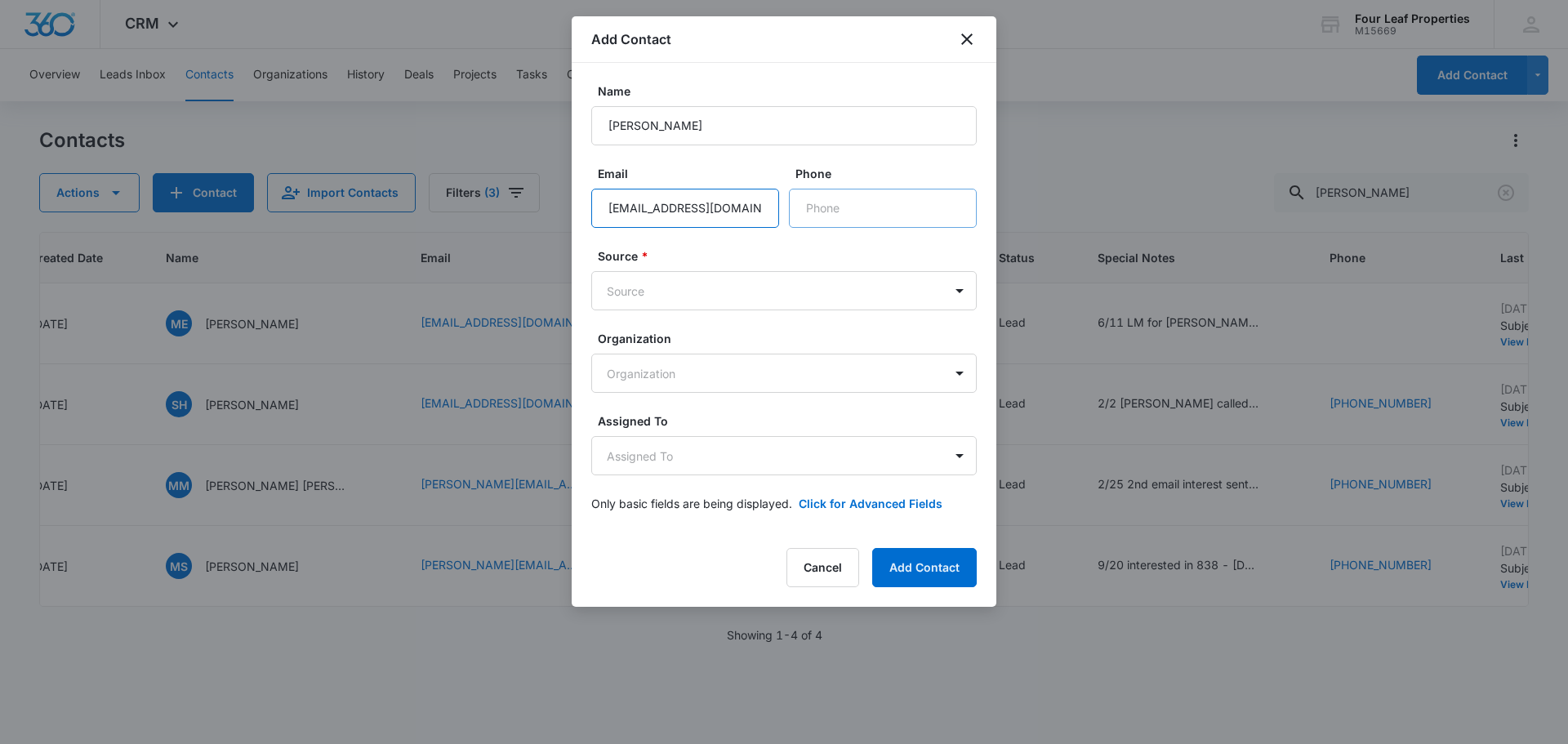
type input "[EMAIL_ADDRESS][DOMAIN_NAME]"
click at [824, 211] on input "Phone" at bounding box center [882, 208] width 188 height 40
click at [827, 220] on input "Phone" at bounding box center [882, 208] width 188 height 40
paste input "[PHONE_NUMBER]"
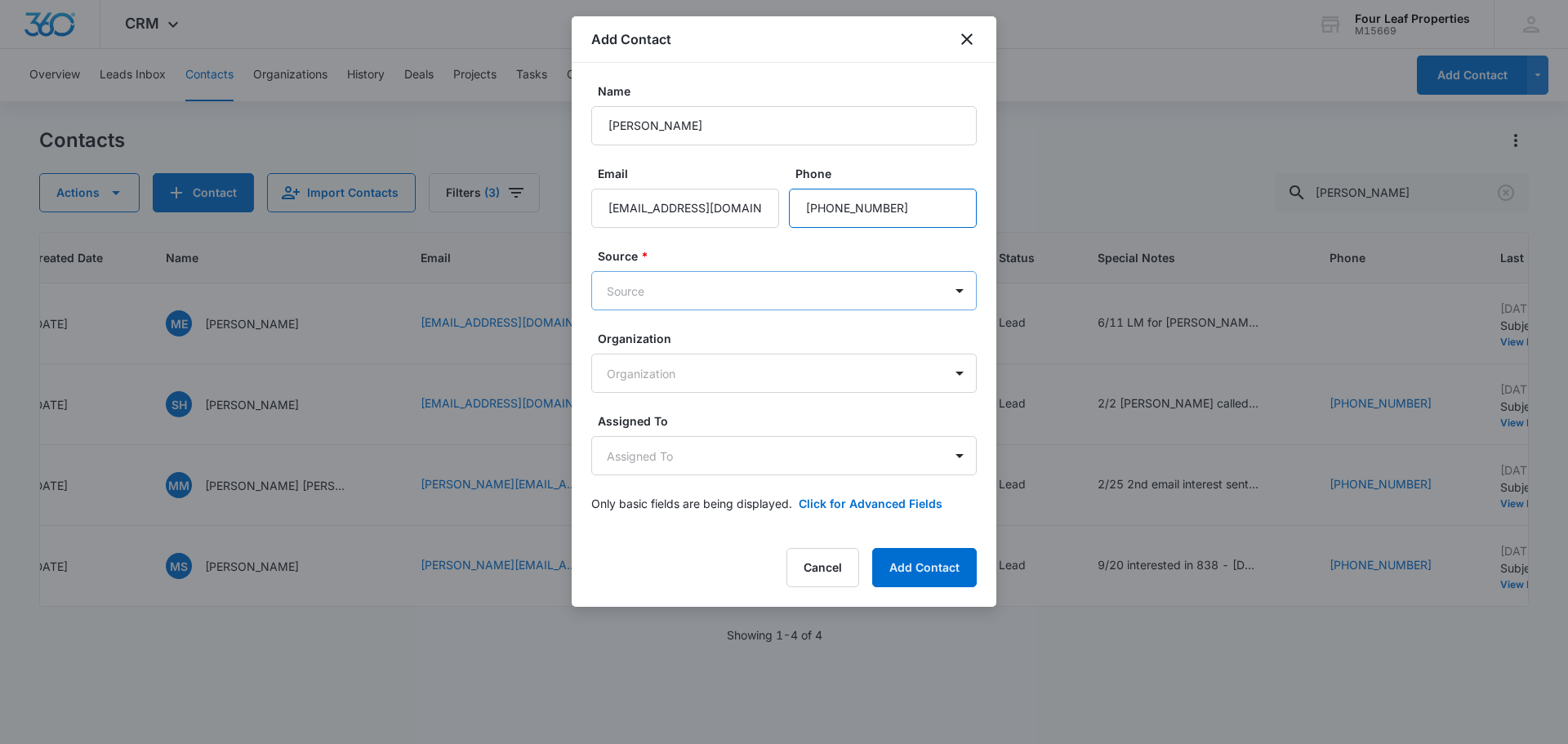
type input "[PHONE_NUMBER]"
click at [702, 291] on body "CRM Apps Reputation Websites Forms CRM Email Social Shop Payments POS Content A…" at bounding box center [784, 372] width 1568 height 744
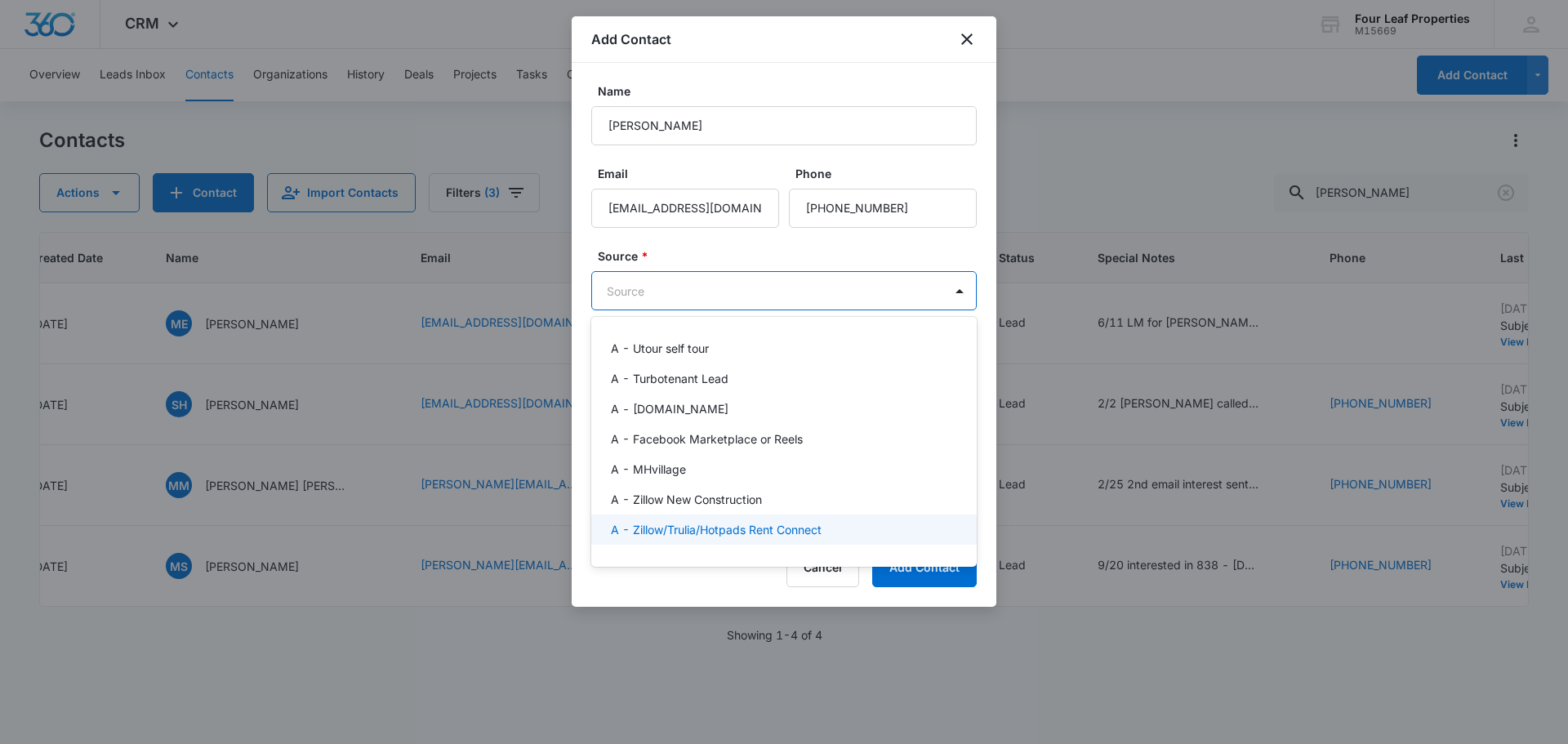
click at [742, 524] on p "A - Zillow/Trulia/Hotpads Rent Connect" at bounding box center [716, 530] width 211 height 18
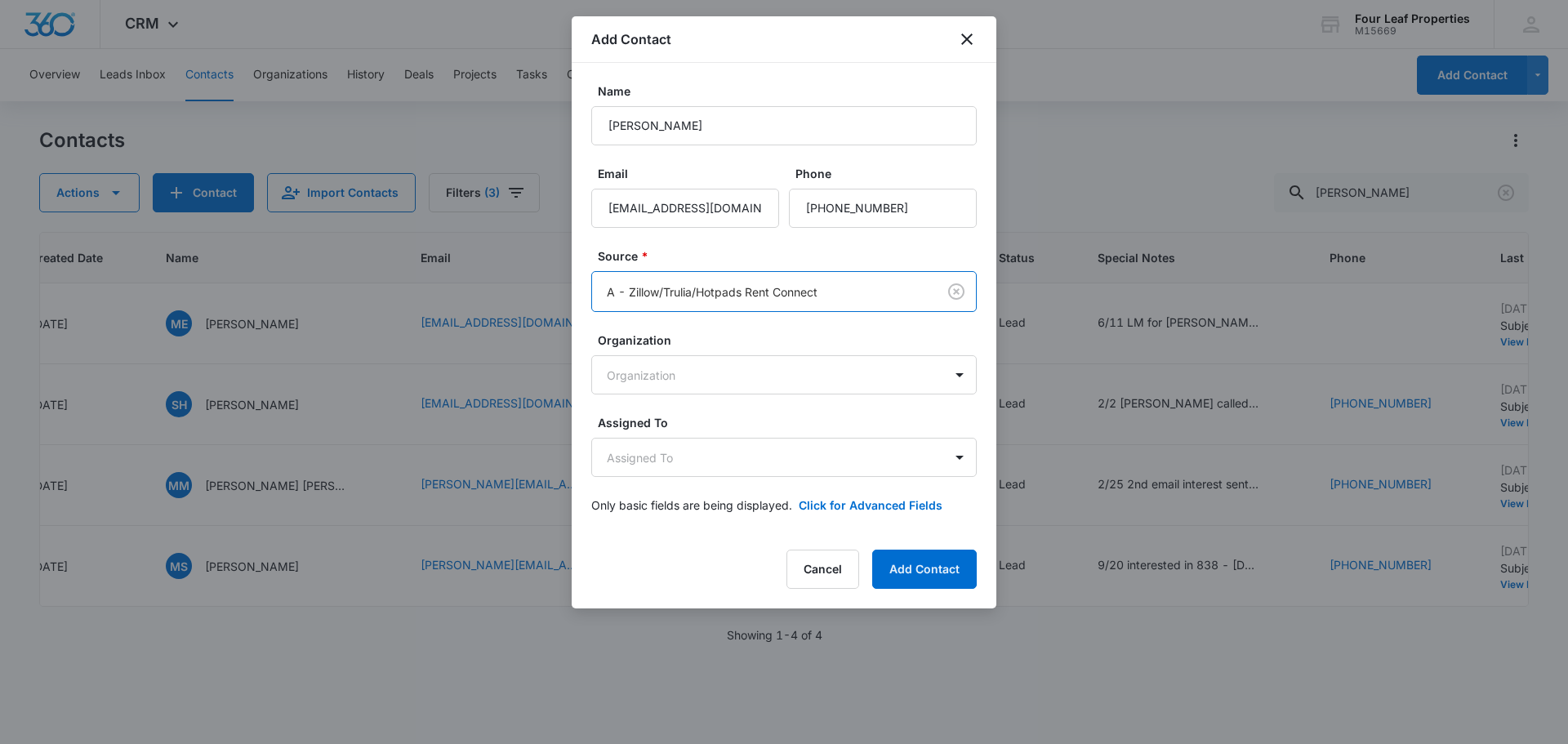
click at [756, 289] on body "CRM Apps Reputation Websites Forms CRM Email Social Shop Payments POS Content A…" at bounding box center [784, 372] width 1568 height 744
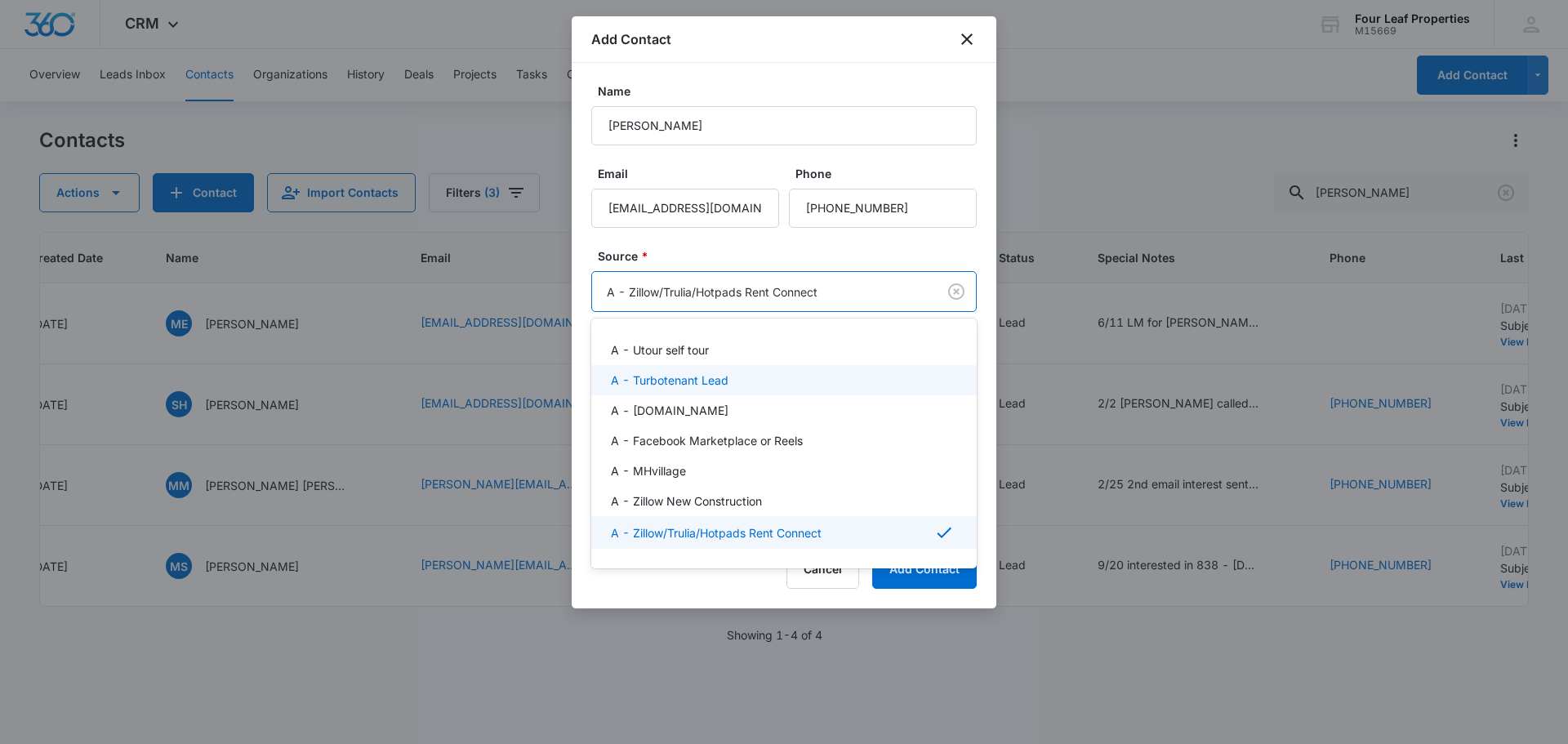
click at [735, 230] on div at bounding box center [784, 372] width 1568 height 744
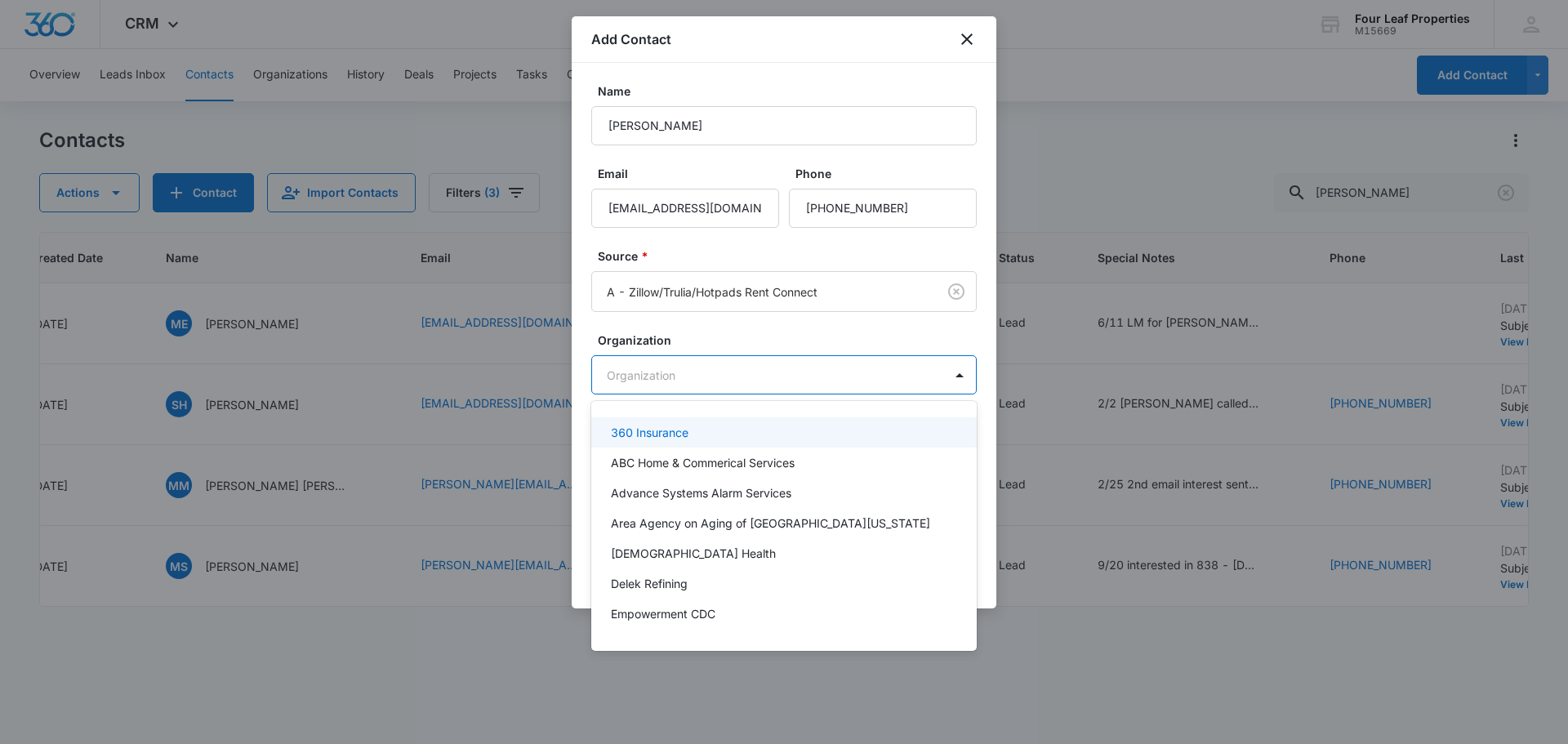
click at [713, 379] on body "CRM Apps Reputation Websites Forms CRM Email Social Shop Payments POS Content A…" at bounding box center [784, 372] width 1568 height 744
click at [714, 329] on div at bounding box center [784, 372] width 1568 height 744
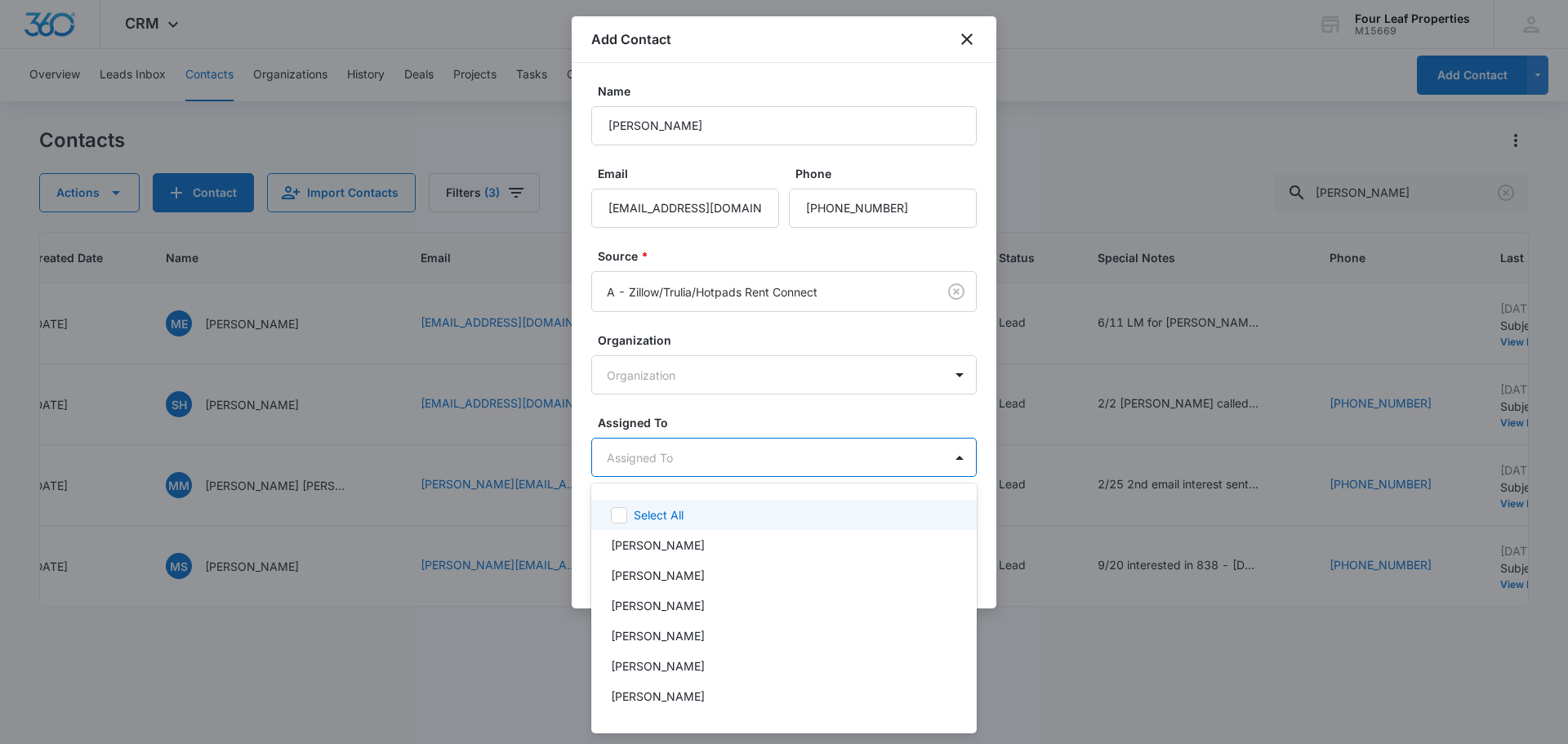
click at [725, 457] on body "CRM Apps Reputation Websites Forms CRM Email Social Shop Payments POS Content A…" at bounding box center [784, 372] width 1568 height 744
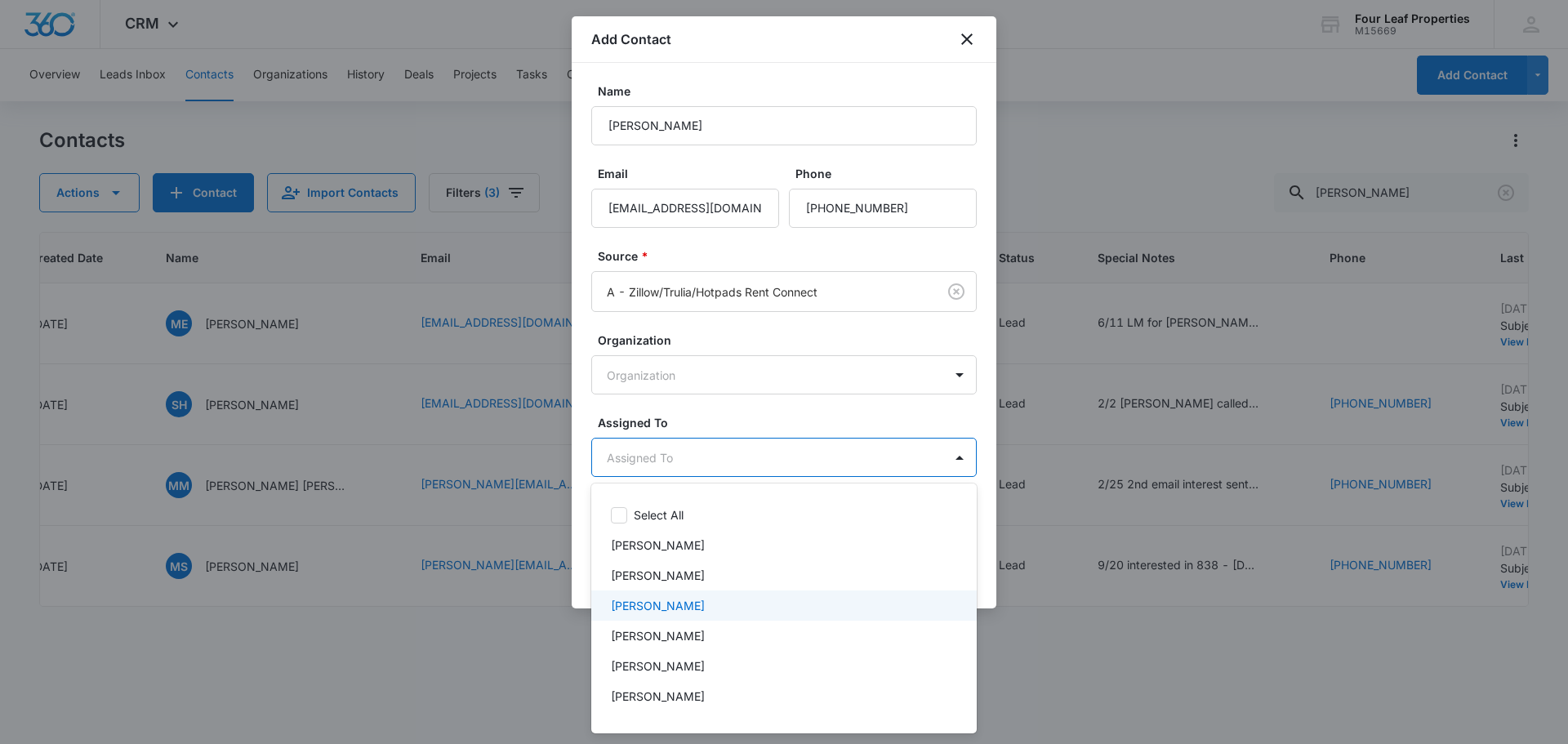
click at [696, 614] on div "[PERSON_NAME]" at bounding box center [783, 605] width 385 height 30
click at [795, 430] on div at bounding box center [784, 372] width 1568 height 744
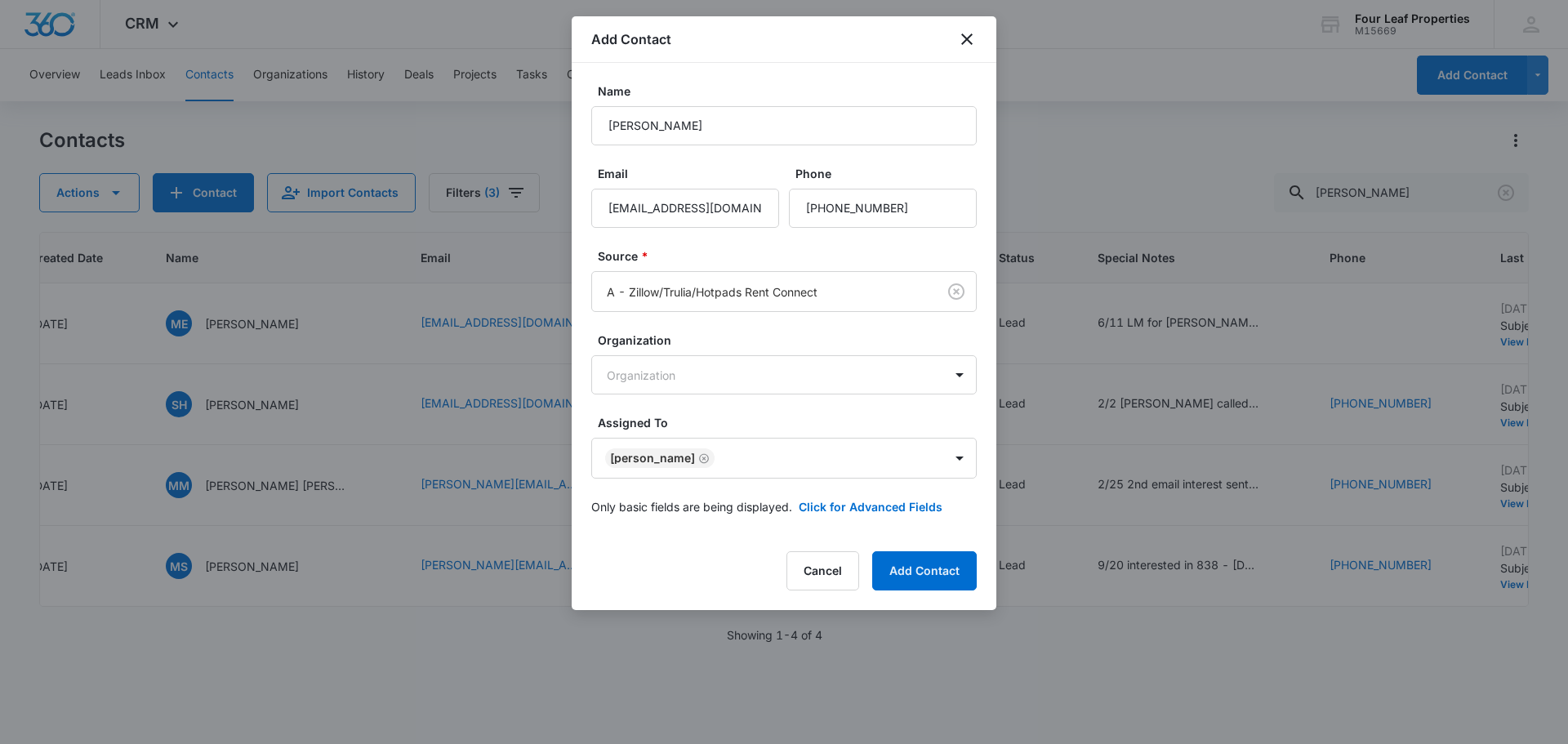
click at [876, 520] on form "Name [PERSON_NAME] Email [EMAIL_ADDRESS][DOMAIN_NAME] Phone Source * A - Zillow…" at bounding box center [783, 308] width 385 height 452
click at [876, 514] on button "Click for Advanced Fields" at bounding box center [871, 507] width 144 height 18
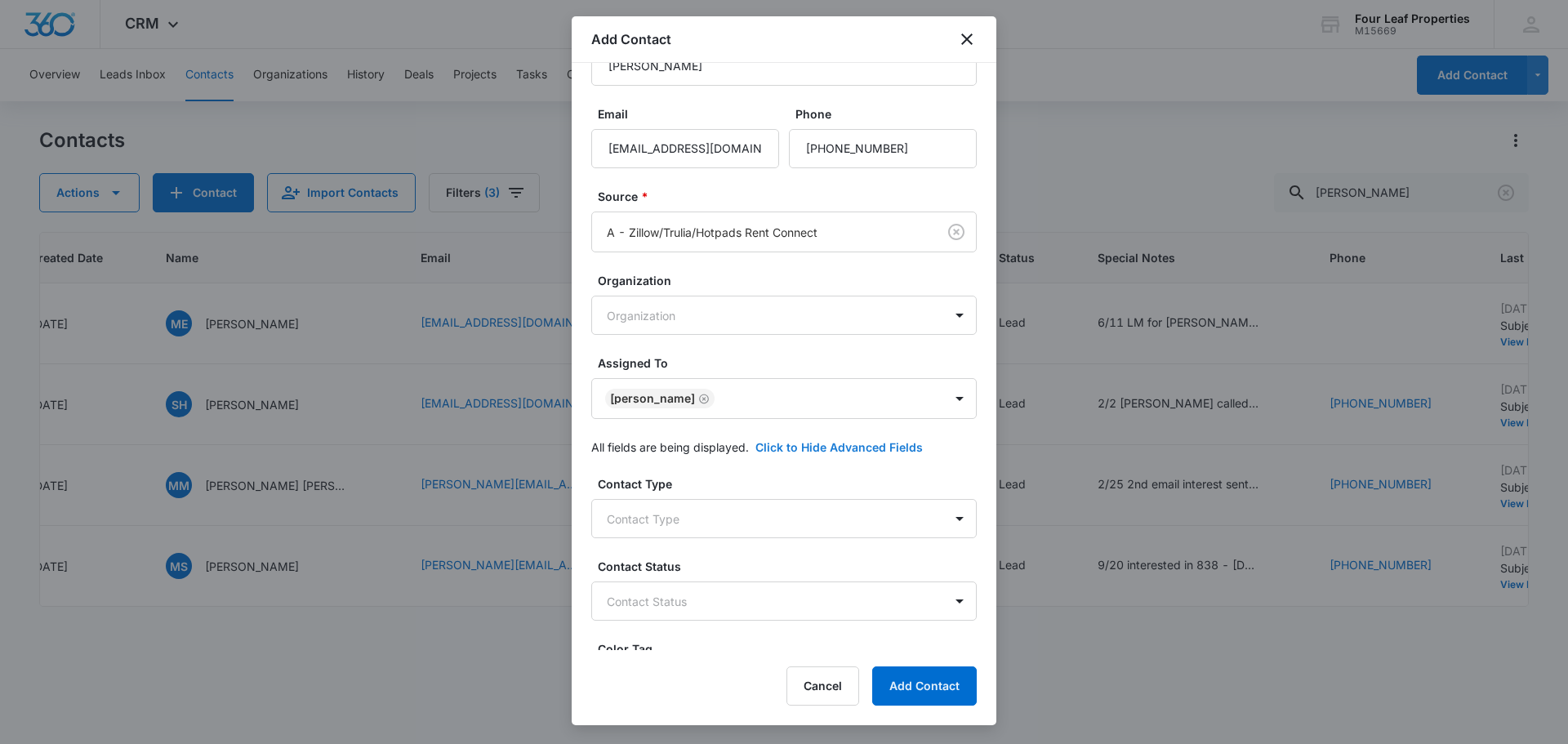
scroll to position [245, 0]
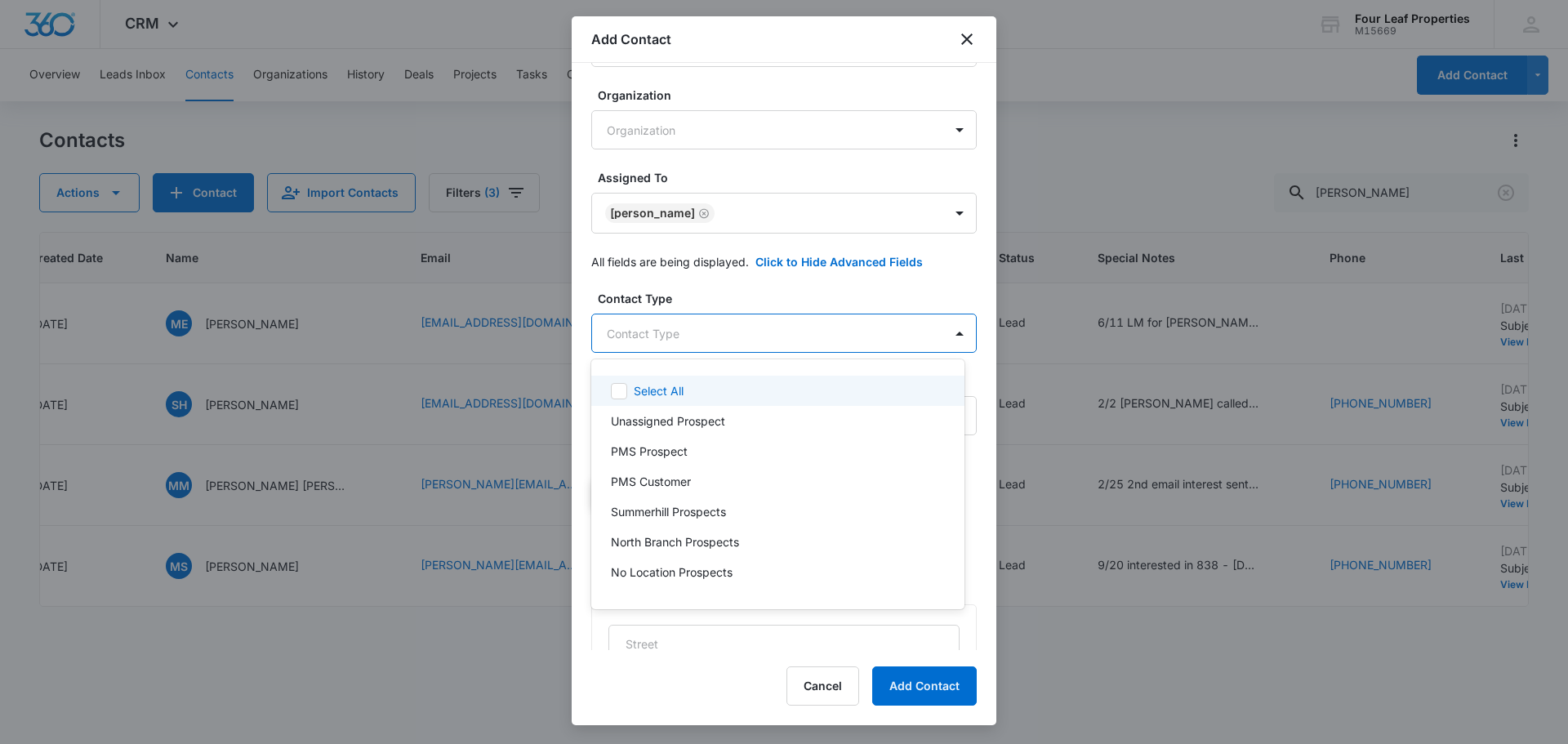
click at [690, 344] on body "CRM Apps Reputation Websites Forms CRM Email Social Shop Payments POS Content A…" at bounding box center [784, 372] width 1568 height 744
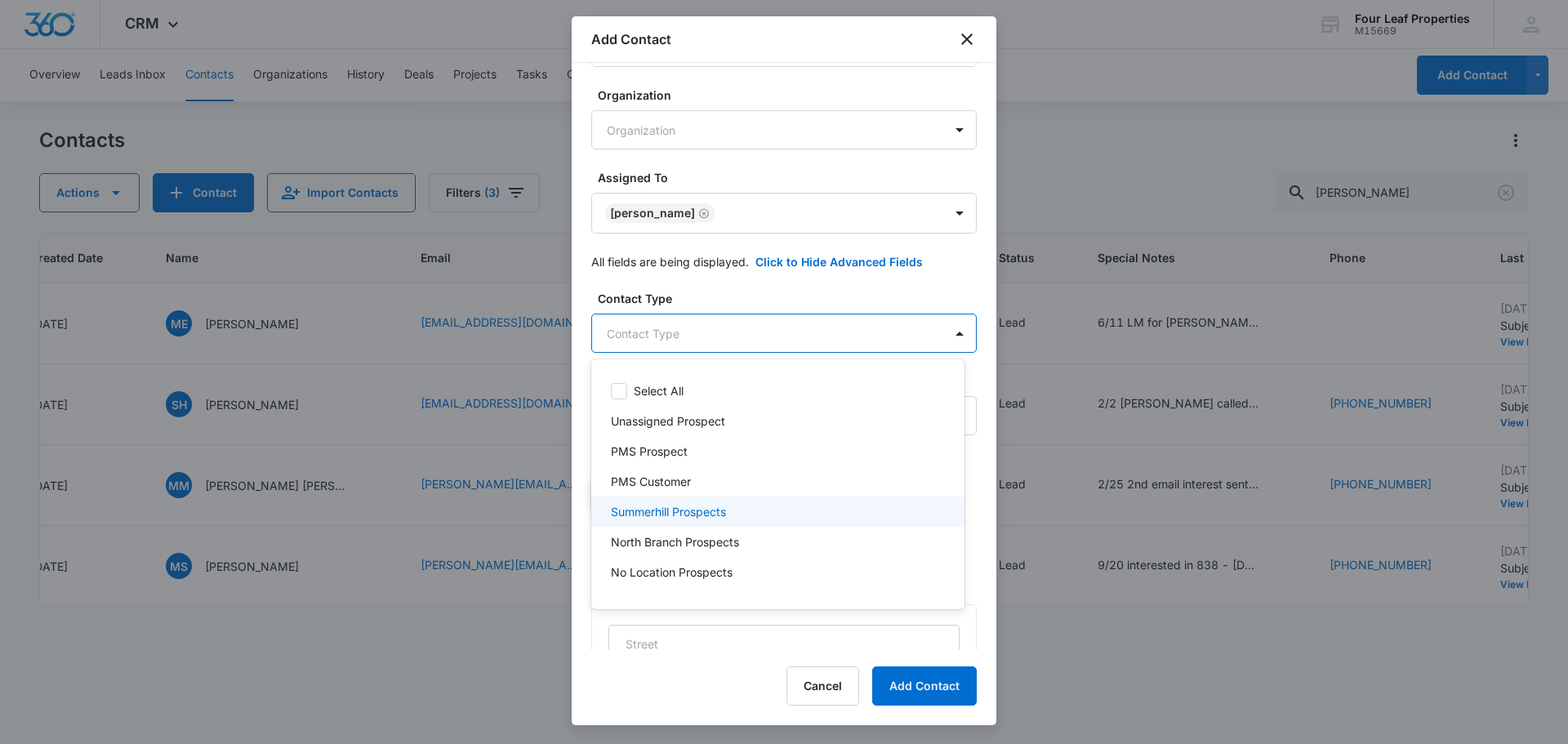
click at [712, 514] on p "Summerhill Prospects" at bounding box center [668, 512] width 115 height 18
click at [764, 294] on div at bounding box center [784, 372] width 1568 height 744
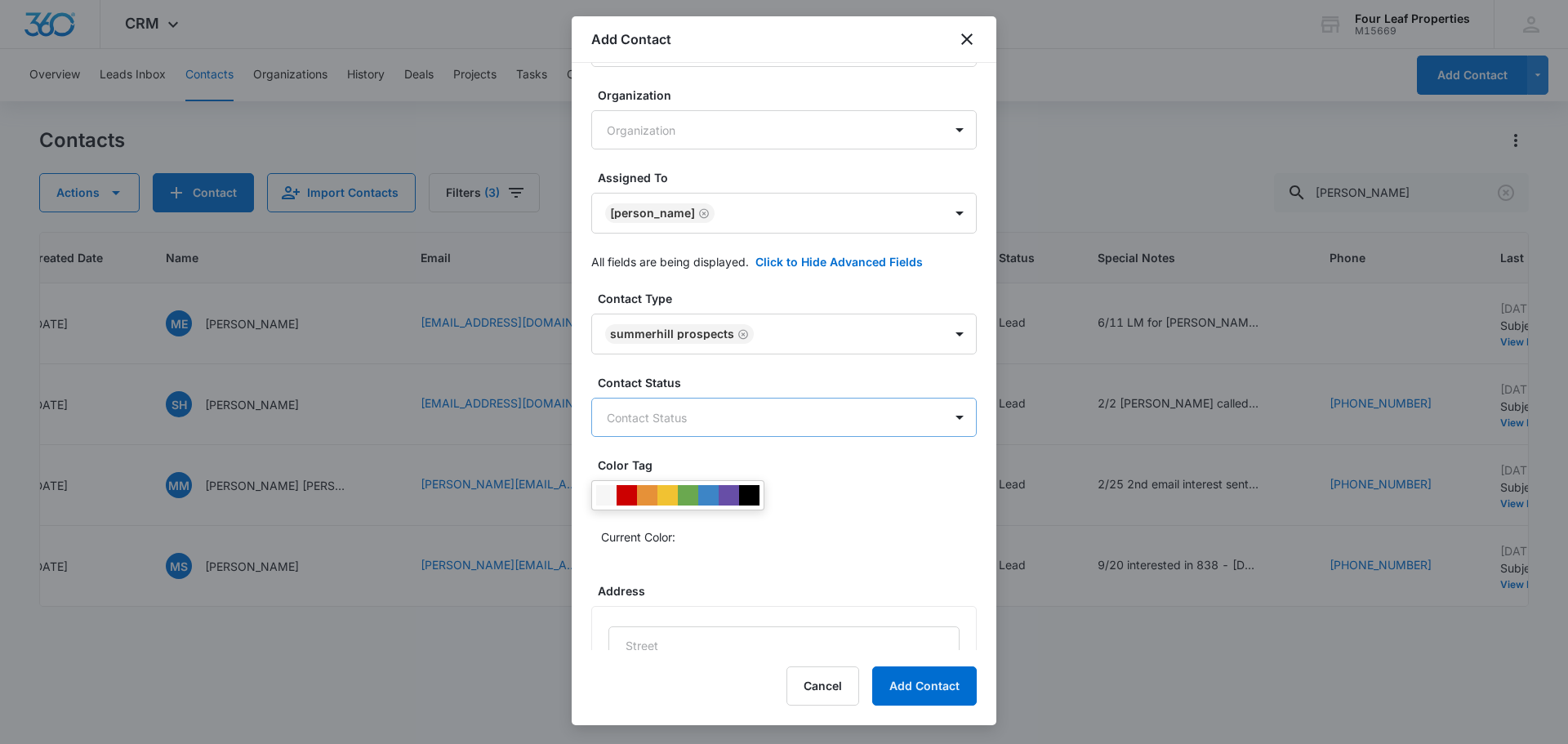
click at [753, 405] on body "CRM Apps Reputation Websites Forms CRM Email Social Shop Payments POS Content A…" at bounding box center [784, 372] width 1568 height 744
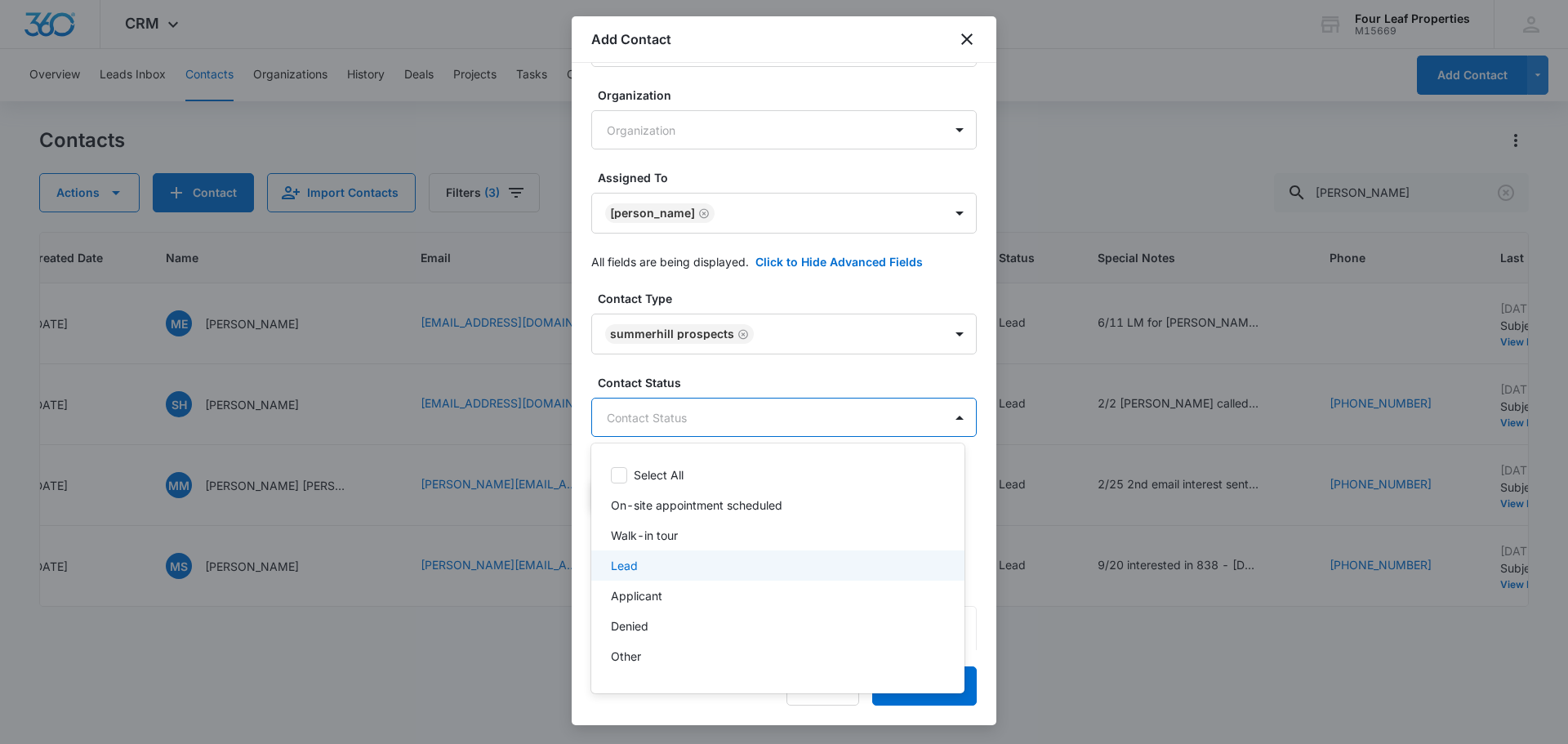
click at [696, 560] on div "Lead" at bounding box center [776, 566] width 331 height 18
click at [788, 403] on div at bounding box center [784, 372] width 1568 height 744
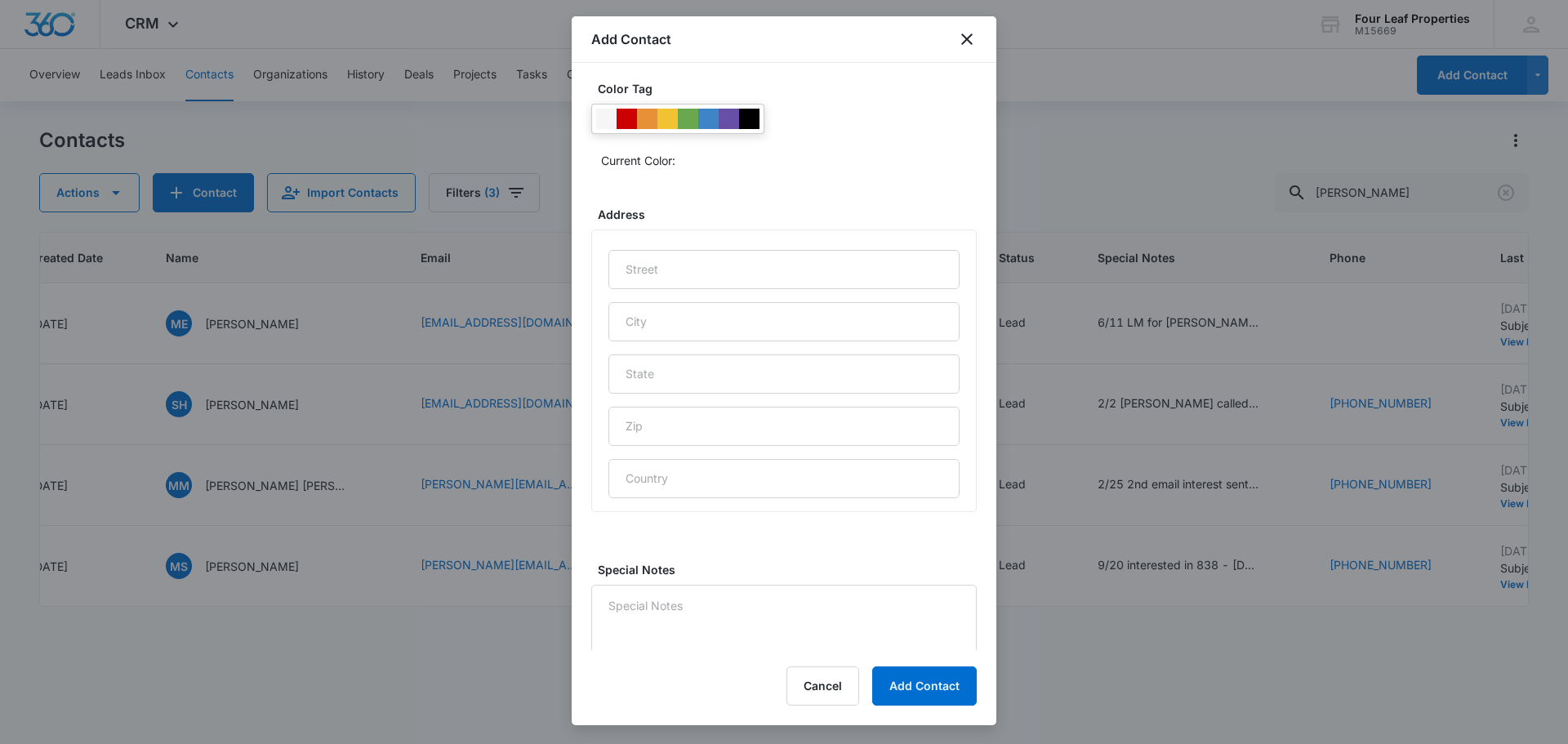
scroll to position [651, 0]
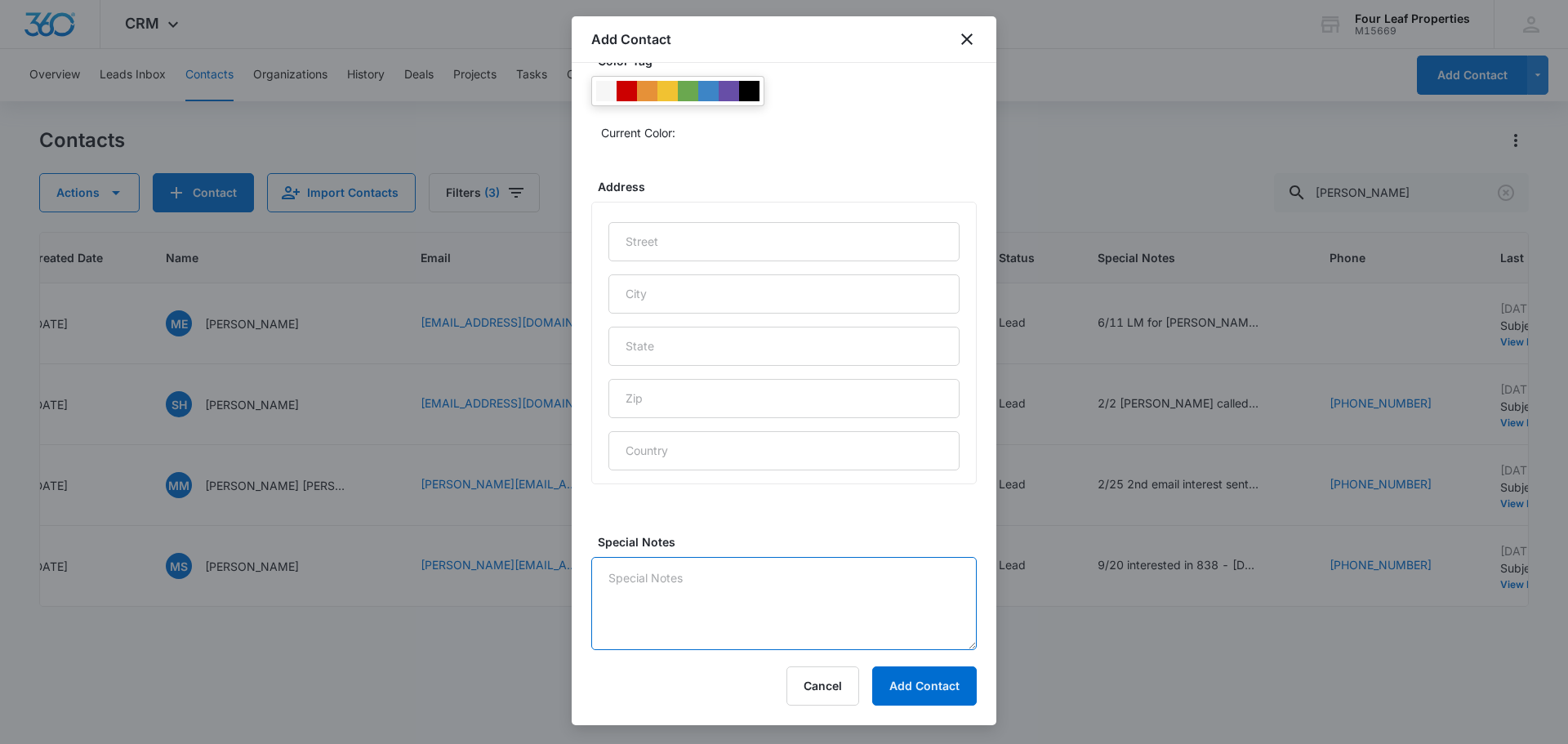
click at [735, 562] on textarea "Special Notes" at bounding box center [783, 603] width 385 height 93
type textarea "10/10 LM and replied on platform"
click at [893, 680] on button "Add Contact" at bounding box center [924, 686] width 104 height 40
